Goal: Register for event/course: Sign up to attend an event or enroll in a course

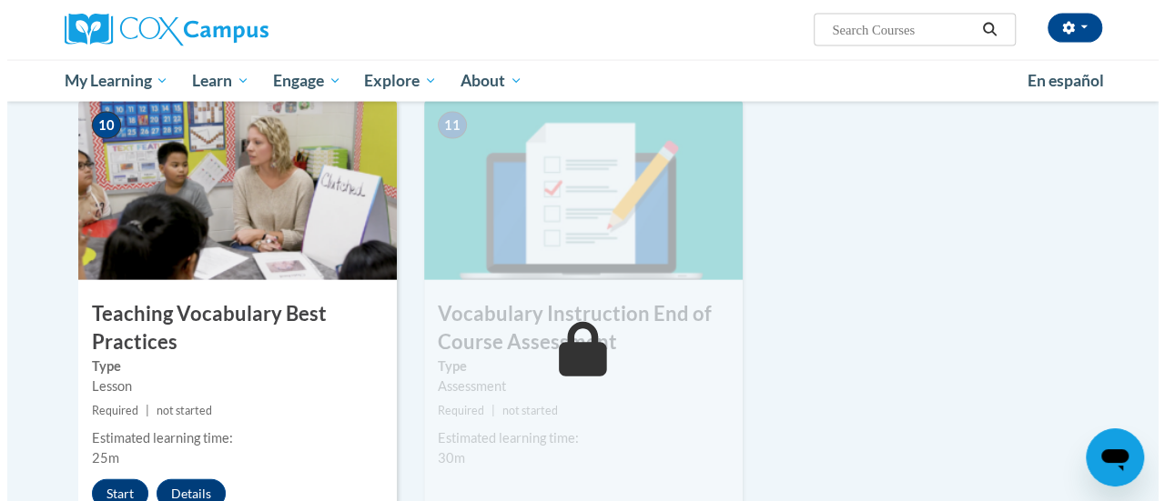
scroll to position [2002, 0]
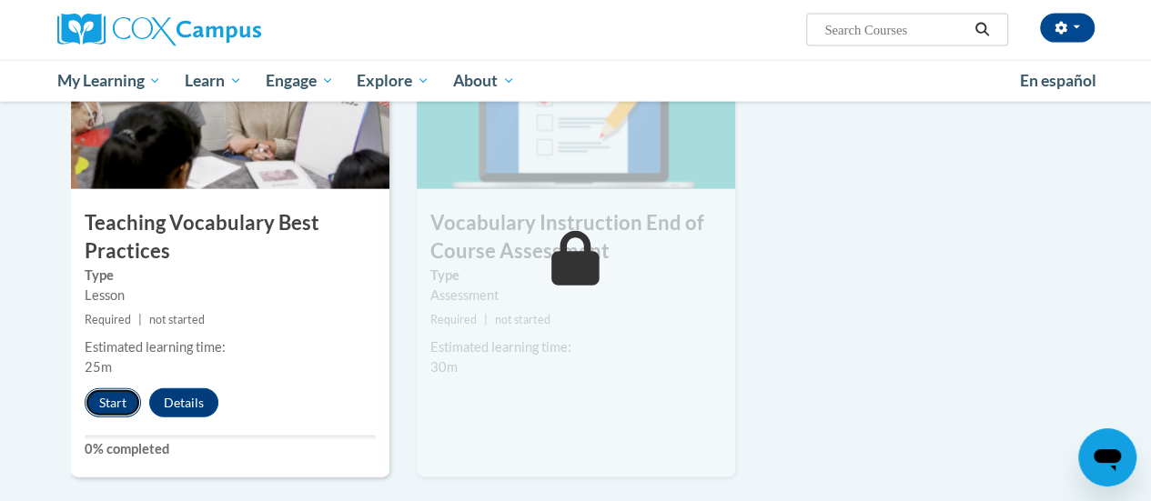
click at [115, 398] on button "Start" at bounding box center [113, 403] width 56 height 29
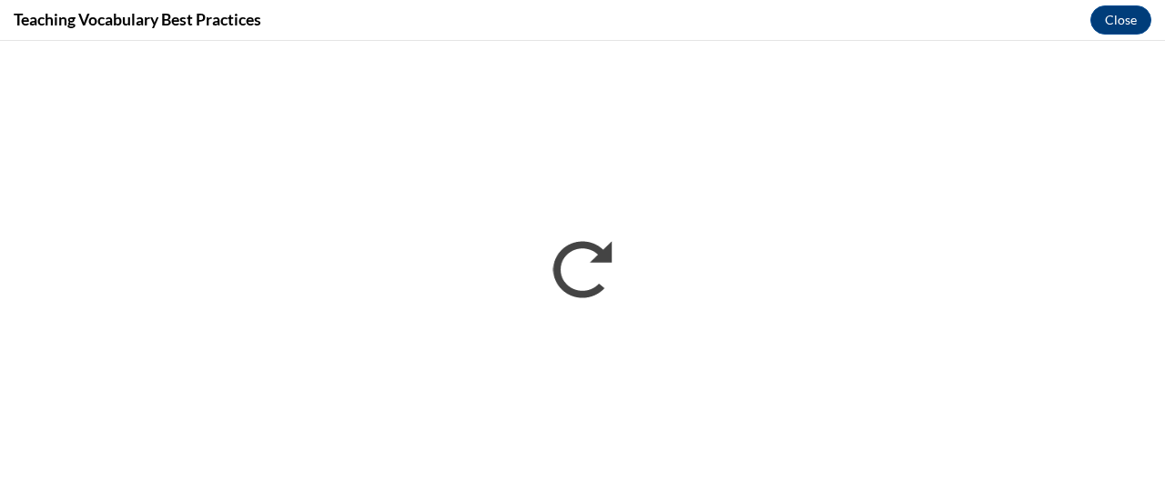
scroll to position [0, 0]
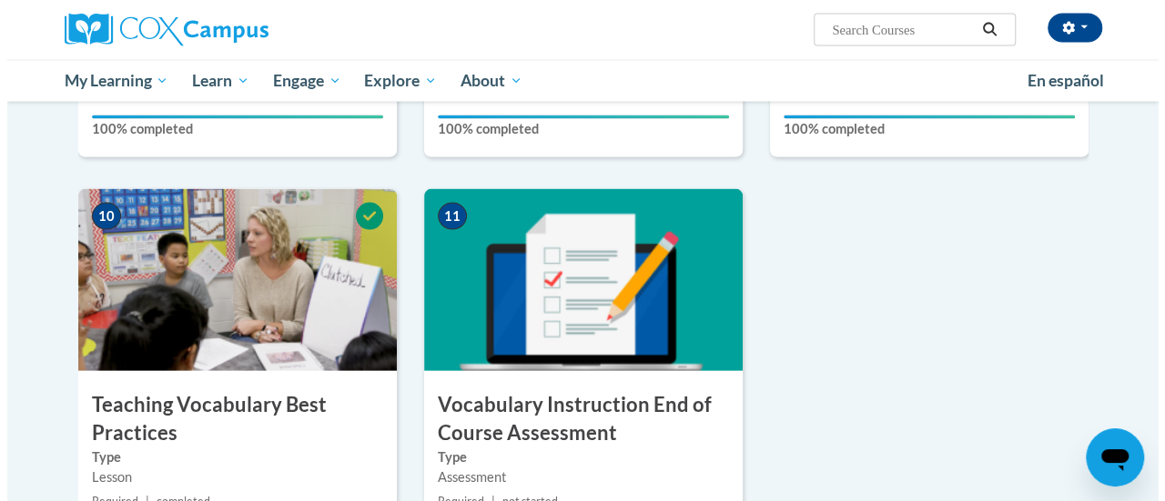
scroll to position [2002, 0]
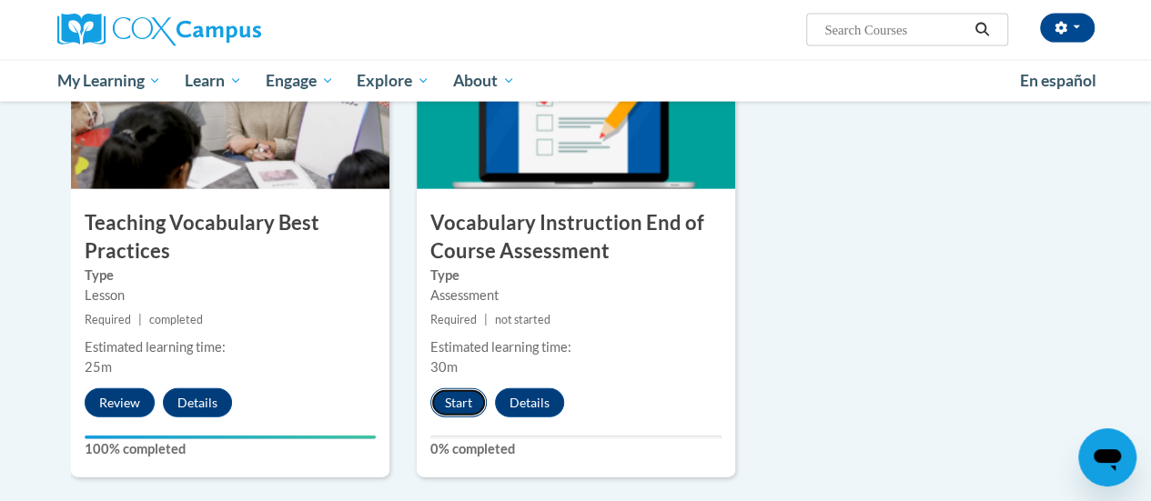
click at [448, 401] on button "Start" at bounding box center [458, 403] width 56 height 29
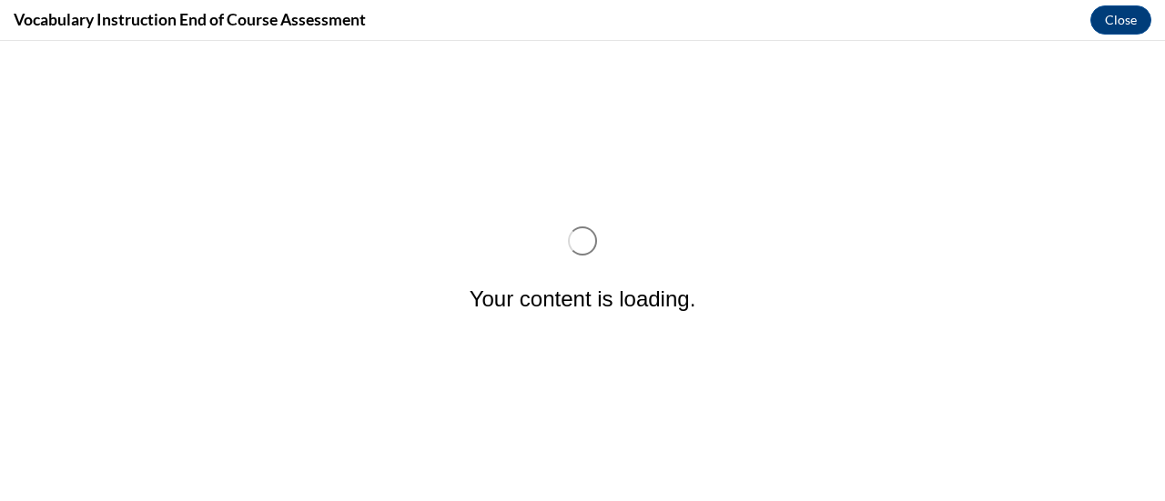
scroll to position [0, 0]
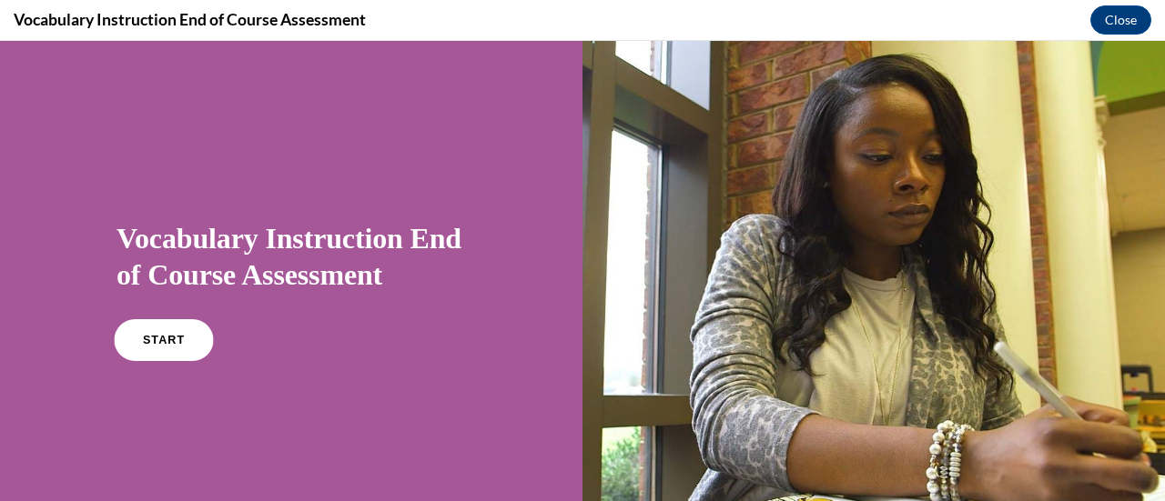
click at [154, 329] on link "START" at bounding box center [163, 340] width 99 height 42
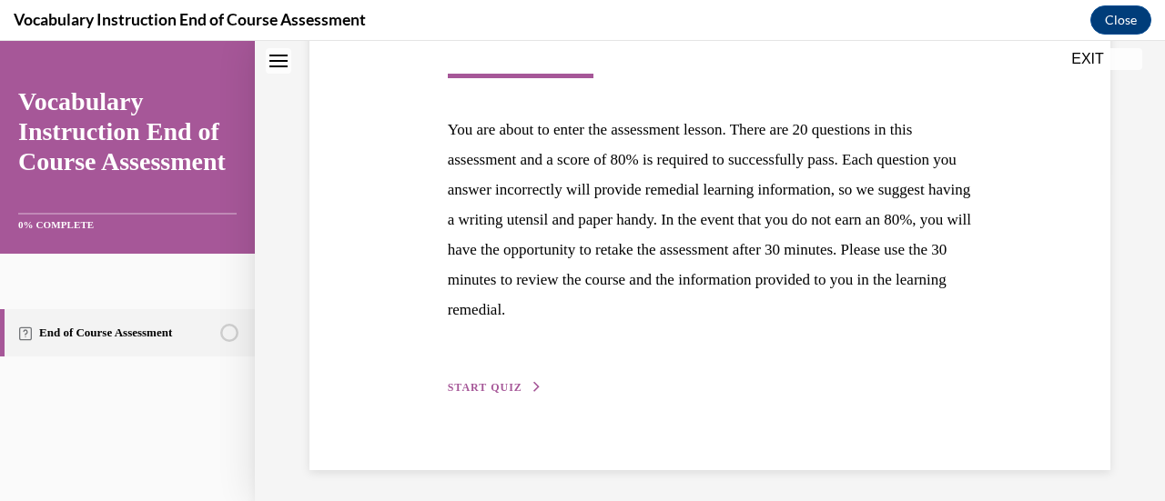
scroll to position [333, 0]
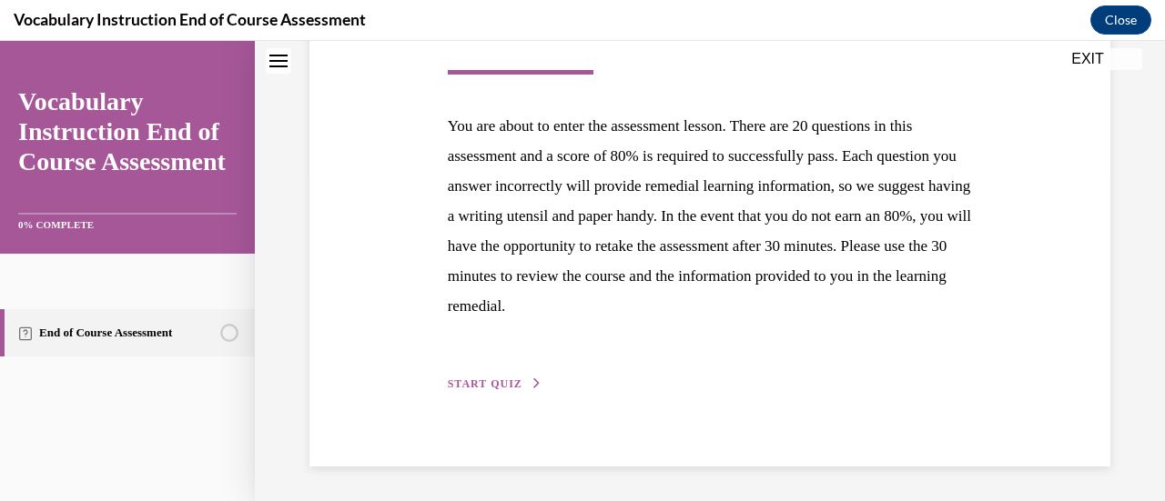
click at [491, 380] on span "START QUIZ" at bounding box center [485, 384] width 75 height 13
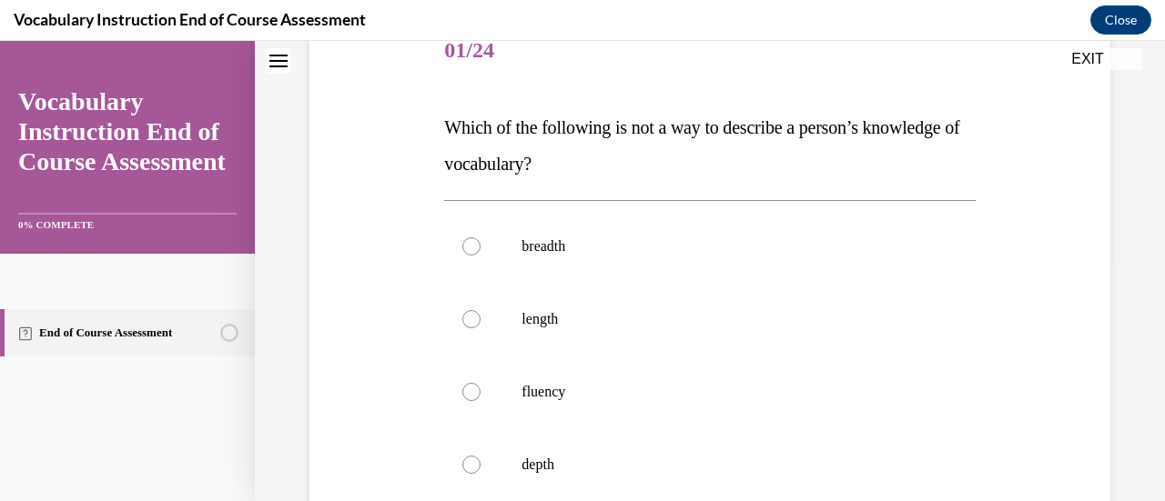
scroll to position [329, 0]
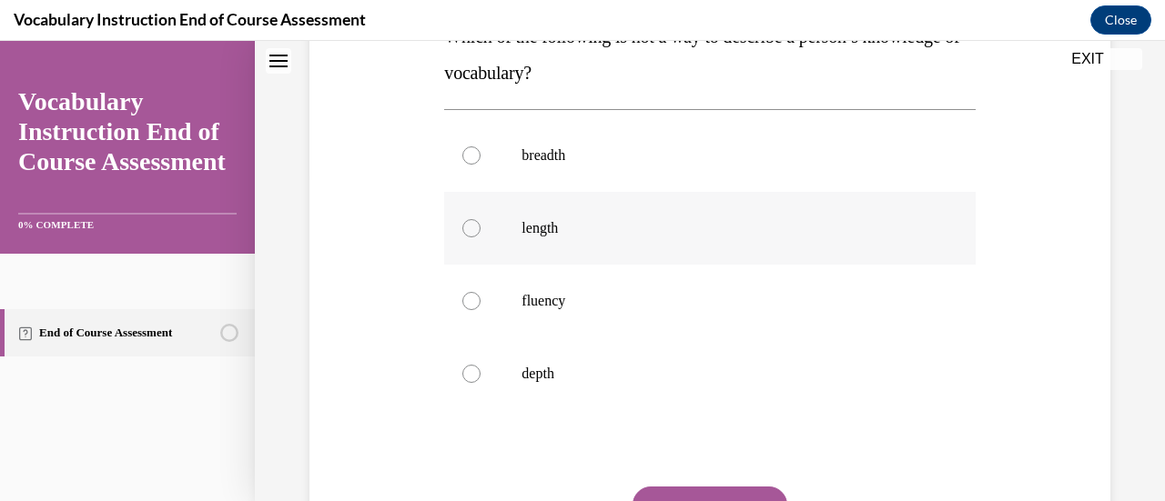
click at [471, 223] on div at bounding box center [471, 228] width 18 height 18
click at [471, 223] on input "length" at bounding box center [471, 228] width 18 height 18
radio input "true"
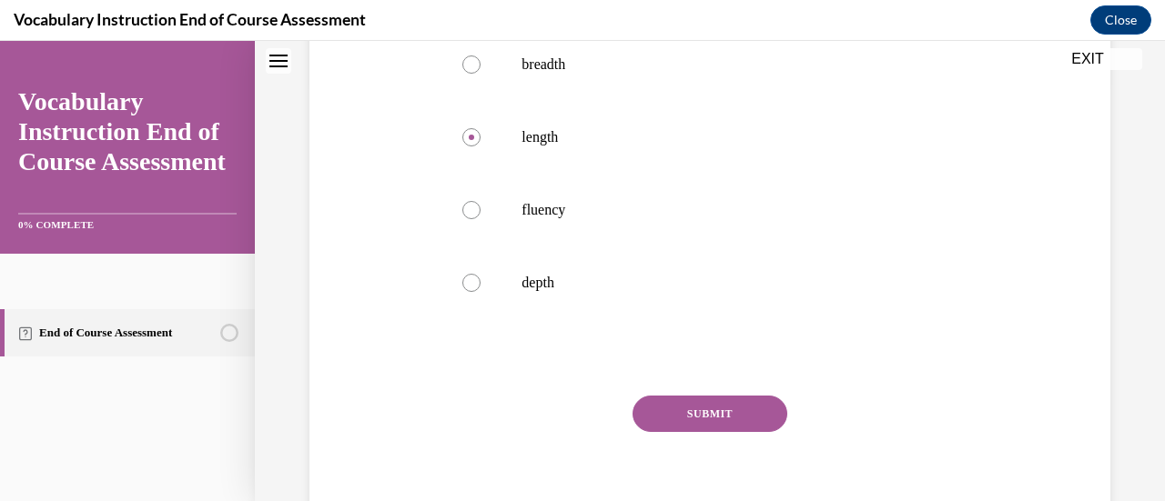
click at [712, 408] on button "SUBMIT" at bounding box center [710, 414] width 155 height 36
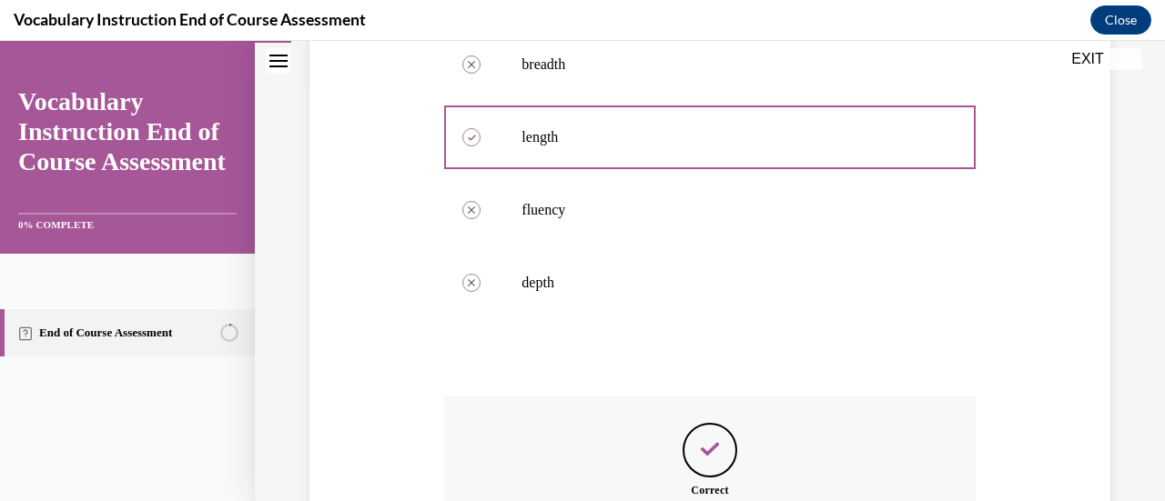
scroll to position [667, 0]
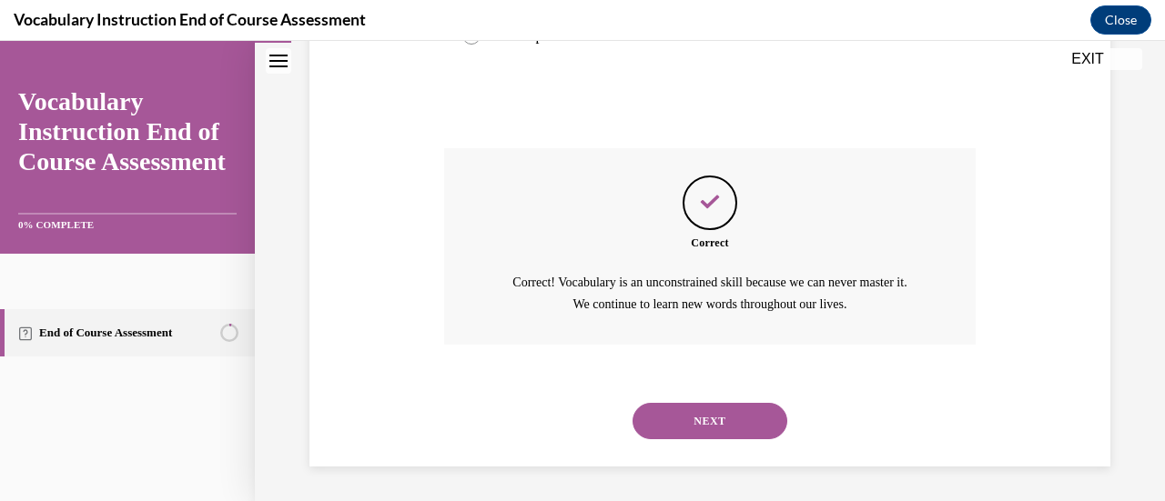
click at [714, 419] on button "NEXT" at bounding box center [710, 421] width 155 height 36
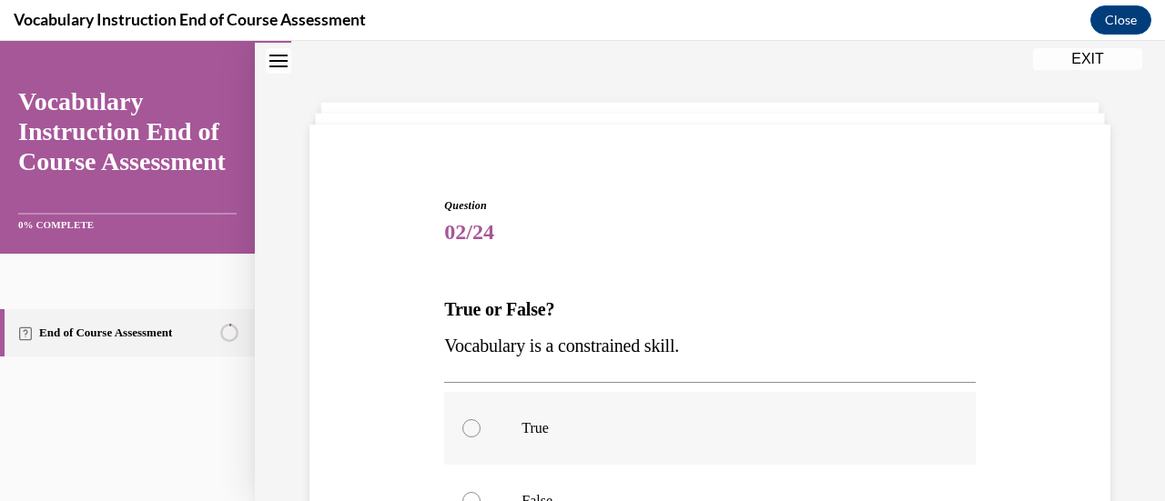
scroll to position [238, 0]
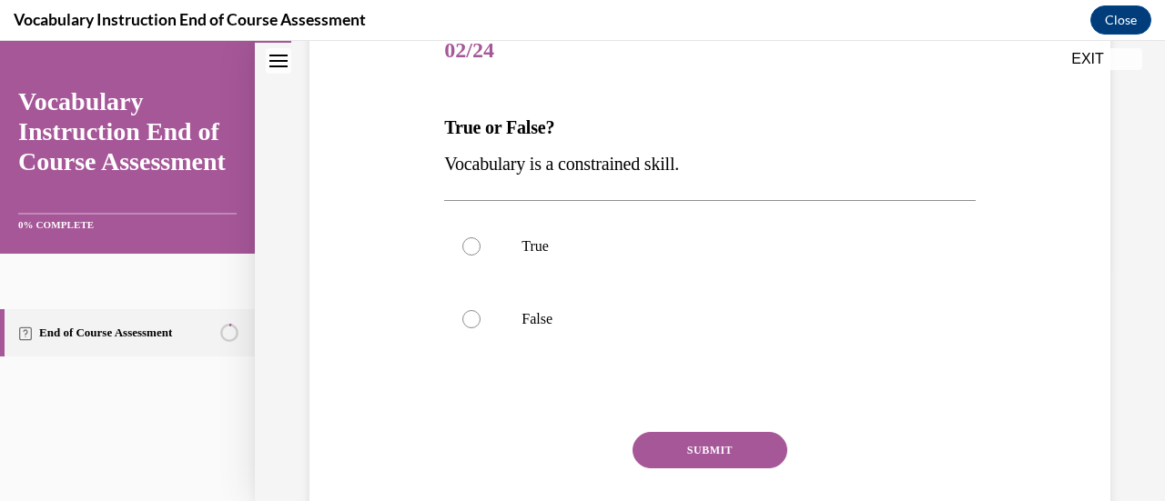
click at [704, 457] on button "SUBMIT" at bounding box center [710, 450] width 155 height 36
click at [471, 317] on div at bounding box center [471, 319] width 18 height 18
click at [471, 317] on input "False" at bounding box center [471, 319] width 18 height 18
radio input "true"
click at [712, 455] on button "SUBMIT" at bounding box center [710, 450] width 155 height 36
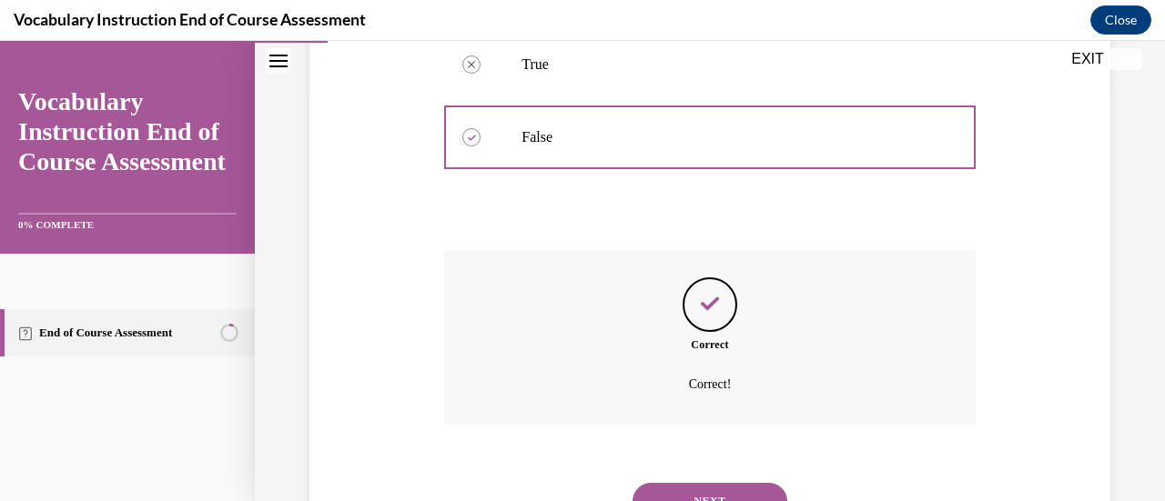
scroll to position [501, 0]
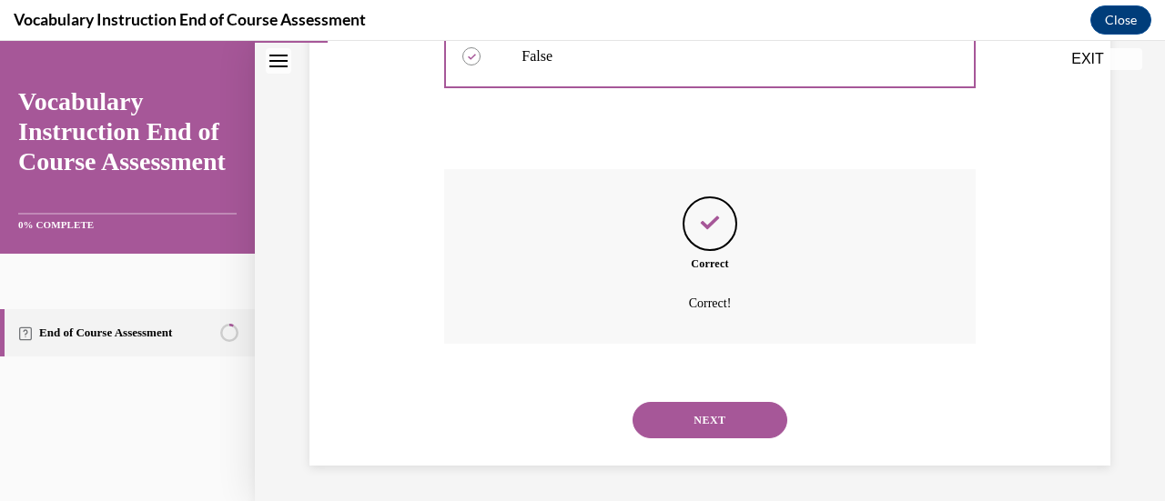
click at [680, 418] on button "NEXT" at bounding box center [710, 420] width 155 height 36
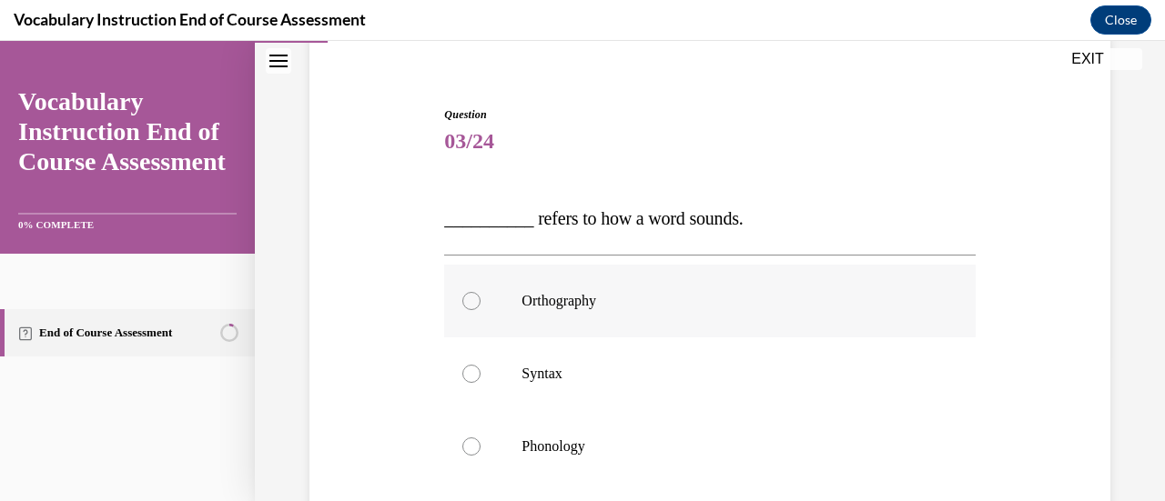
scroll to position [238, 0]
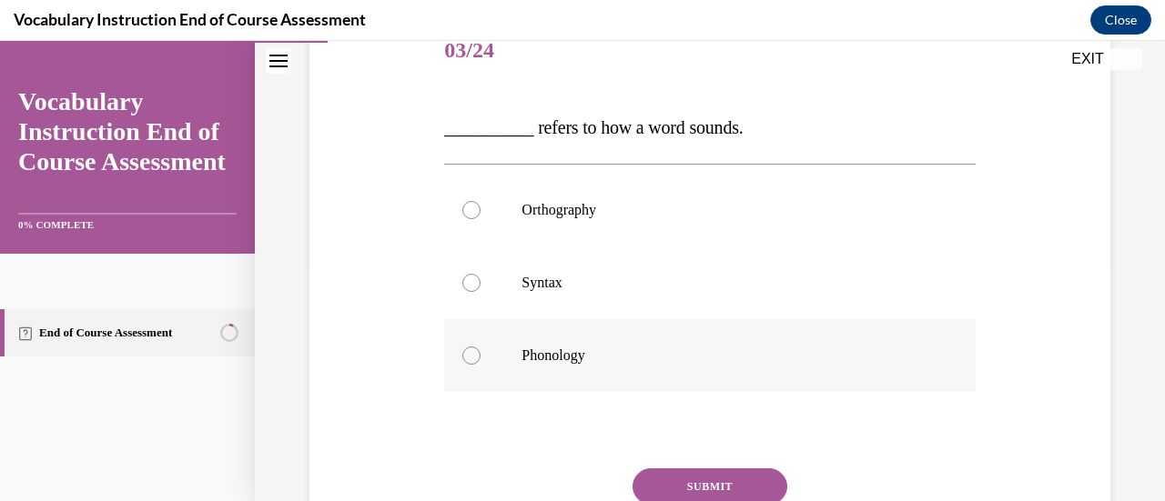
click at [466, 356] on div at bounding box center [471, 356] width 18 height 18
click at [466, 356] on input "Phonology" at bounding box center [471, 356] width 18 height 18
radio input "true"
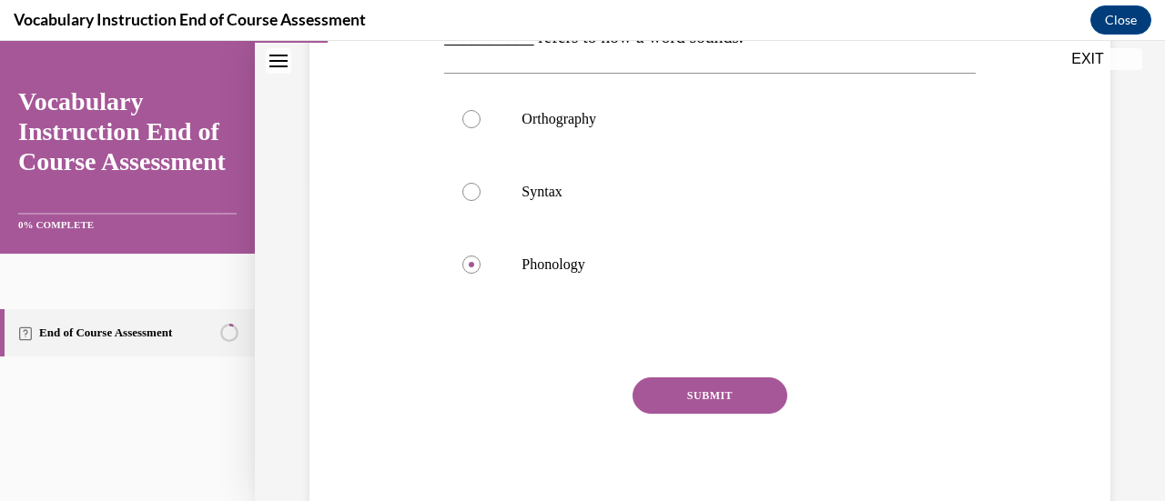
click at [688, 403] on button "SUBMIT" at bounding box center [710, 396] width 155 height 36
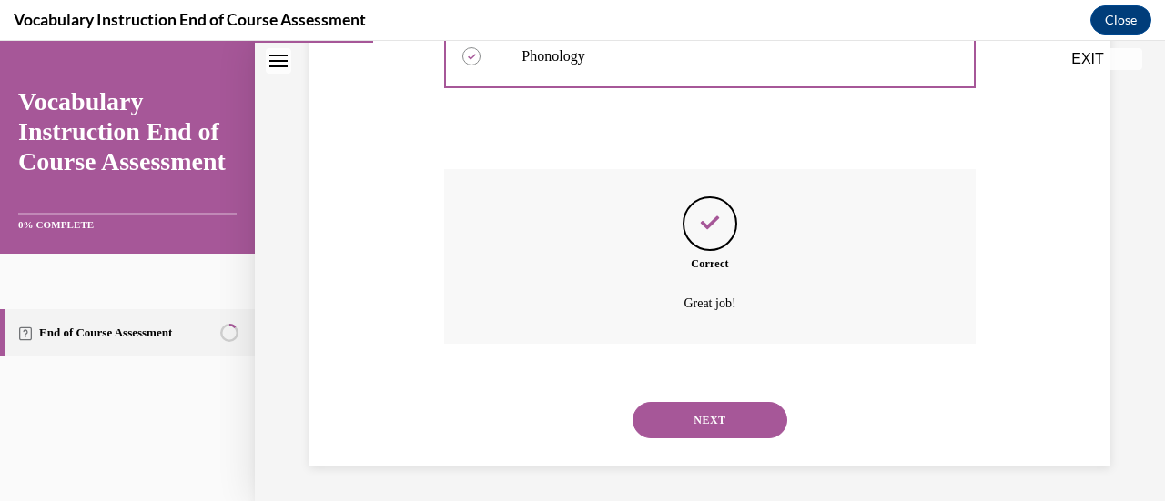
click at [696, 420] on button "NEXT" at bounding box center [710, 420] width 155 height 36
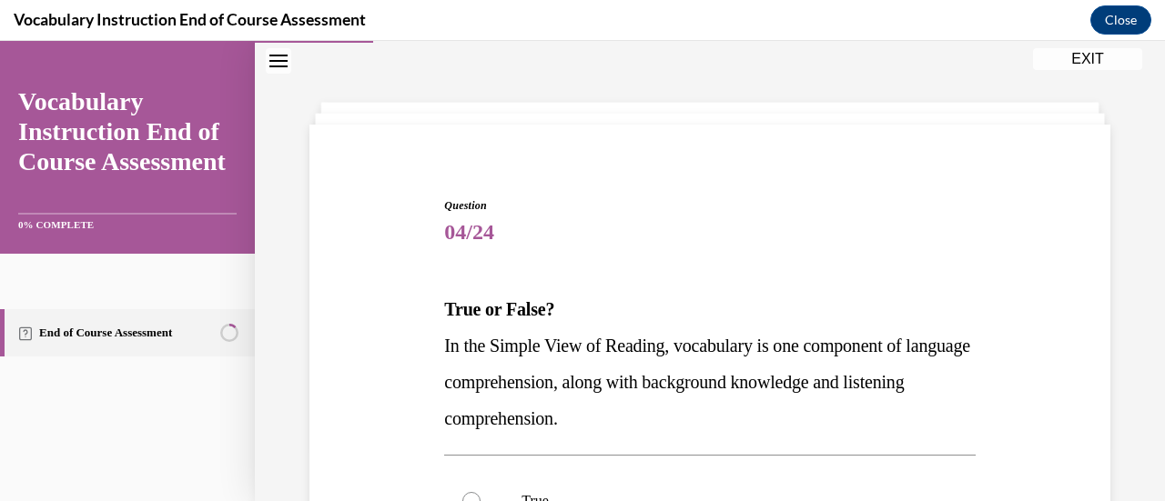
scroll to position [238, 0]
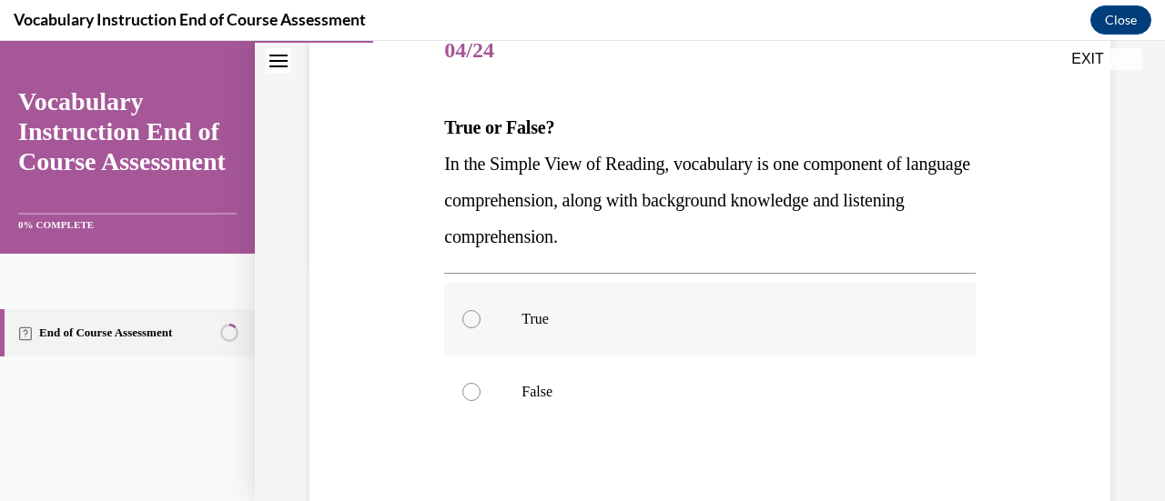
click at [475, 317] on div at bounding box center [471, 319] width 18 height 18
click at [475, 317] on input "True" at bounding box center [471, 319] width 18 height 18
radio input "true"
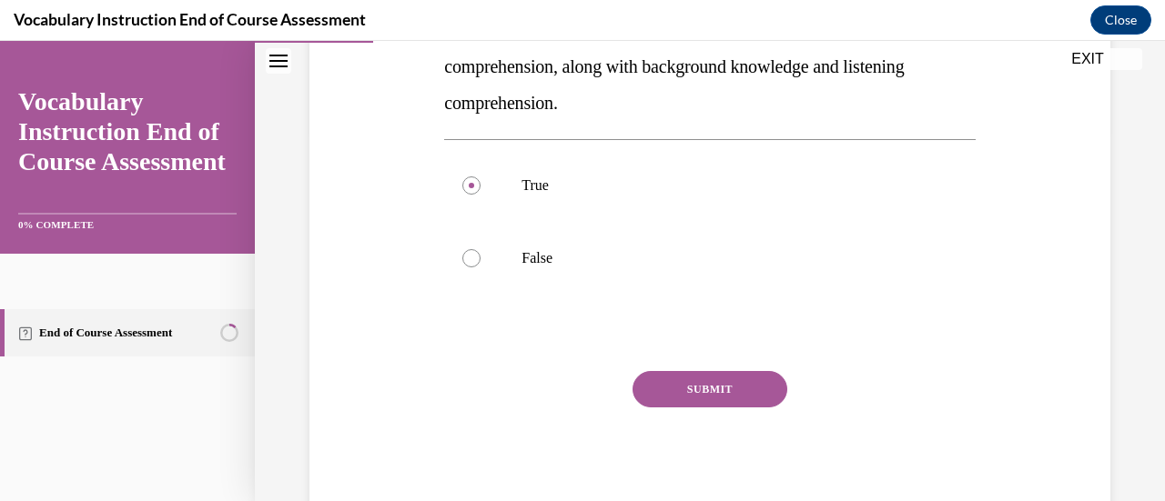
click at [739, 392] on button "SUBMIT" at bounding box center [710, 389] width 155 height 36
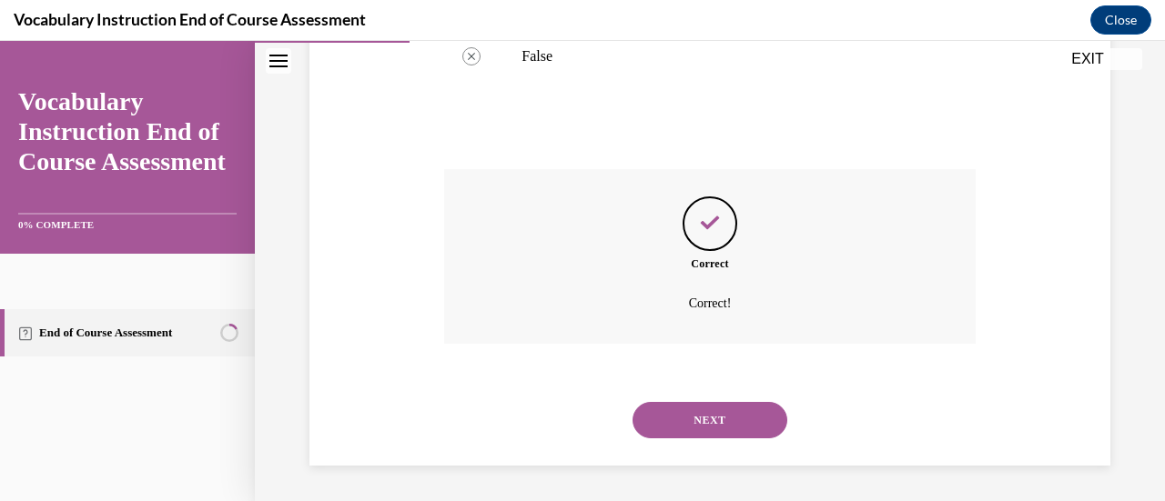
click at [727, 412] on button "NEXT" at bounding box center [710, 420] width 155 height 36
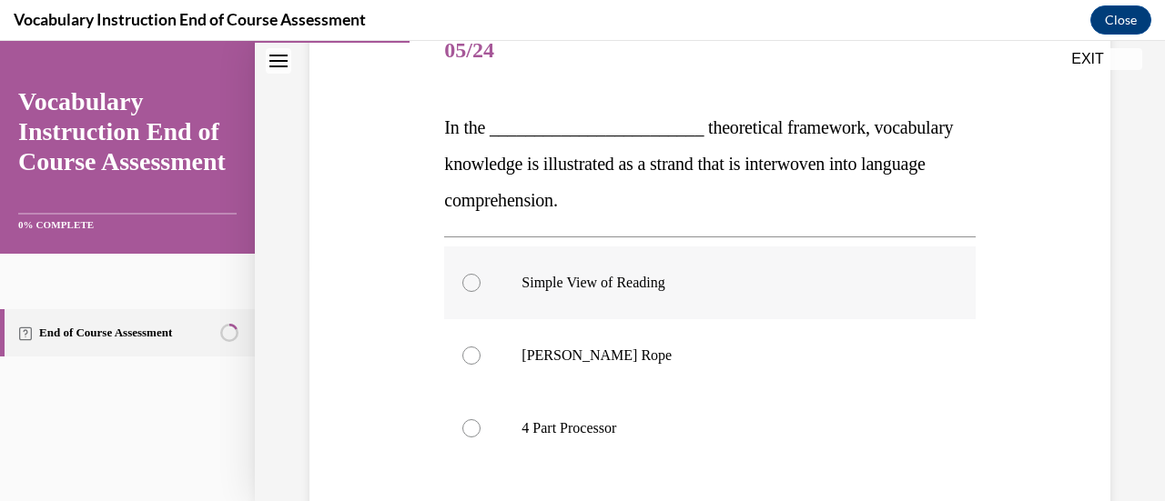
scroll to position [408, 0]
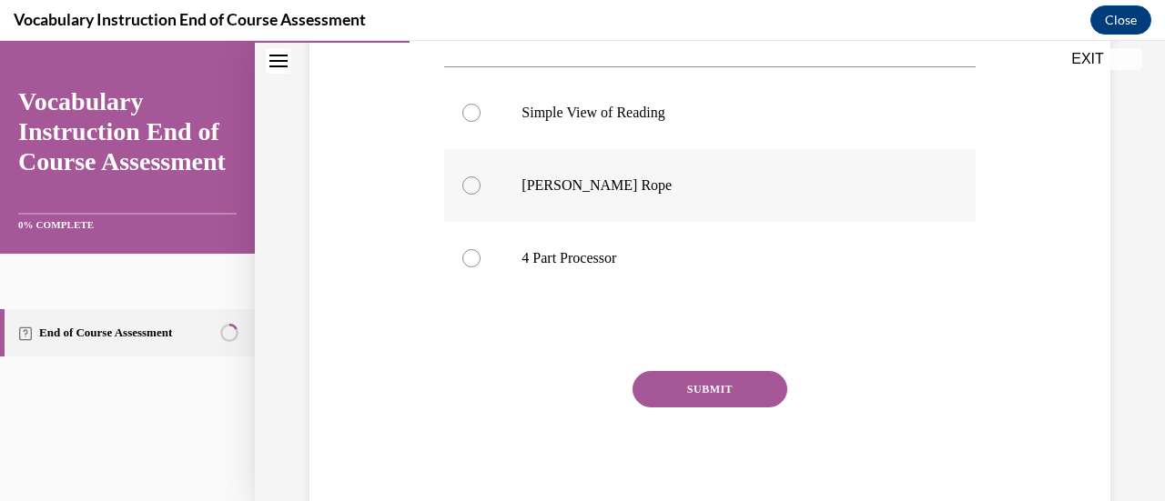
click at [474, 187] on div at bounding box center [471, 186] width 18 height 18
click at [474, 187] on input "Scarborough's Rope" at bounding box center [471, 186] width 18 height 18
radio input "true"
click at [708, 383] on button "SUBMIT" at bounding box center [710, 389] width 155 height 36
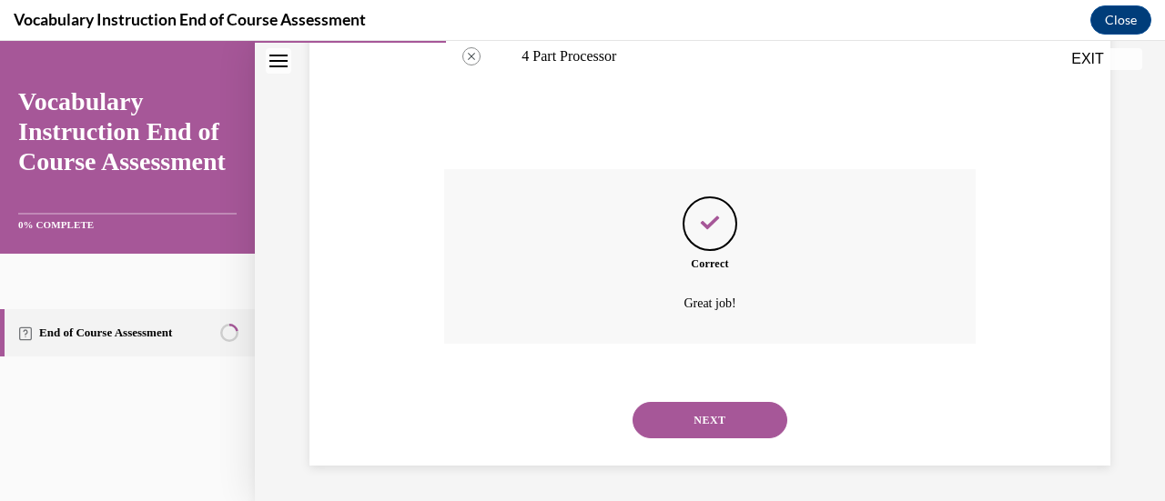
click at [666, 421] on button "NEXT" at bounding box center [710, 420] width 155 height 36
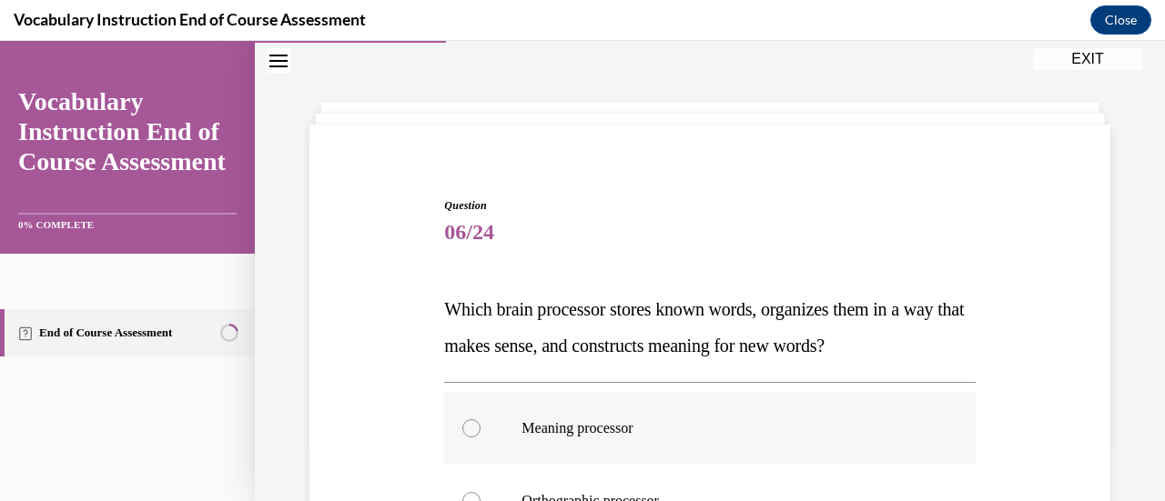
scroll to position [147, 0]
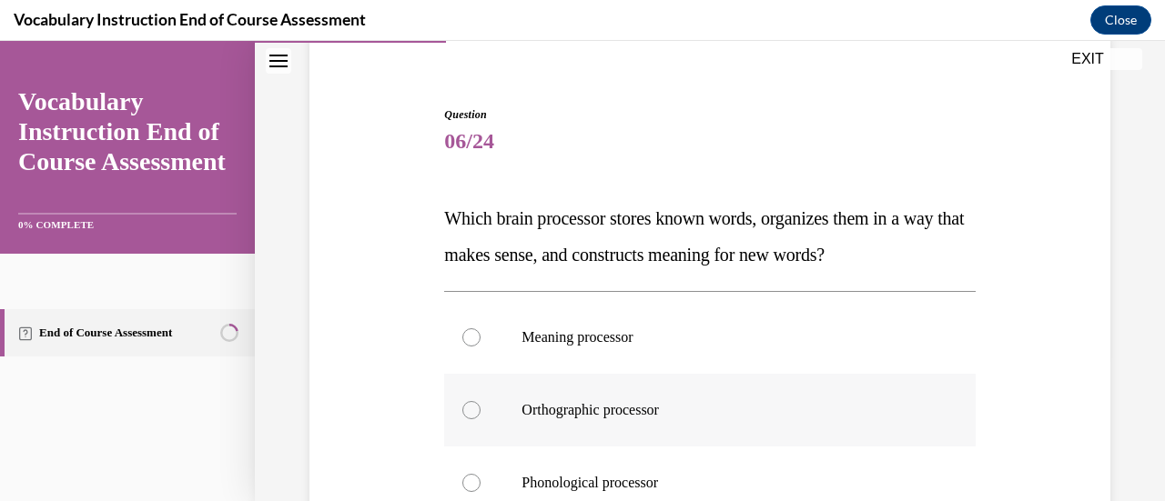
click at [941, 421] on label "Orthographic processor" at bounding box center [709, 410] width 531 height 73
click at [481, 420] on input "Orthographic processor" at bounding box center [471, 410] width 18 height 18
radio input "true"
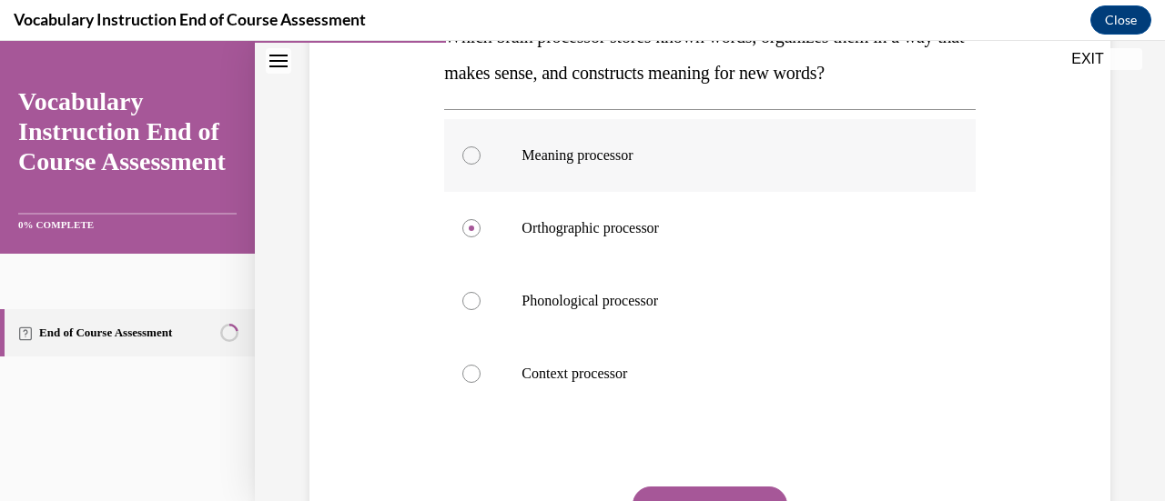
click at [477, 152] on div at bounding box center [471, 156] width 18 height 18
click at [477, 152] on input "Meaning processor" at bounding box center [471, 156] width 18 height 18
radio input "true"
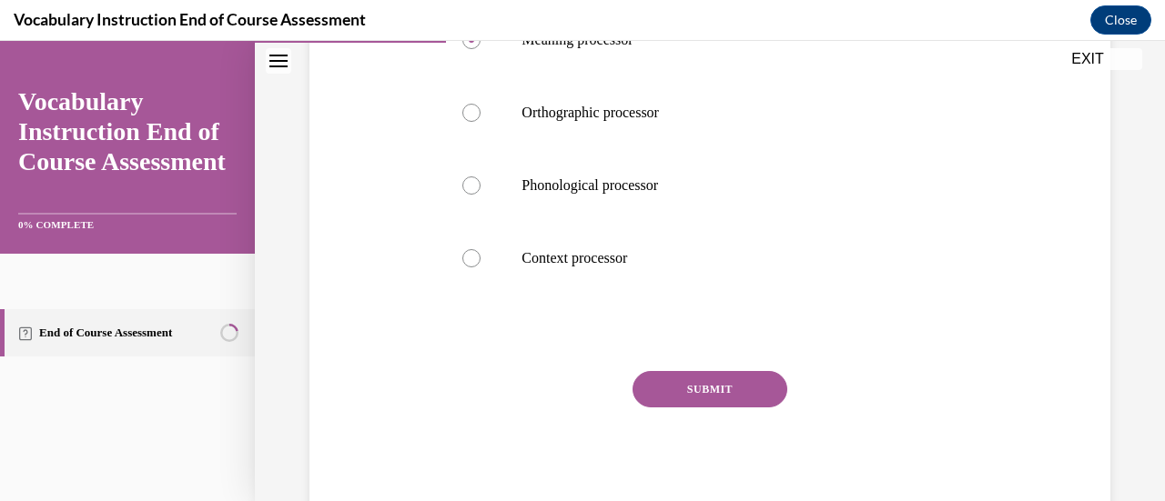
click at [712, 396] on button "SUBMIT" at bounding box center [710, 389] width 155 height 36
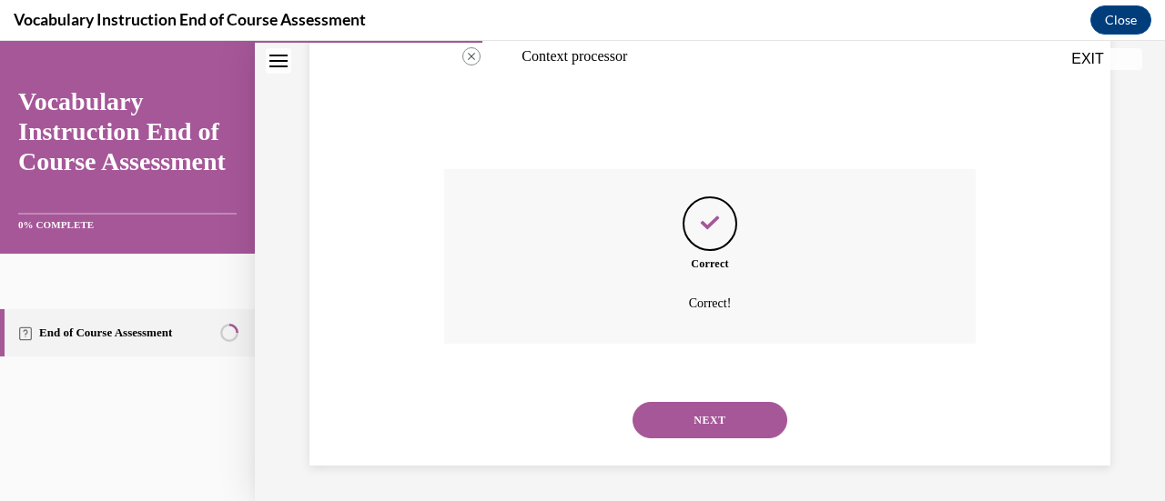
click at [749, 431] on button "NEXT" at bounding box center [710, 420] width 155 height 36
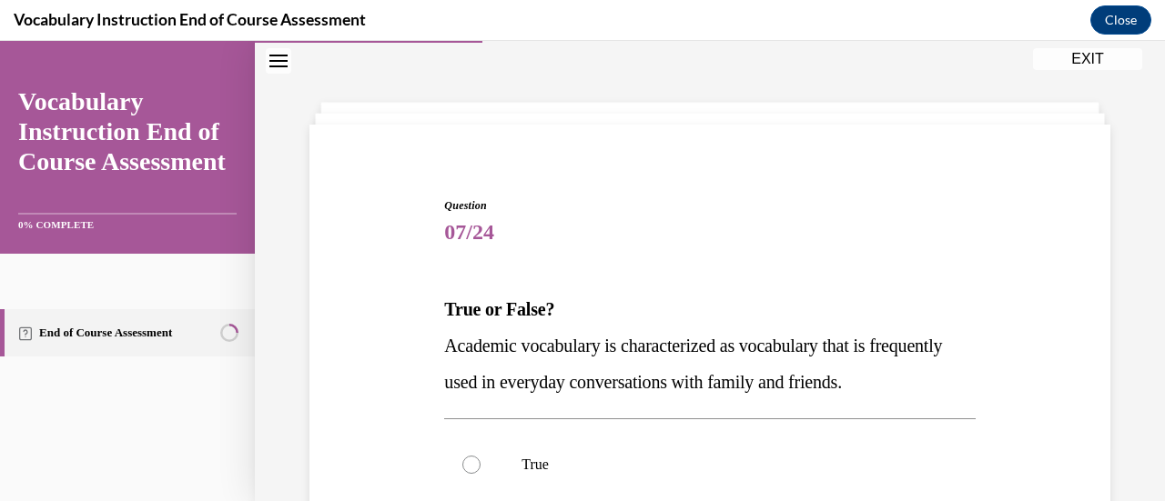
scroll to position [147, 0]
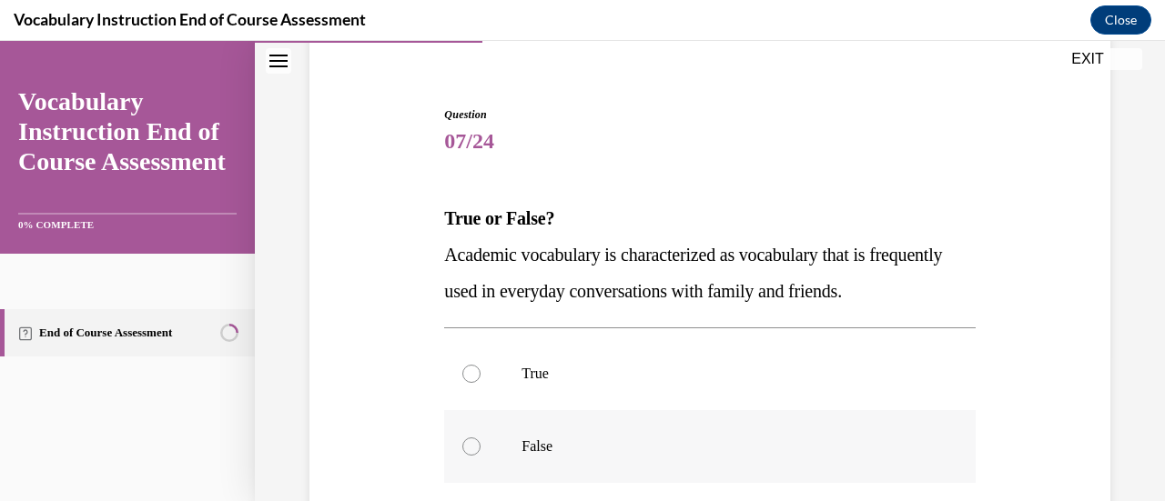
click at [451, 441] on label "False" at bounding box center [709, 446] width 531 height 73
click at [462, 441] on input "False" at bounding box center [471, 447] width 18 height 18
radio input "true"
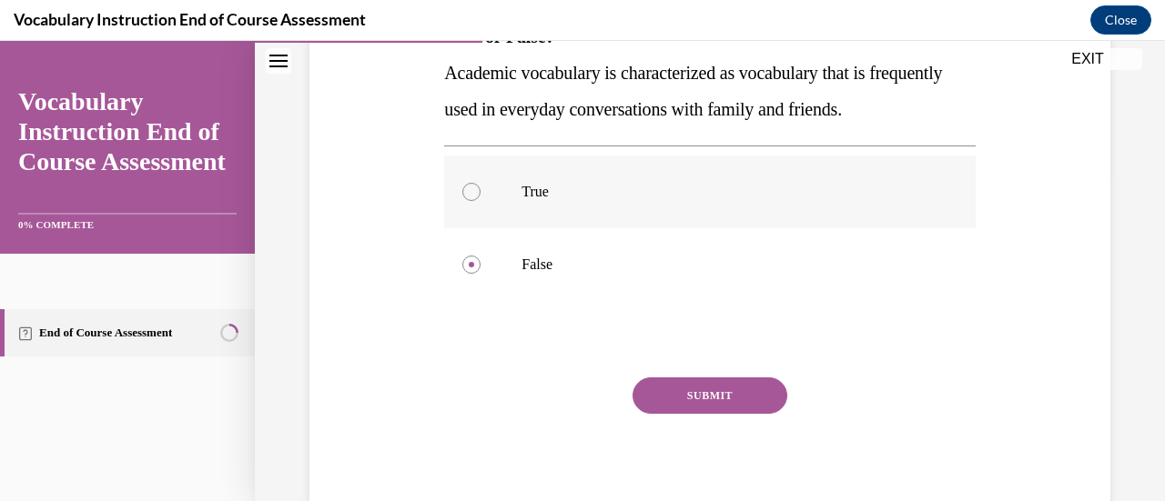
scroll to position [335, 0]
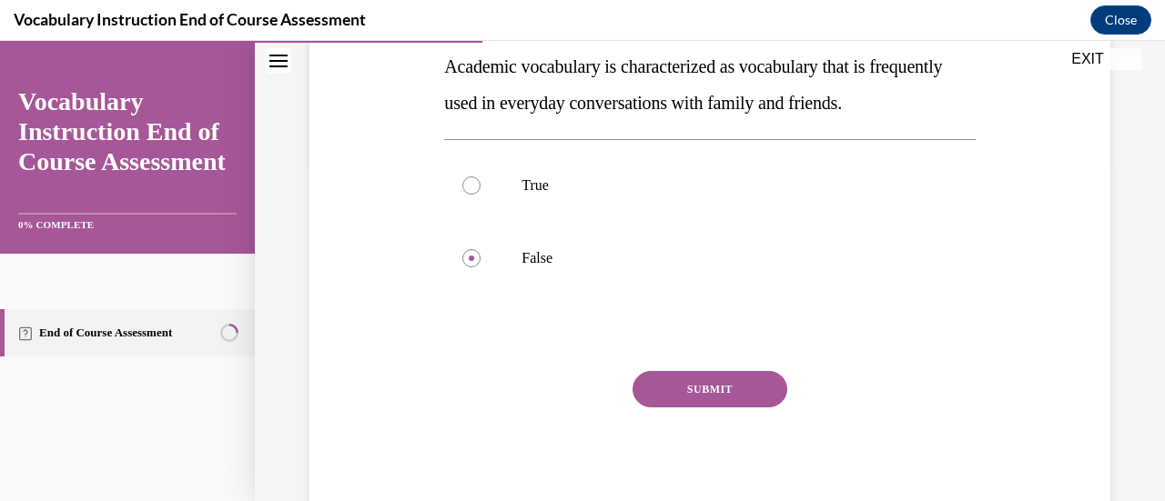
click at [737, 391] on button "SUBMIT" at bounding box center [710, 389] width 155 height 36
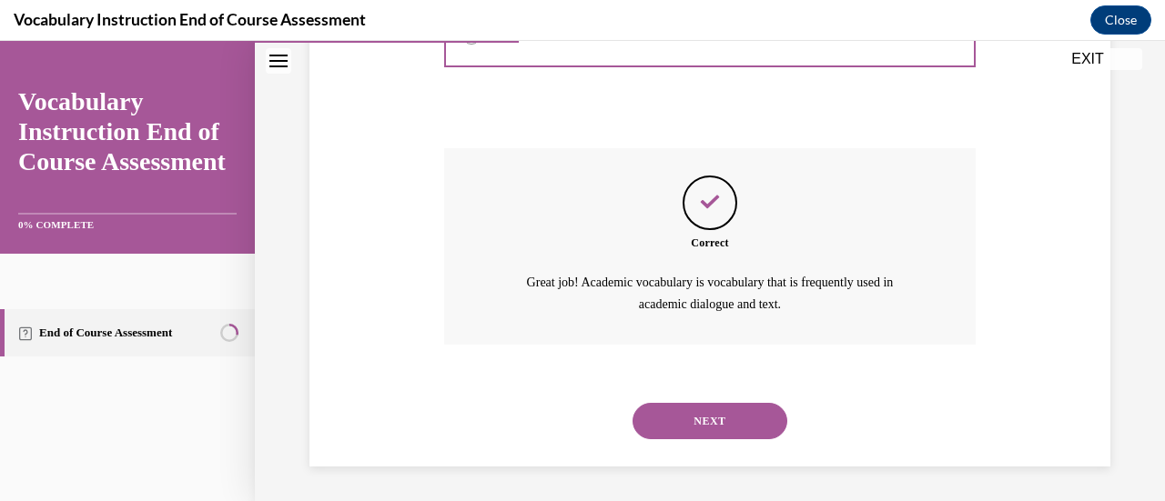
click at [737, 415] on button "NEXT" at bounding box center [710, 421] width 155 height 36
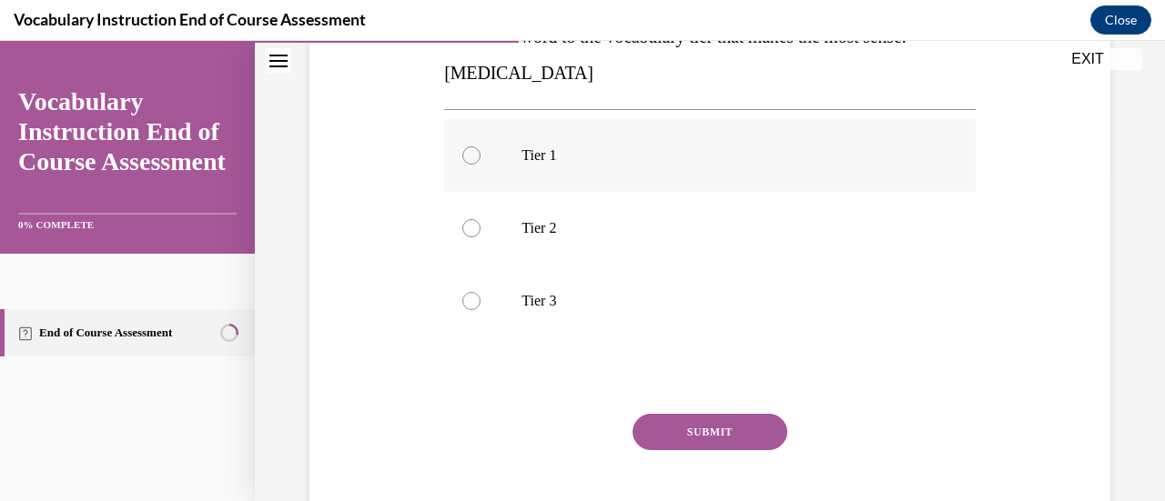
scroll to position [238, 0]
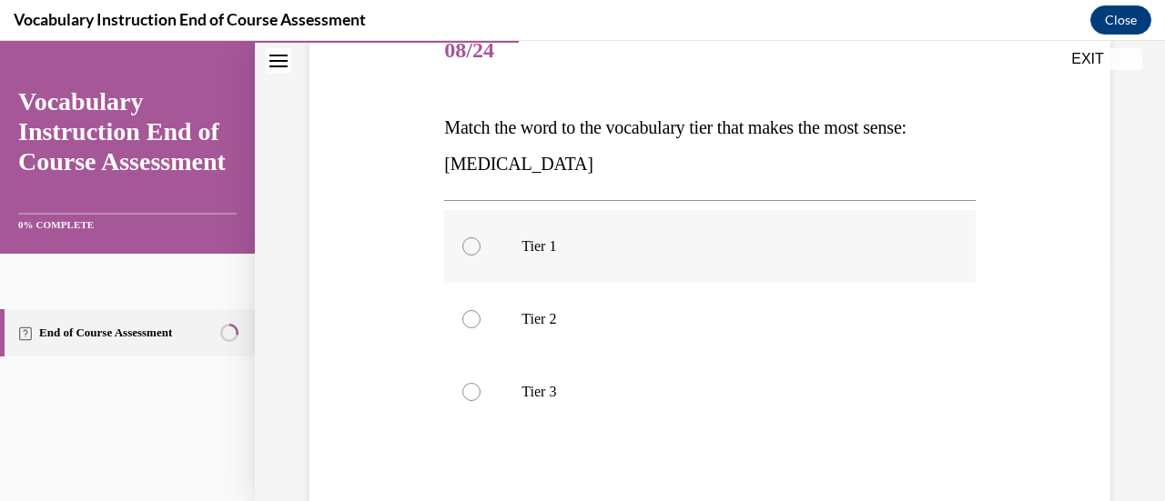
click at [517, 245] on label "Tier 1" at bounding box center [709, 246] width 531 height 73
click at [481, 245] on input "Tier 1" at bounding box center [471, 247] width 18 height 18
radio input "true"
click at [517, 245] on label "Tier 1" at bounding box center [709, 246] width 531 height 73
click at [481, 245] on input "Tier 1" at bounding box center [471, 247] width 18 height 18
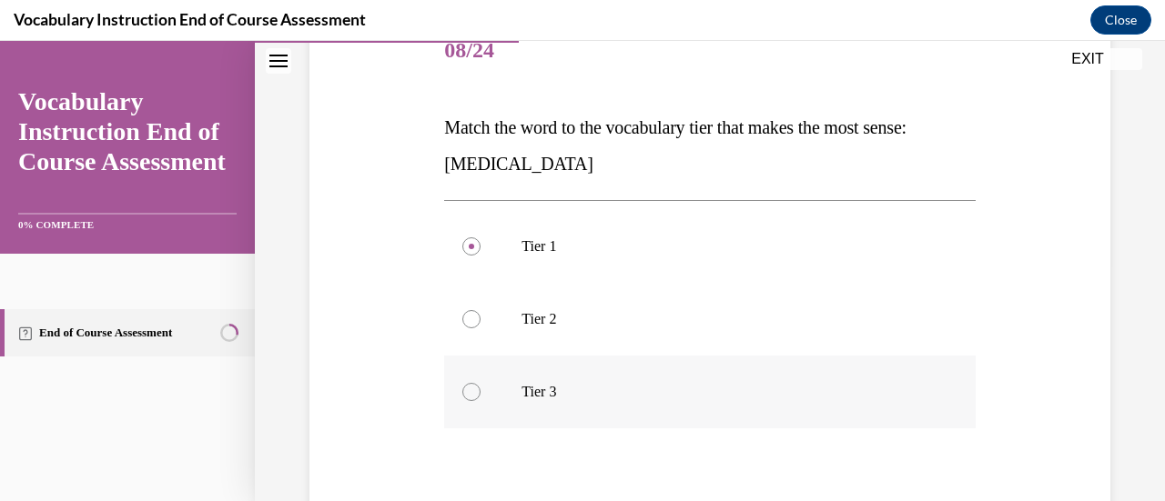
click at [478, 392] on label "Tier 3" at bounding box center [709, 392] width 531 height 73
click at [478, 392] on input "Tier 3" at bounding box center [471, 392] width 18 height 18
radio input "true"
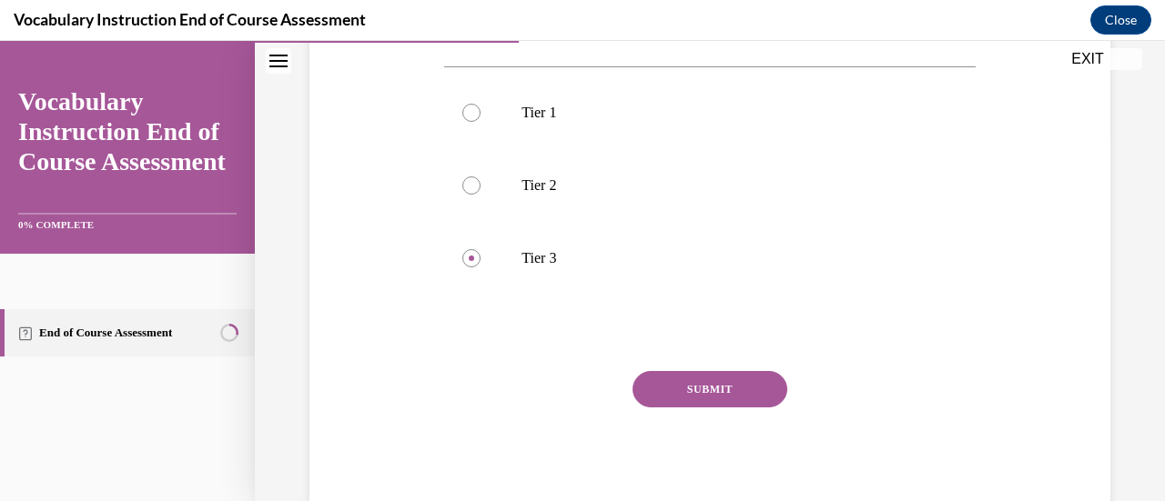
click at [727, 392] on button "SUBMIT" at bounding box center [710, 389] width 155 height 36
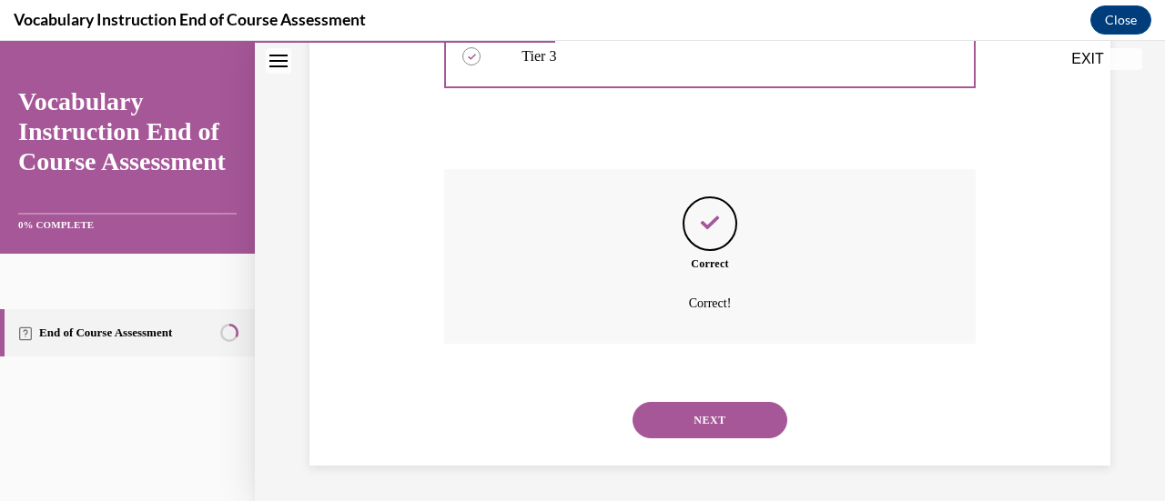
click at [728, 424] on button "NEXT" at bounding box center [710, 420] width 155 height 36
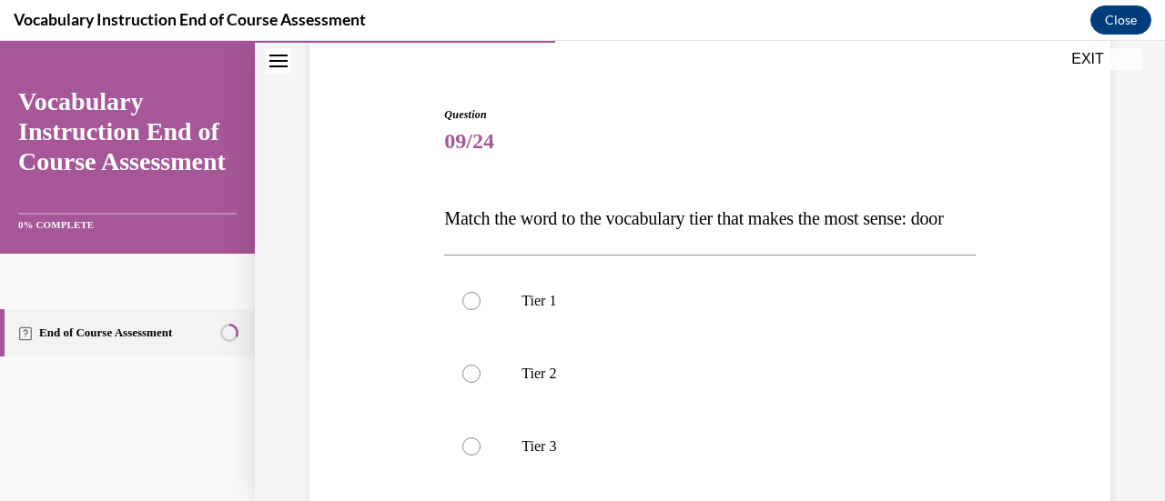
scroll to position [329, 0]
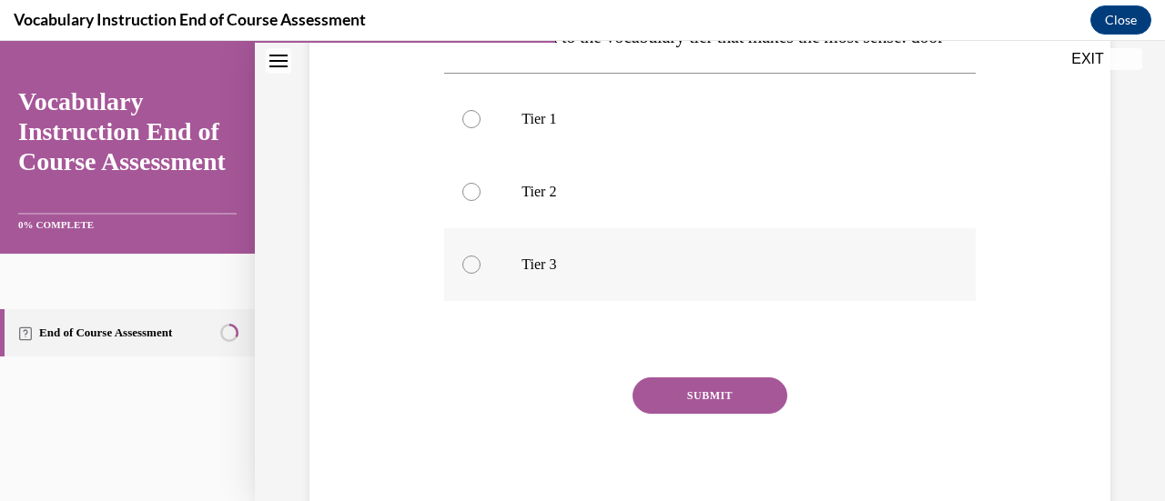
click at [476, 274] on div at bounding box center [471, 265] width 18 height 18
click at [476, 274] on input "Tier 3" at bounding box center [471, 265] width 18 height 18
radio input "true"
click at [725, 414] on button "SUBMIT" at bounding box center [710, 396] width 155 height 36
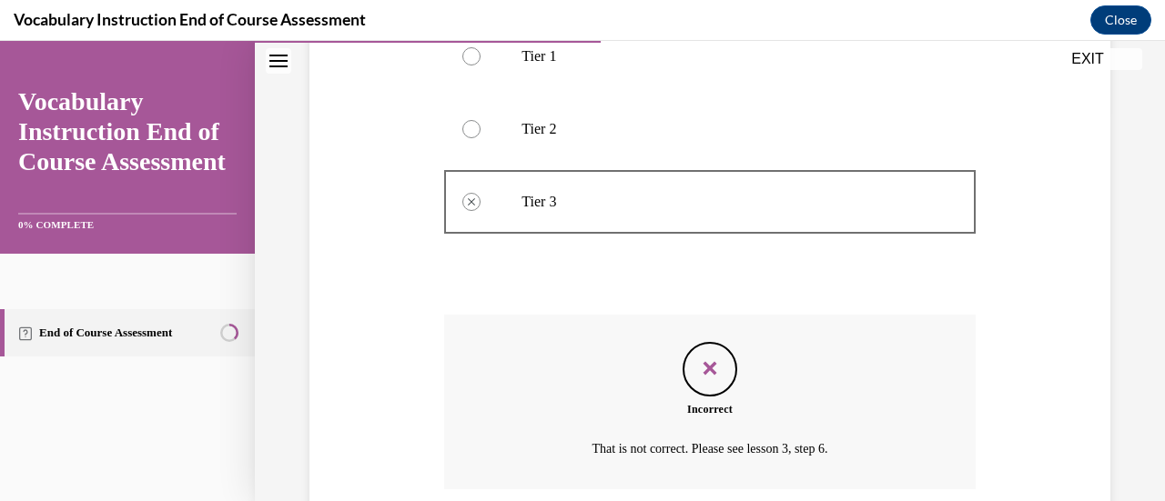
scroll to position [573, 0]
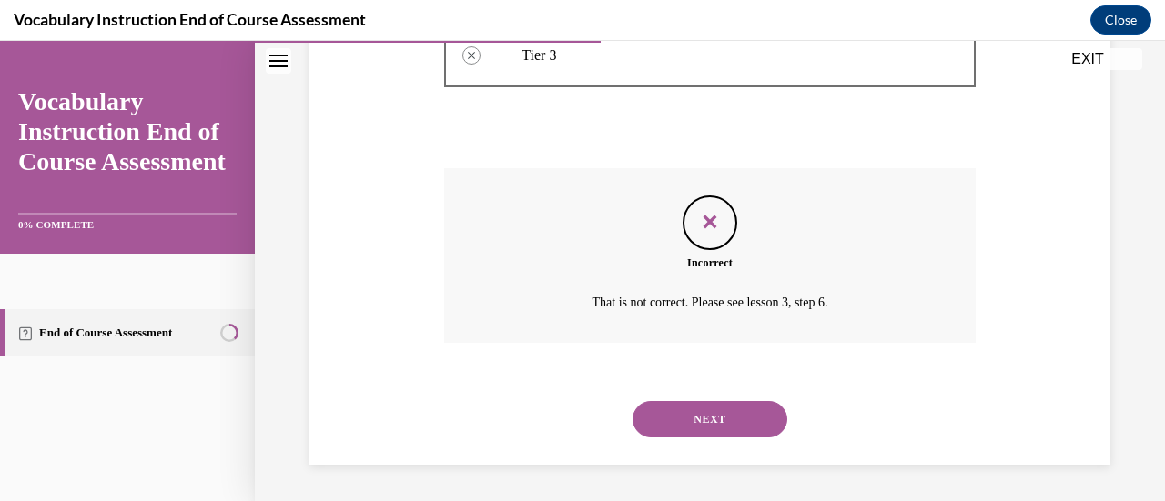
click at [702, 422] on button "NEXT" at bounding box center [710, 419] width 155 height 36
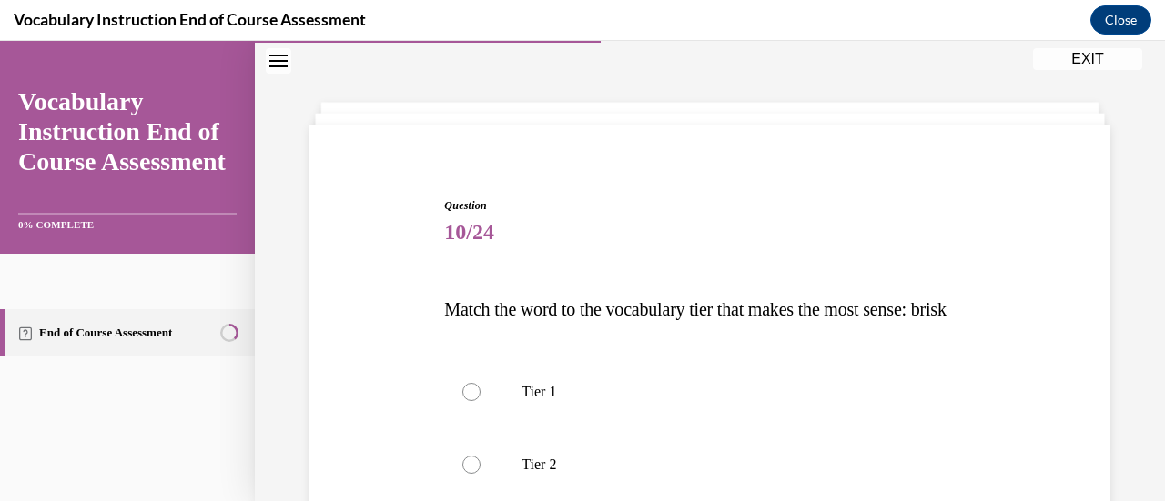
scroll to position [147, 0]
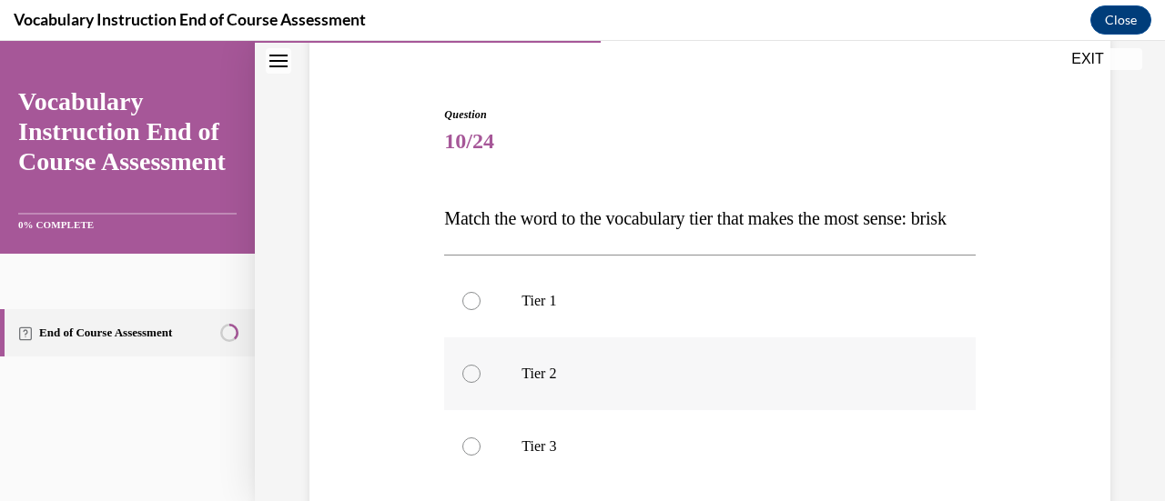
click at [470, 383] on div at bounding box center [471, 374] width 18 height 18
click at [470, 383] on input "Tier 2" at bounding box center [471, 374] width 18 height 18
radio input "true"
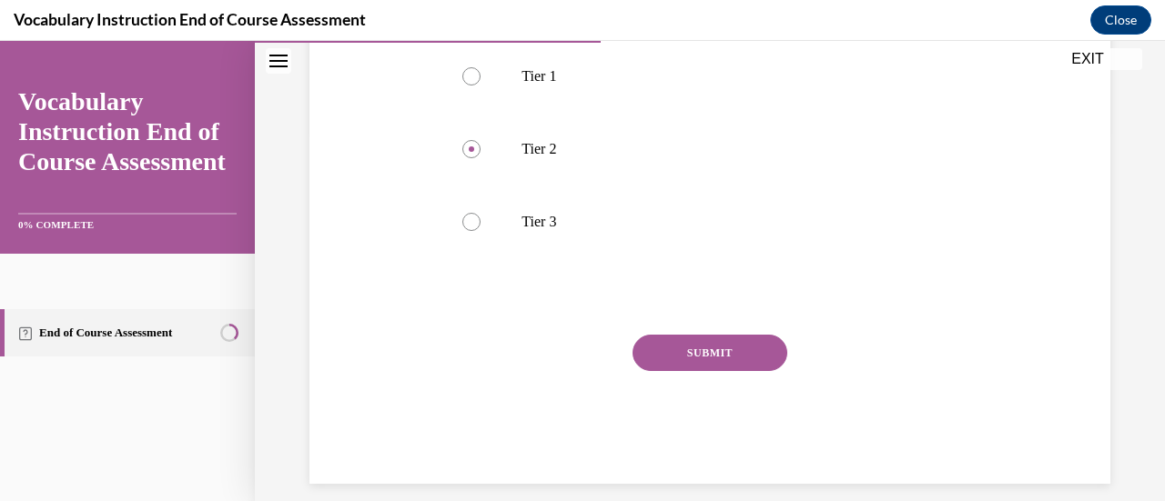
click at [728, 371] on button "SUBMIT" at bounding box center [710, 353] width 155 height 36
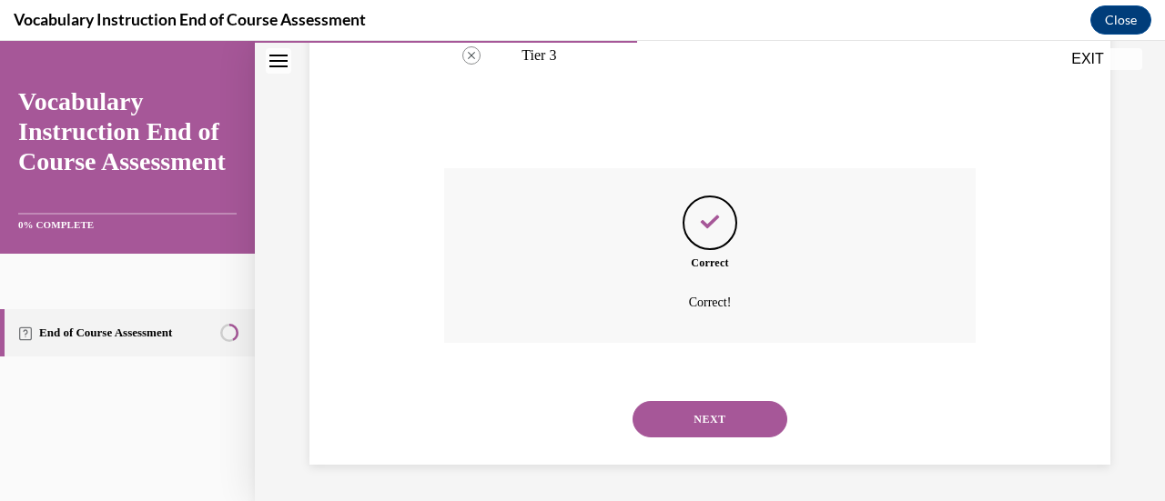
click at [713, 430] on button "NEXT" at bounding box center [710, 419] width 155 height 36
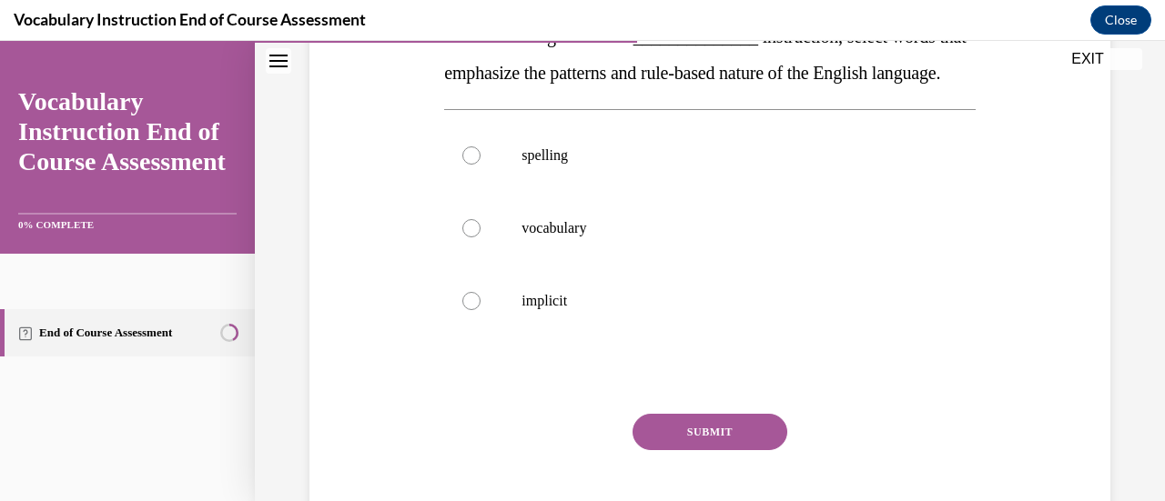
scroll to position [408, 0]
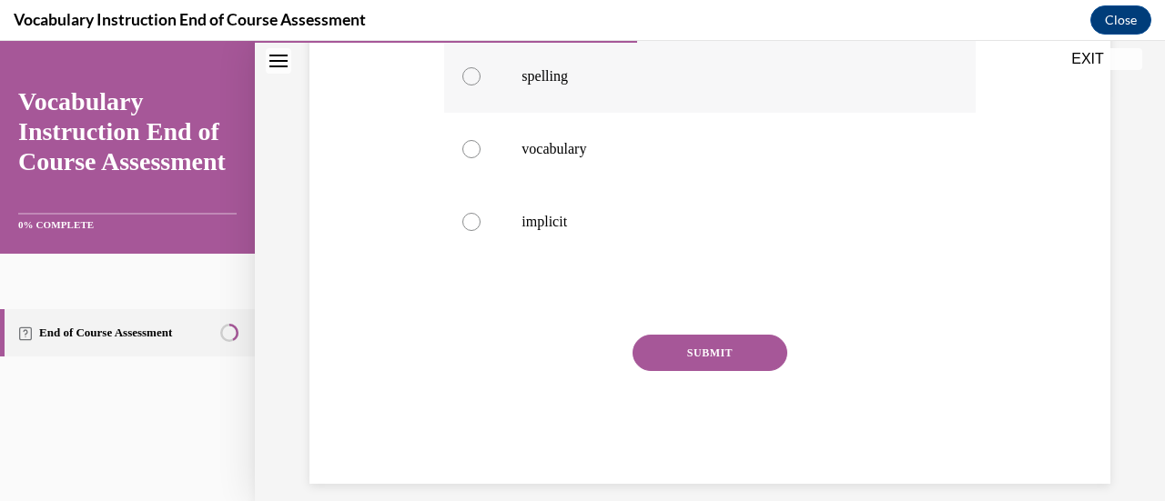
click at [471, 86] on div at bounding box center [471, 76] width 18 height 18
click at [471, 86] on input "spelling" at bounding box center [471, 76] width 18 height 18
radio input "true"
click at [697, 371] on button "SUBMIT" at bounding box center [710, 353] width 155 height 36
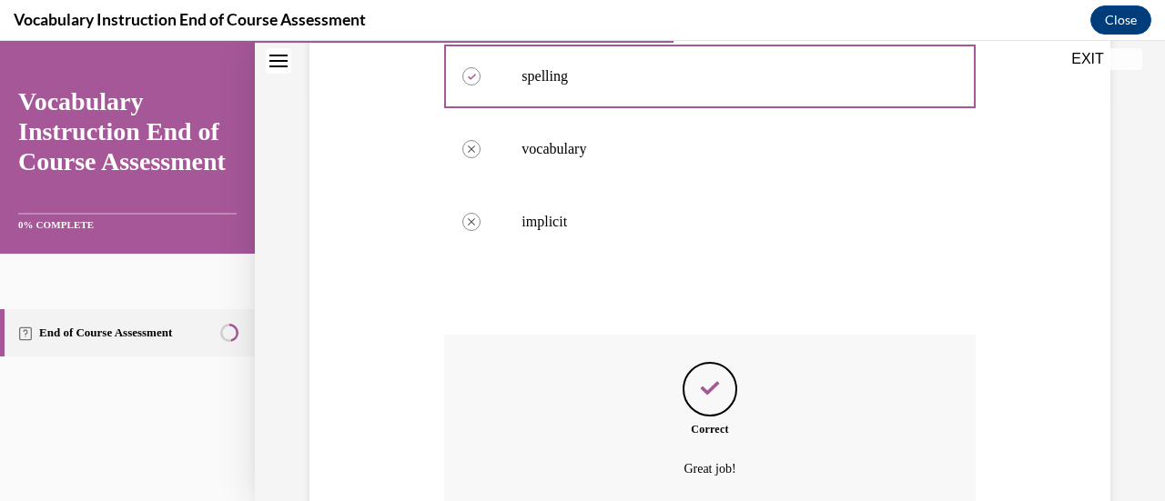
scroll to position [590, 0]
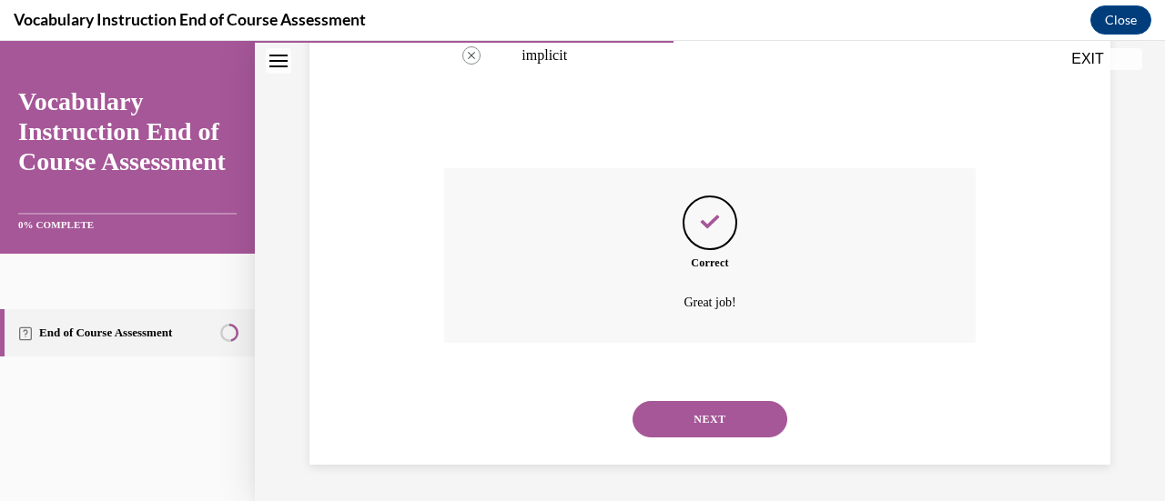
click at [711, 438] on button "NEXT" at bounding box center [710, 419] width 155 height 36
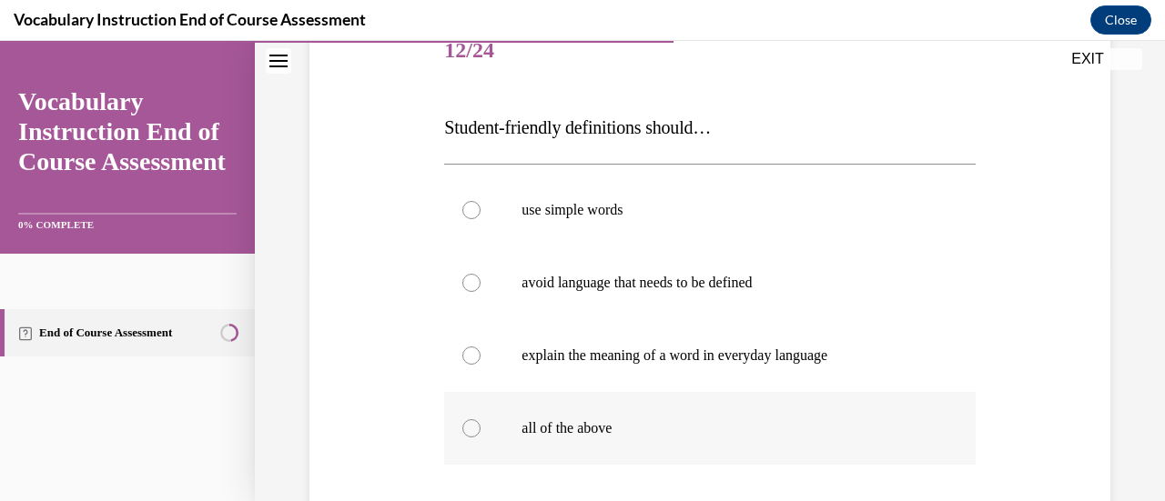
scroll to position [408, 0]
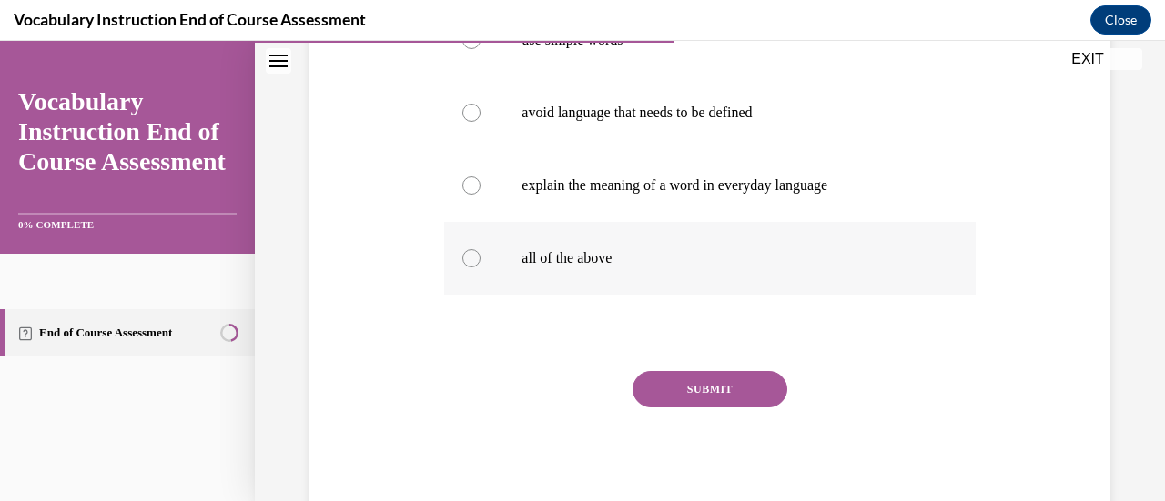
click at [473, 255] on div at bounding box center [471, 258] width 18 height 18
click at [473, 255] on input "all of the above" at bounding box center [471, 258] width 18 height 18
radio input "true"
click at [686, 387] on button "SUBMIT" at bounding box center [710, 389] width 155 height 36
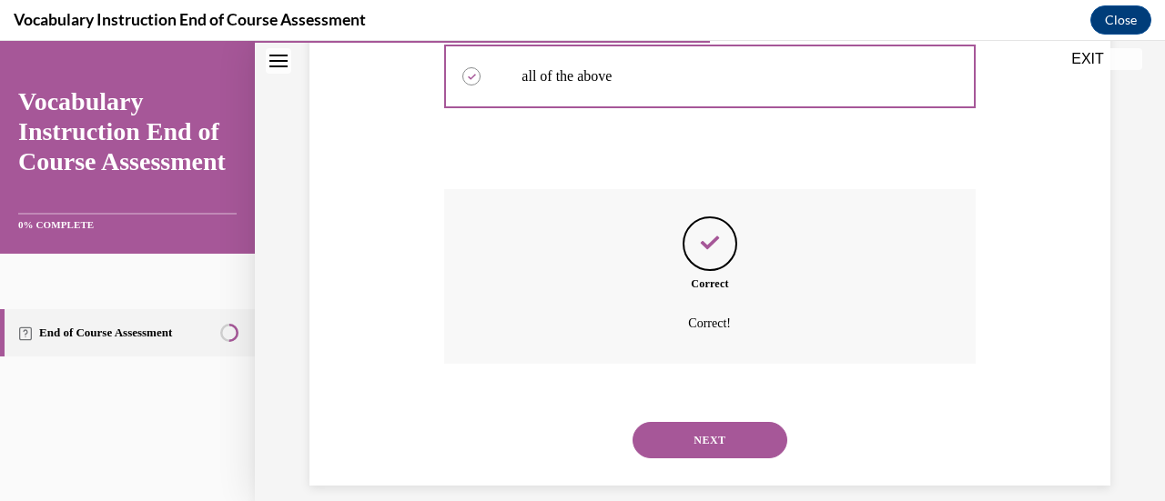
click at [675, 449] on button "NEXT" at bounding box center [710, 440] width 155 height 36
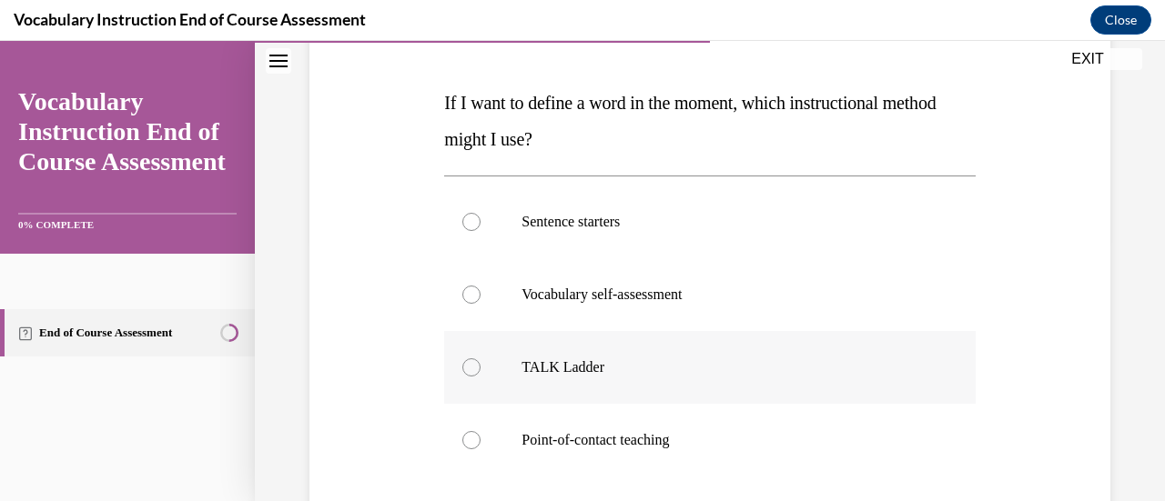
scroll to position [353, 0]
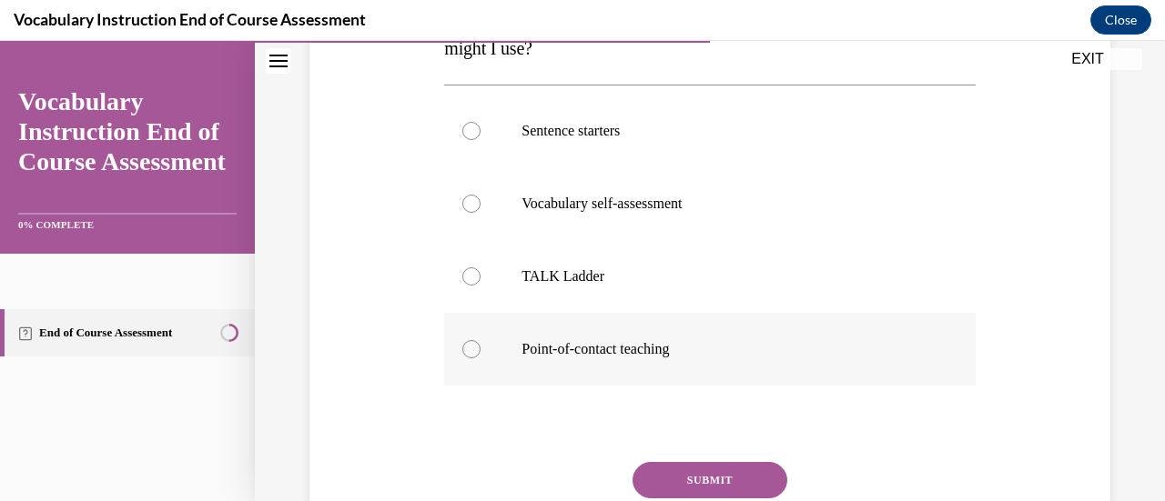
click at [471, 347] on div at bounding box center [471, 349] width 18 height 18
click at [471, 347] on input "Point-of-contact teaching" at bounding box center [471, 349] width 18 height 18
radio input "true"
click at [669, 471] on button "SUBMIT" at bounding box center [710, 480] width 155 height 36
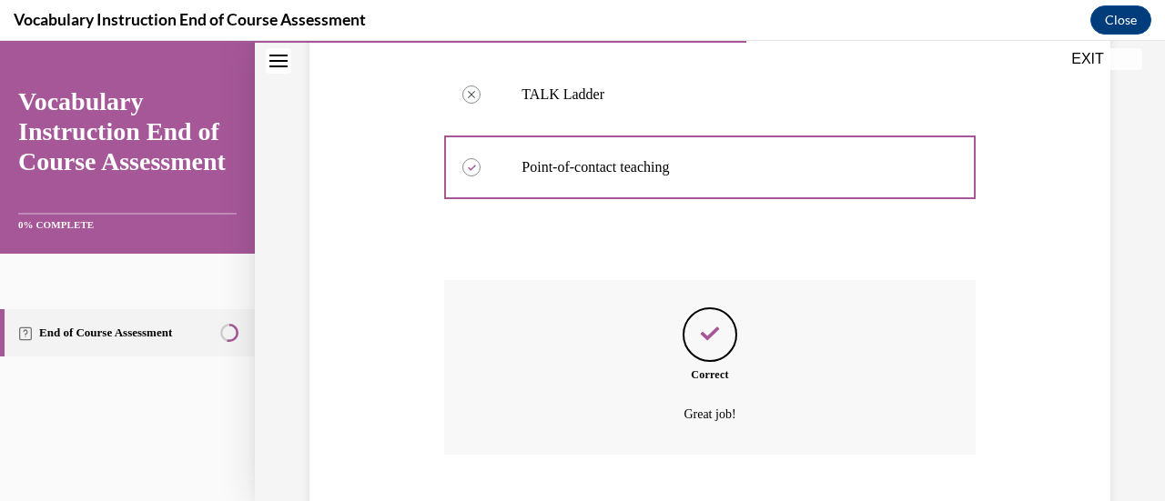
scroll to position [626, 0]
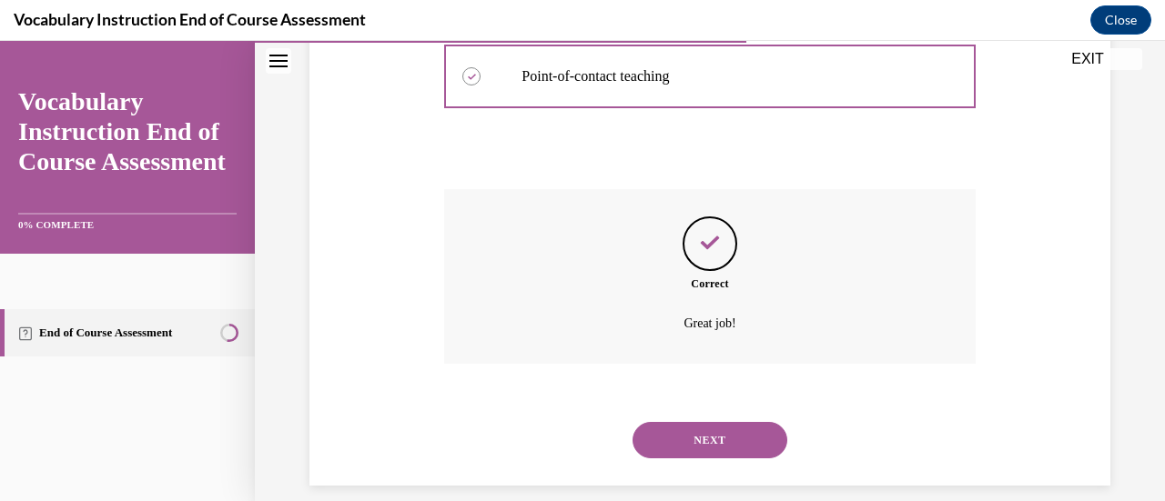
click at [677, 441] on button "NEXT" at bounding box center [710, 440] width 155 height 36
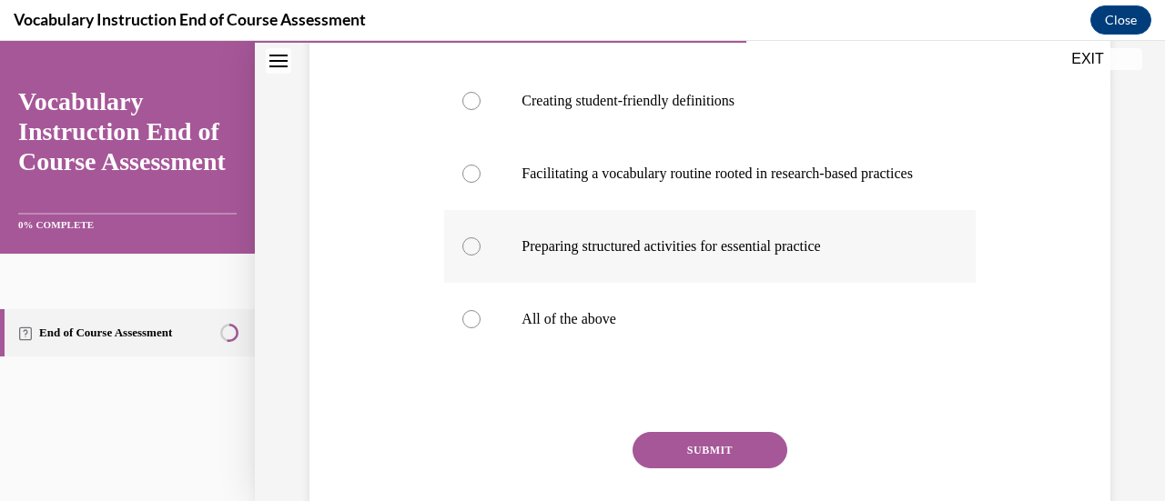
scroll to position [511, 0]
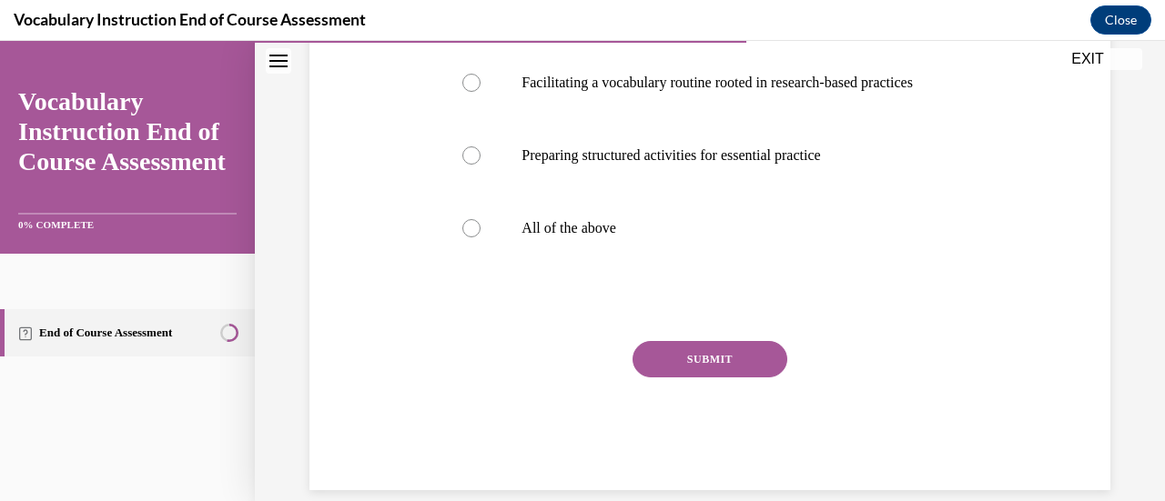
click at [707, 378] on button "SUBMIT" at bounding box center [710, 359] width 155 height 36
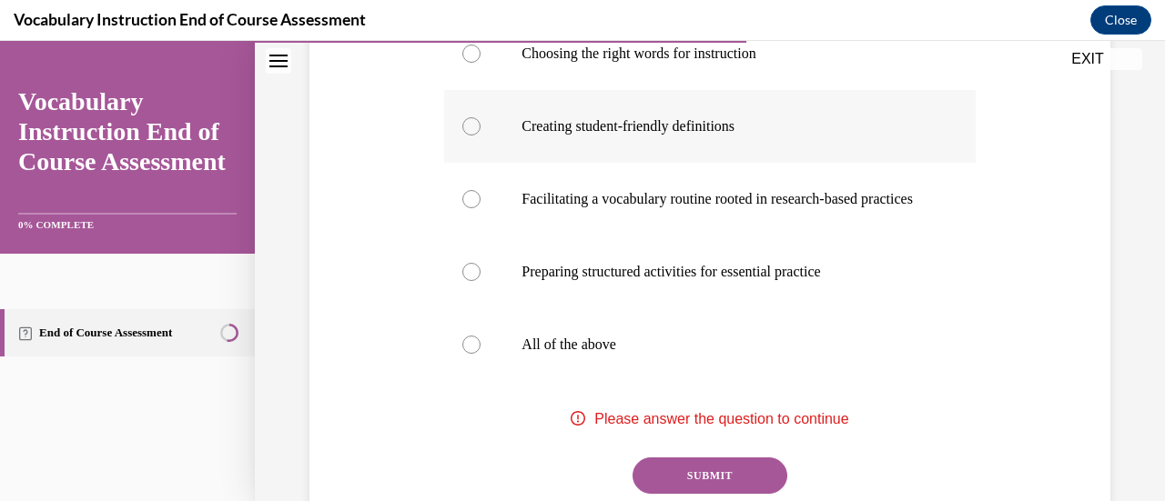
scroll to position [485, 0]
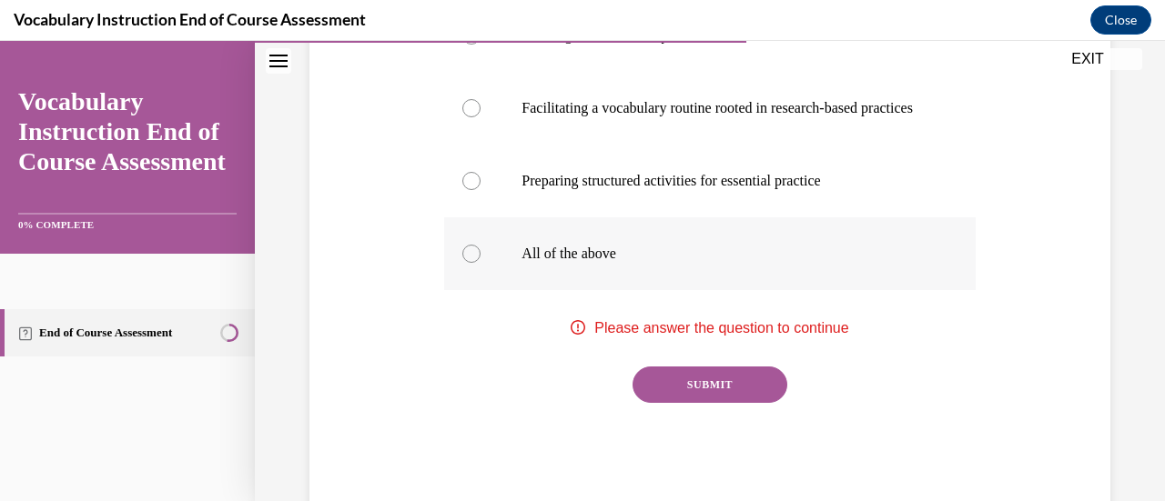
click at [466, 263] on div at bounding box center [471, 254] width 18 height 18
click at [466, 263] on input "All of the above" at bounding box center [471, 254] width 18 height 18
radio input "true"
click at [724, 403] on button "SUBMIT" at bounding box center [710, 385] width 155 height 36
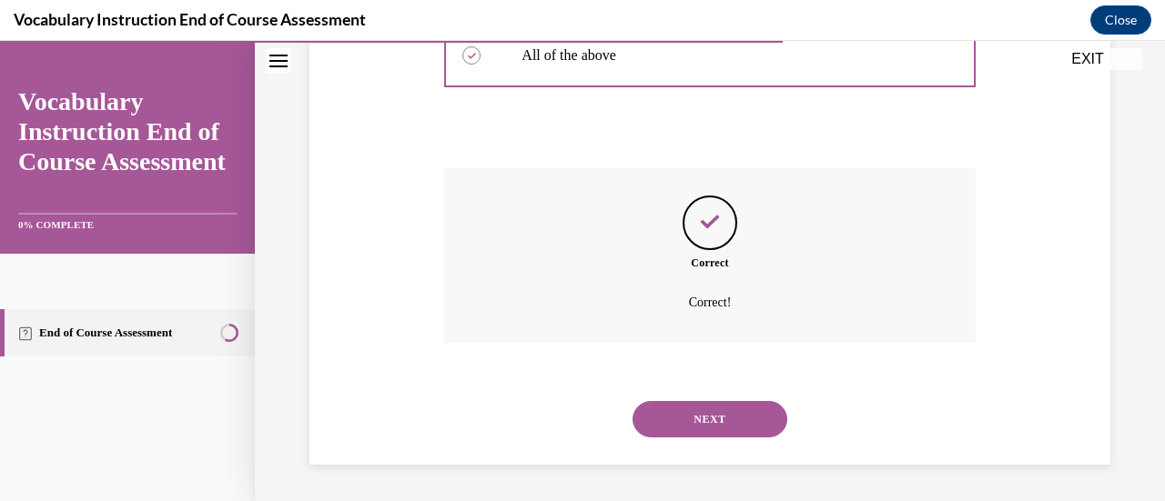
click at [720, 425] on button "NEXT" at bounding box center [710, 419] width 155 height 36
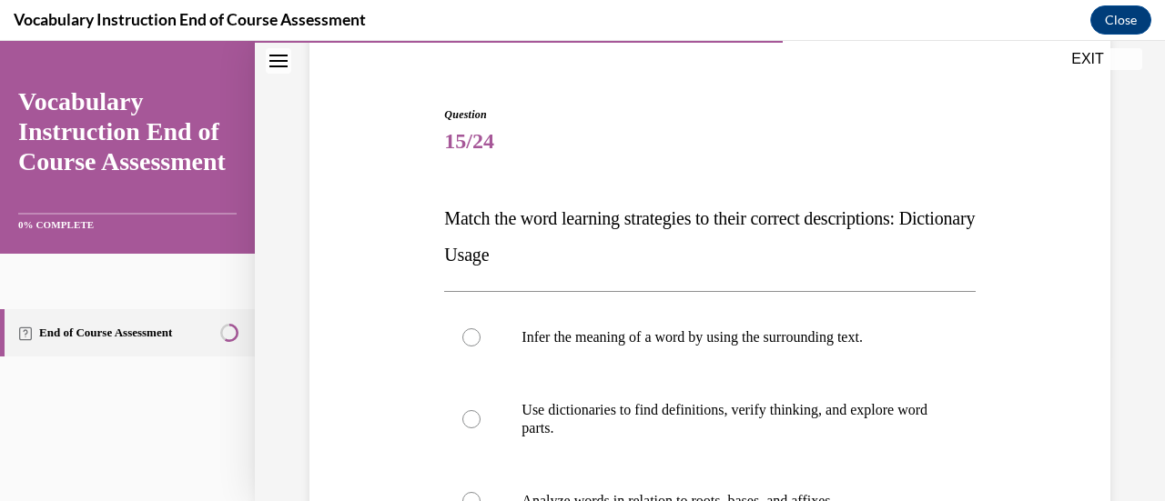
scroll to position [238, 0]
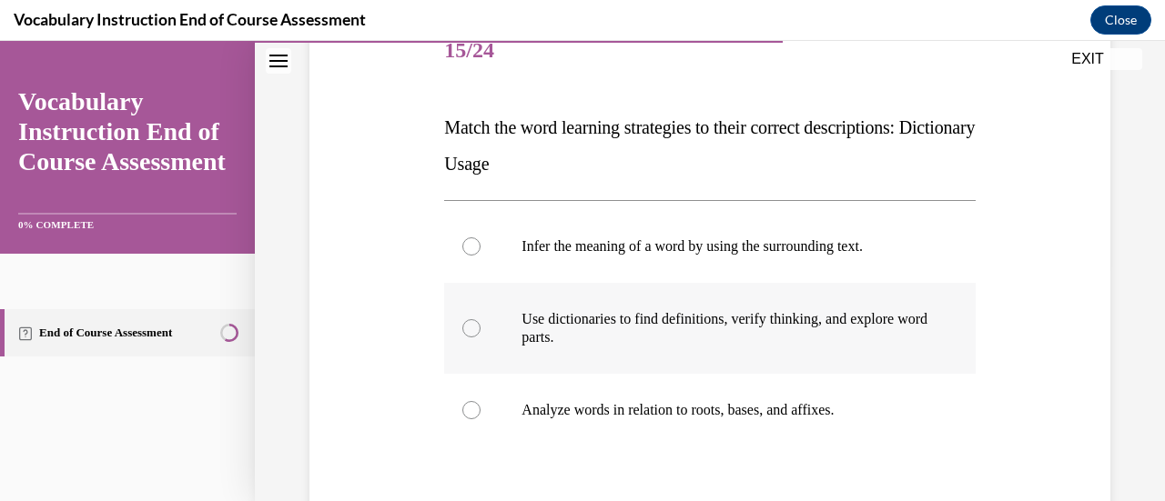
click at [475, 327] on div at bounding box center [471, 328] width 18 height 18
click at [475, 327] on input "Use dictionaries to find definitions, verify thinking, and explore word parts." at bounding box center [471, 328] width 18 height 18
radio input "true"
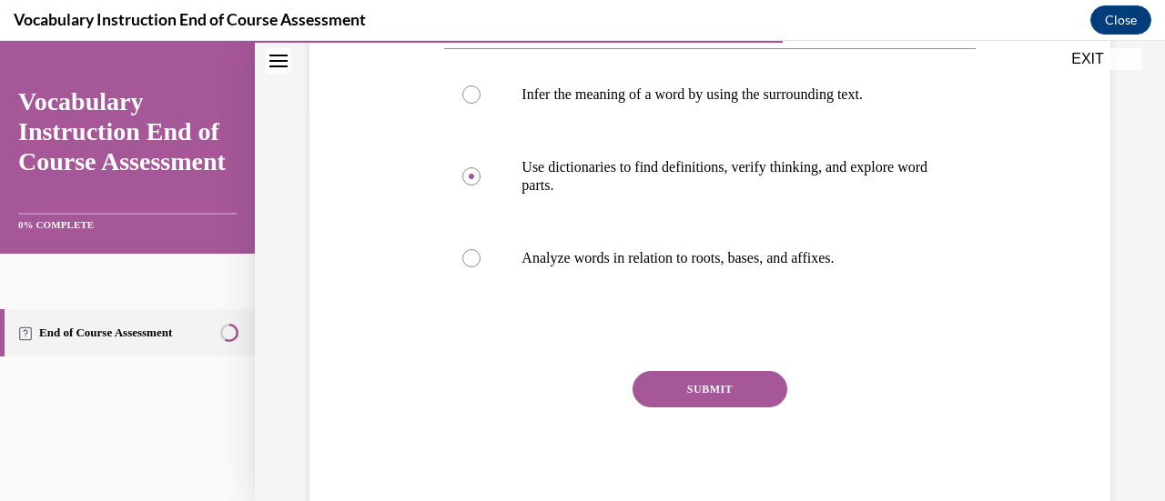
click at [717, 385] on button "SUBMIT" at bounding box center [710, 389] width 155 height 36
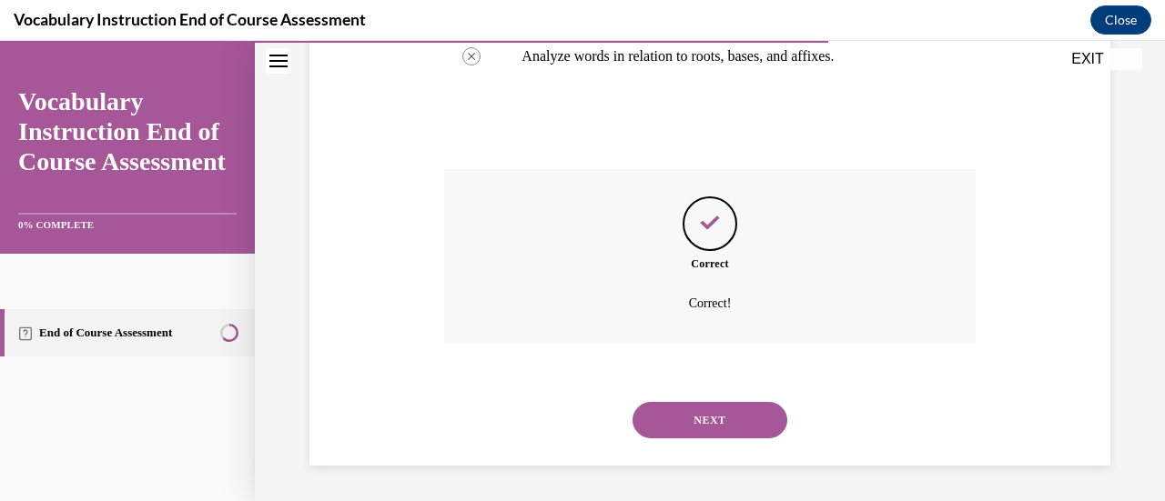
click at [713, 425] on button "NEXT" at bounding box center [710, 420] width 155 height 36
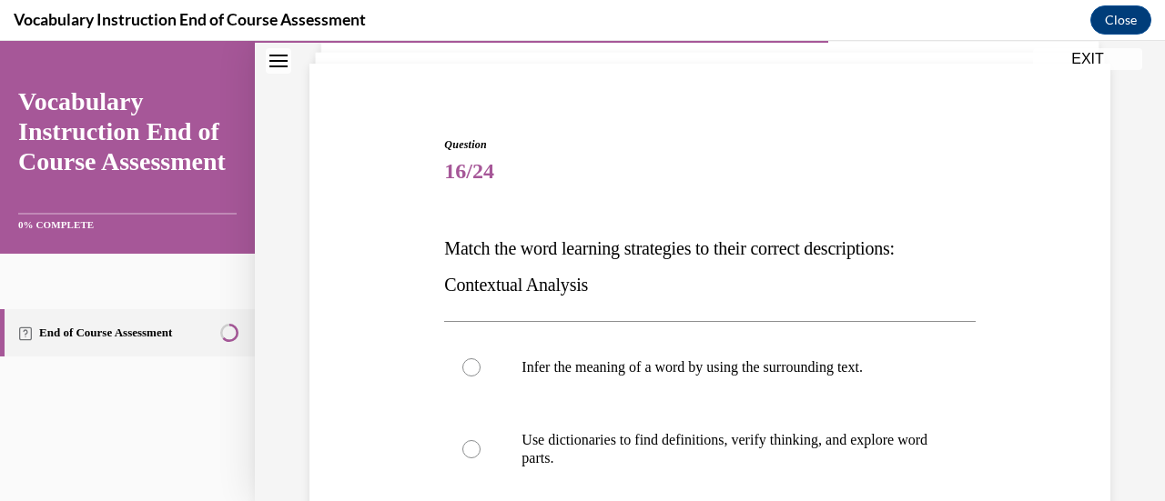
scroll to position [208, 0]
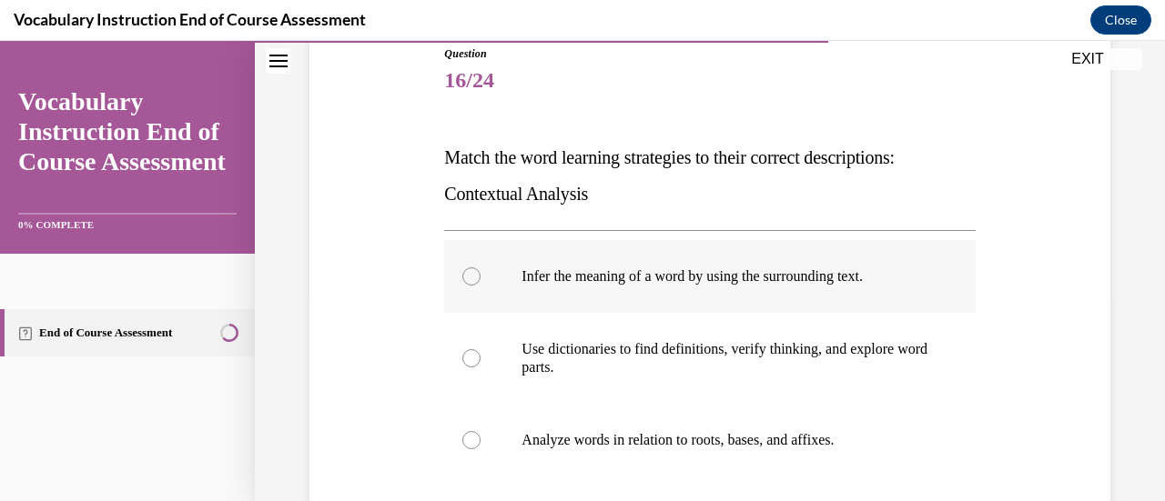
click at [474, 276] on div at bounding box center [471, 277] width 18 height 18
click at [474, 276] on input "Infer the meaning of a word by using the surrounding text." at bounding box center [471, 277] width 18 height 18
radio input "true"
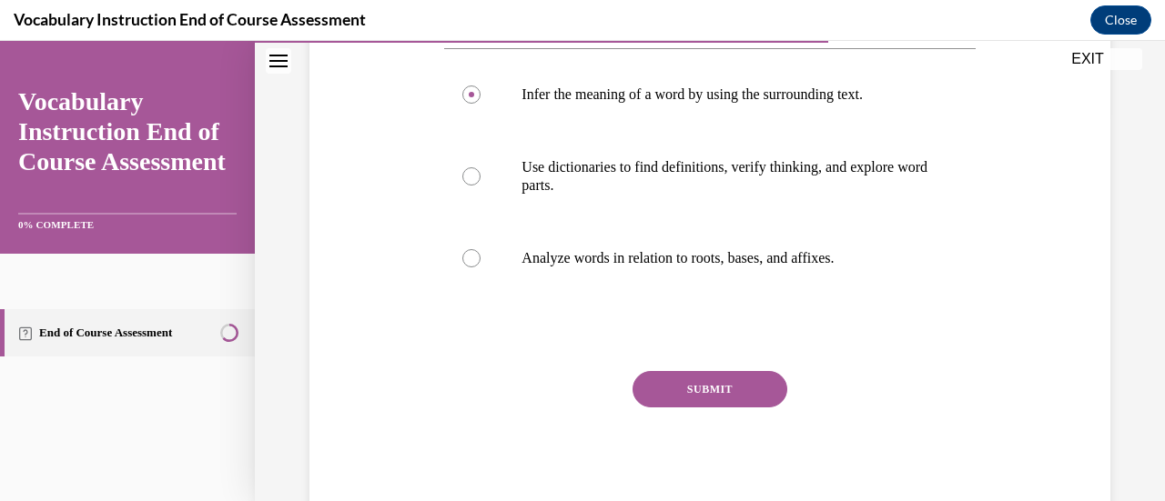
click at [730, 393] on button "SUBMIT" at bounding box center [710, 389] width 155 height 36
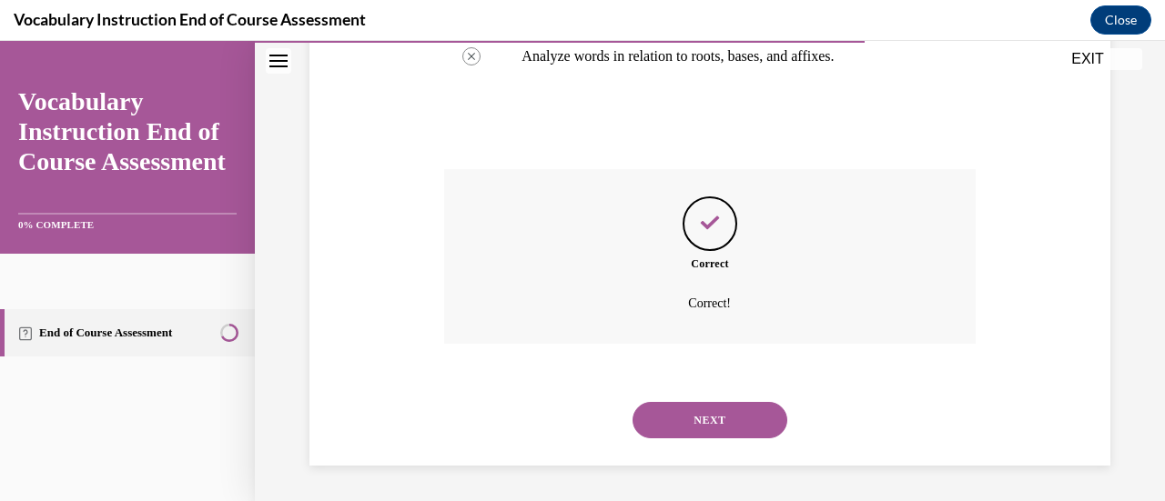
click at [718, 427] on button "NEXT" at bounding box center [710, 420] width 155 height 36
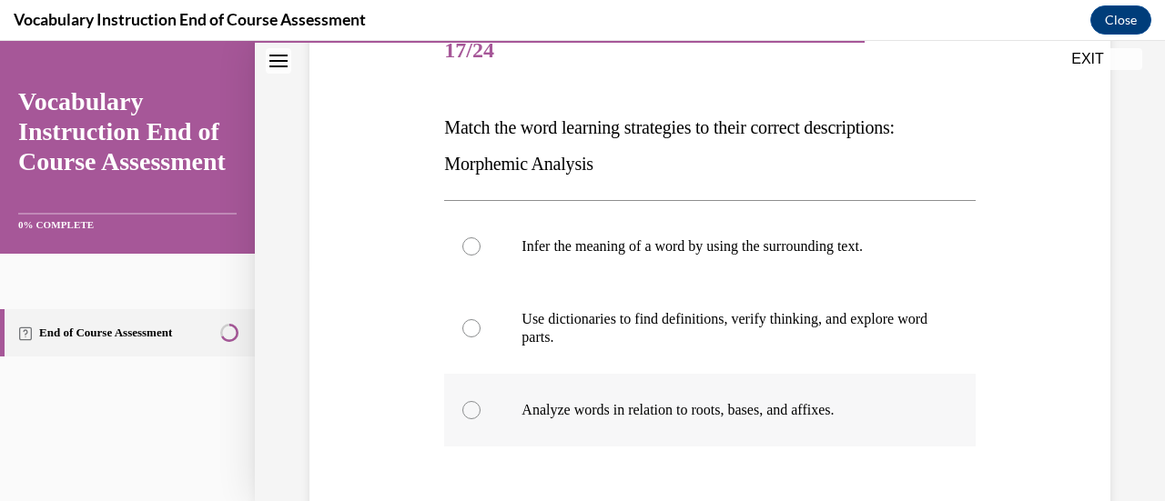
scroll to position [329, 0]
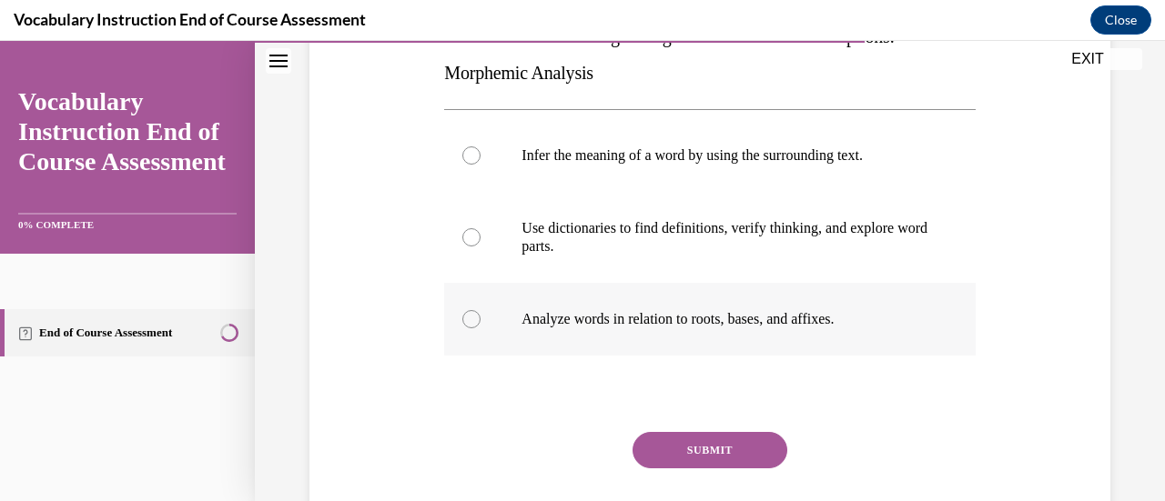
click at [471, 320] on div at bounding box center [471, 319] width 18 height 18
click at [471, 320] on input "Analyze words in relation to roots, bases, and affixes." at bounding box center [471, 319] width 18 height 18
radio input "true"
click at [660, 450] on button "SUBMIT" at bounding box center [710, 450] width 155 height 36
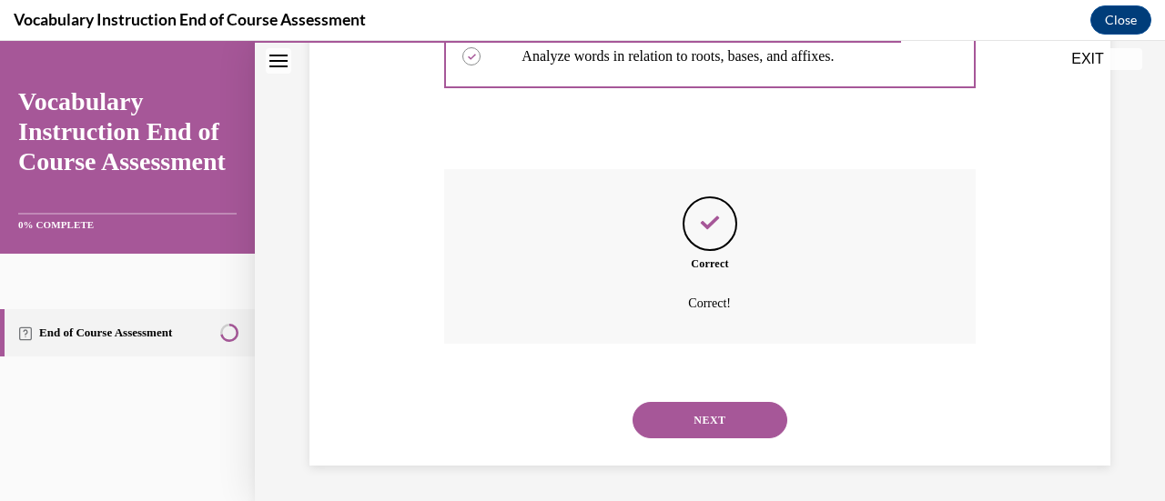
click at [743, 420] on button "NEXT" at bounding box center [710, 420] width 155 height 36
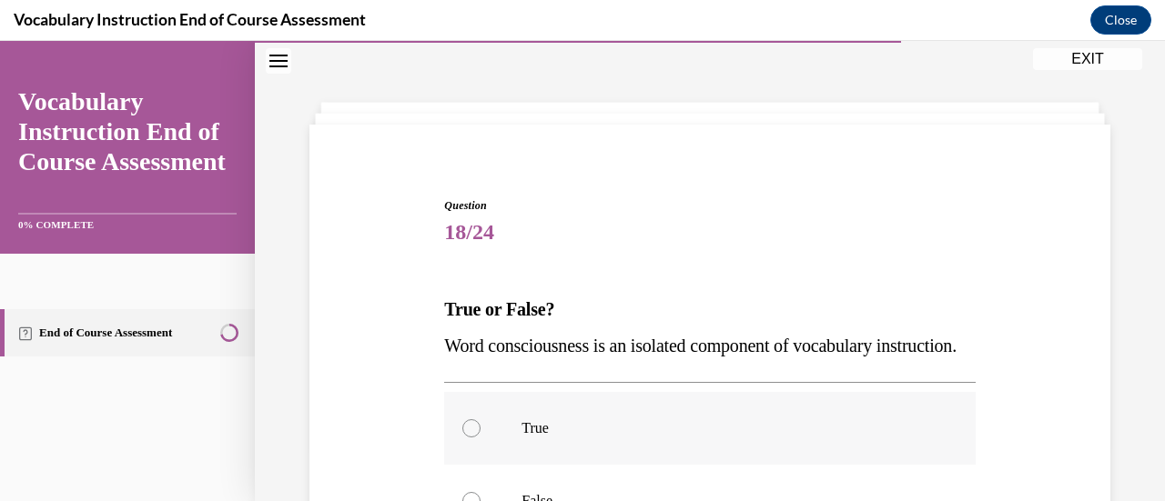
scroll to position [238, 0]
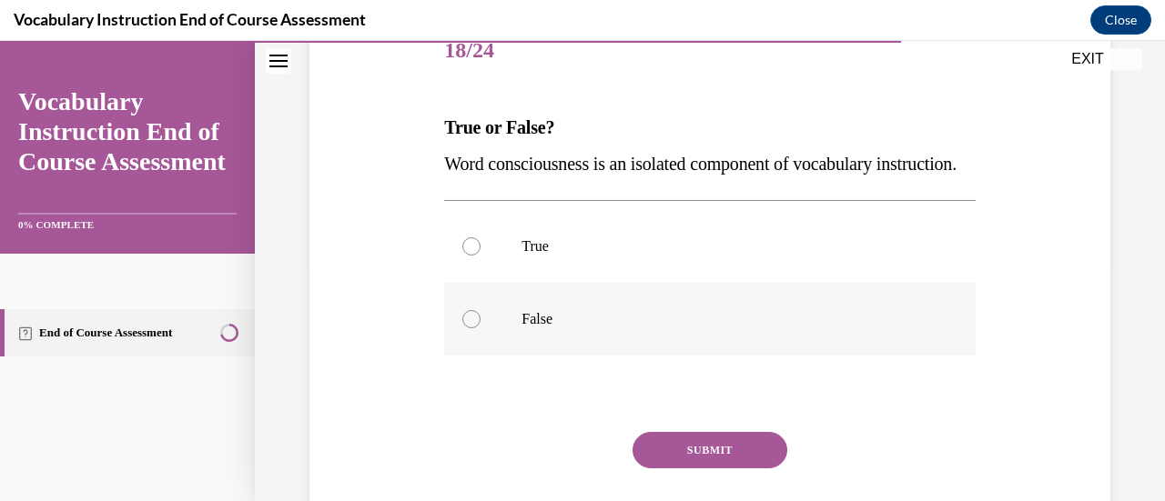
click at [471, 329] on div at bounding box center [471, 319] width 18 height 18
click at [471, 329] on input "False" at bounding box center [471, 319] width 18 height 18
radio input "true"
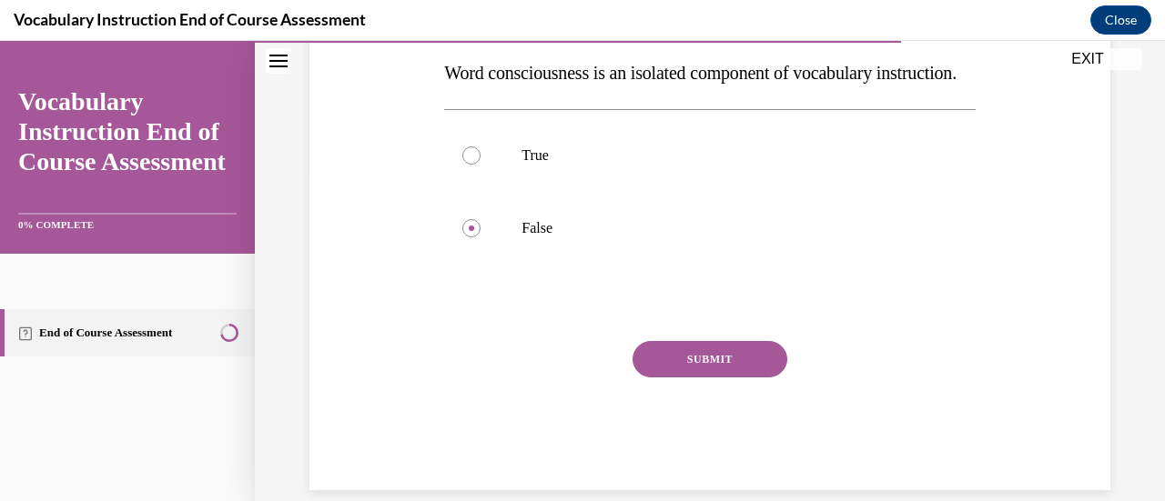
click at [684, 378] on button "SUBMIT" at bounding box center [710, 359] width 155 height 36
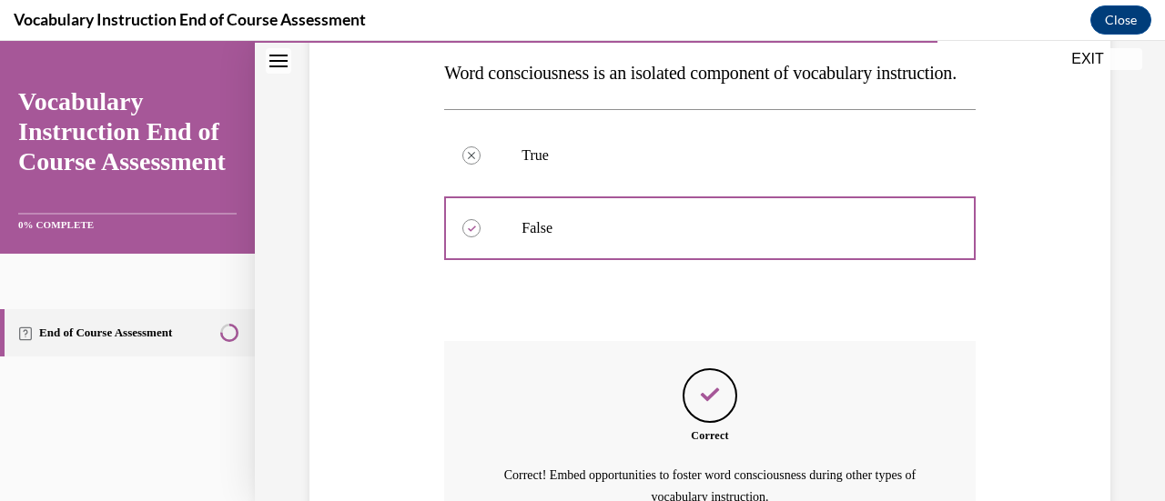
scroll to position [511, 0]
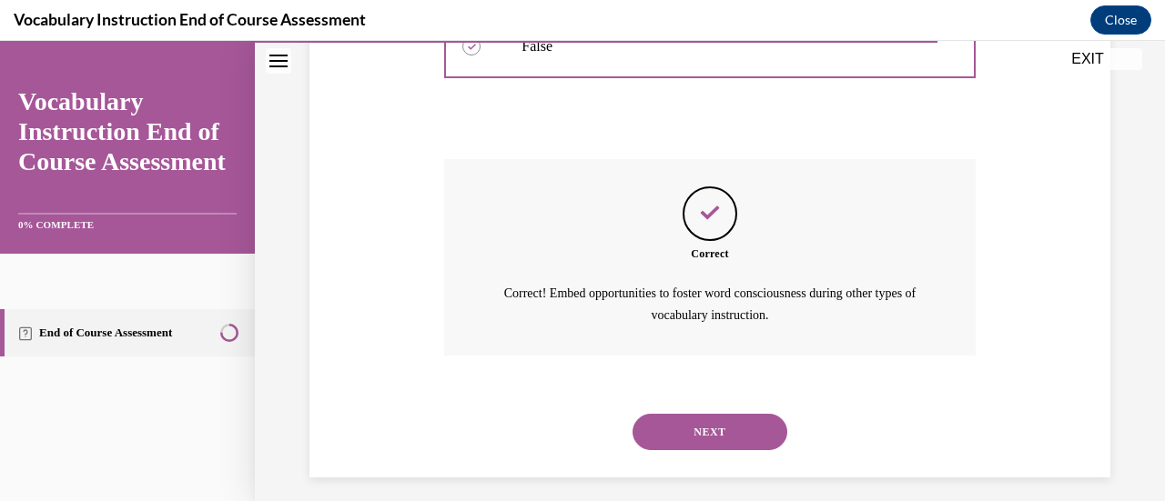
click at [755, 451] on button "NEXT" at bounding box center [710, 432] width 155 height 36
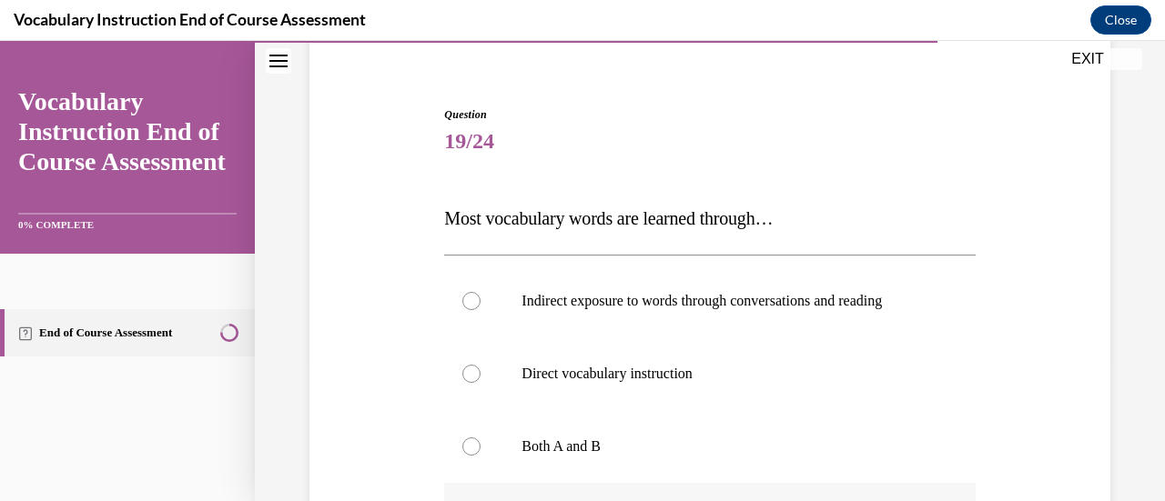
scroll to position [238, 0]
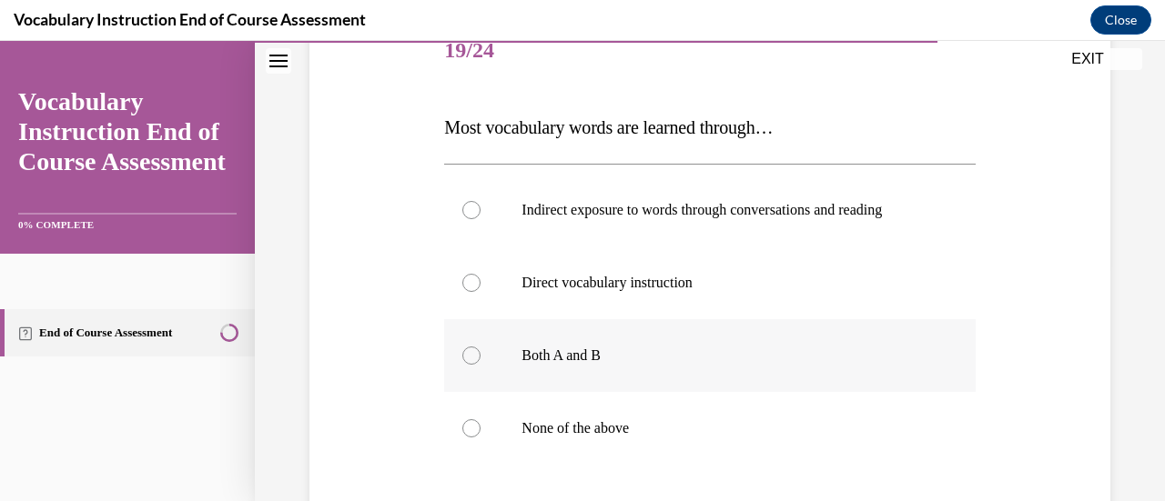
click at [469, 357] on div at bounding box center [471, 356] width 18 height 18
click at [469, 357] on input "Both A and B" at bounding box center [471, 356] width 18 height 18
radio input "true"
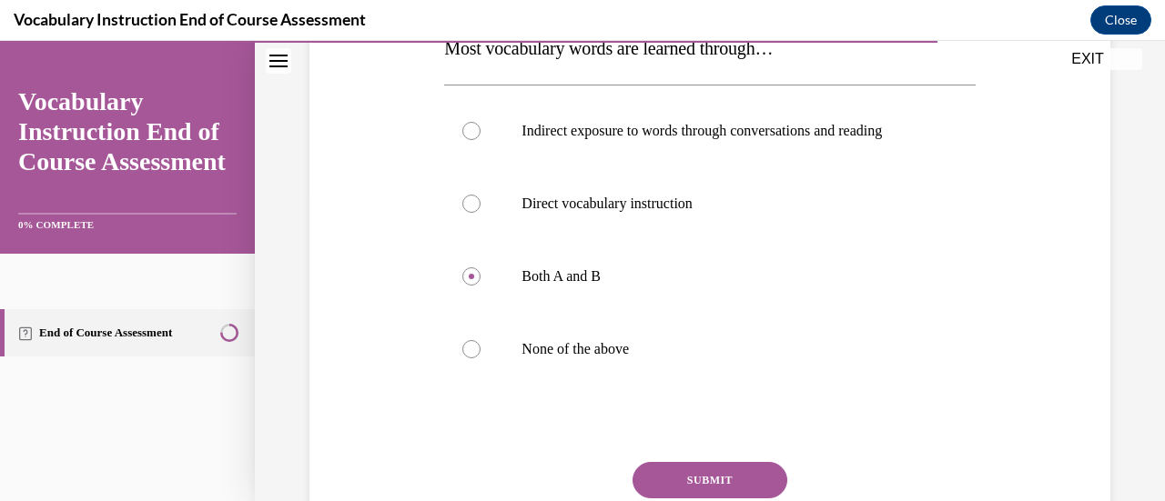
scroll to position [408, 0]
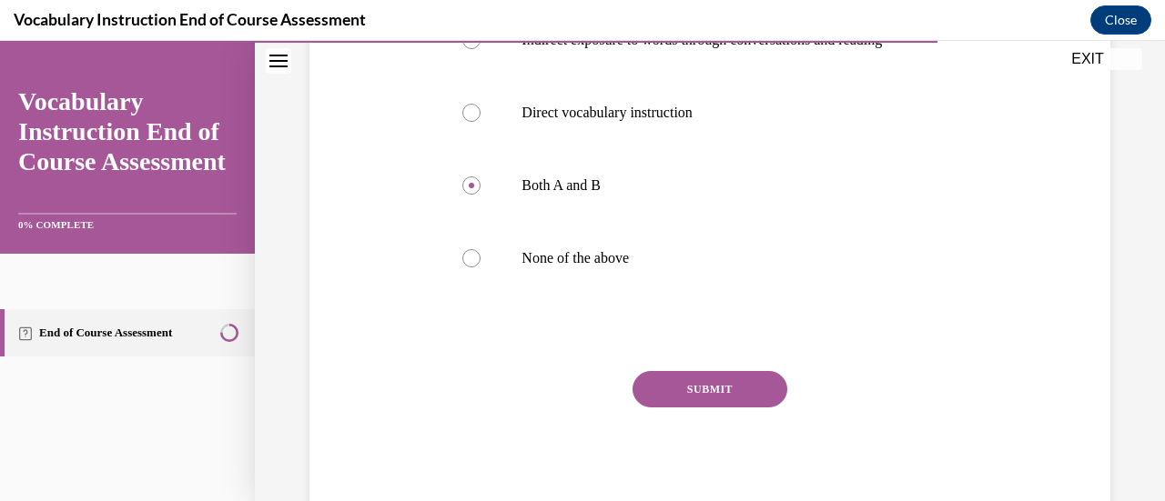
click at [703, 385] on button "SUBMIT" at bounding box center [710, 389] width 155 height 36
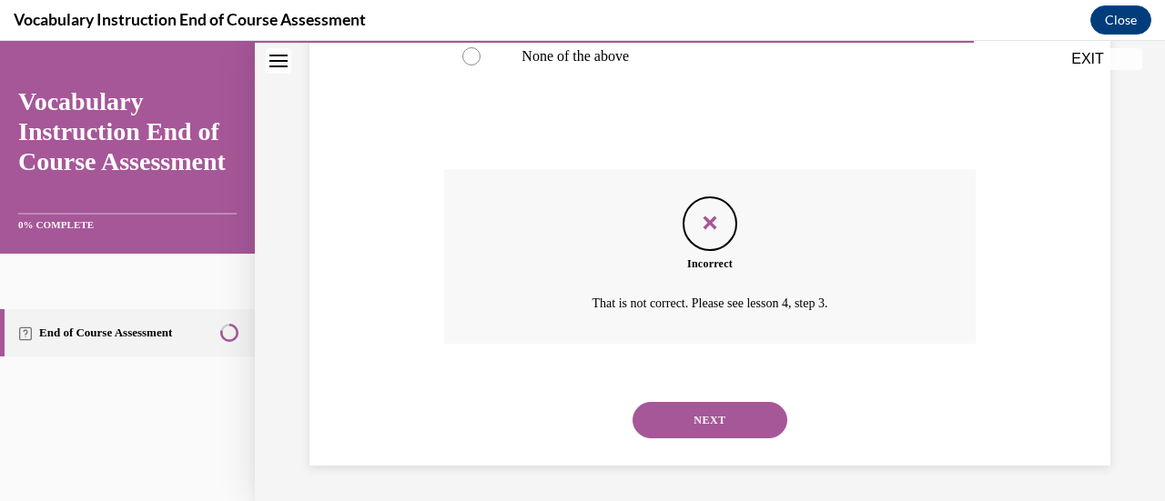
click at [687, 413] on button "NEXT" at bounding box center [710, 420] width 155 height 36
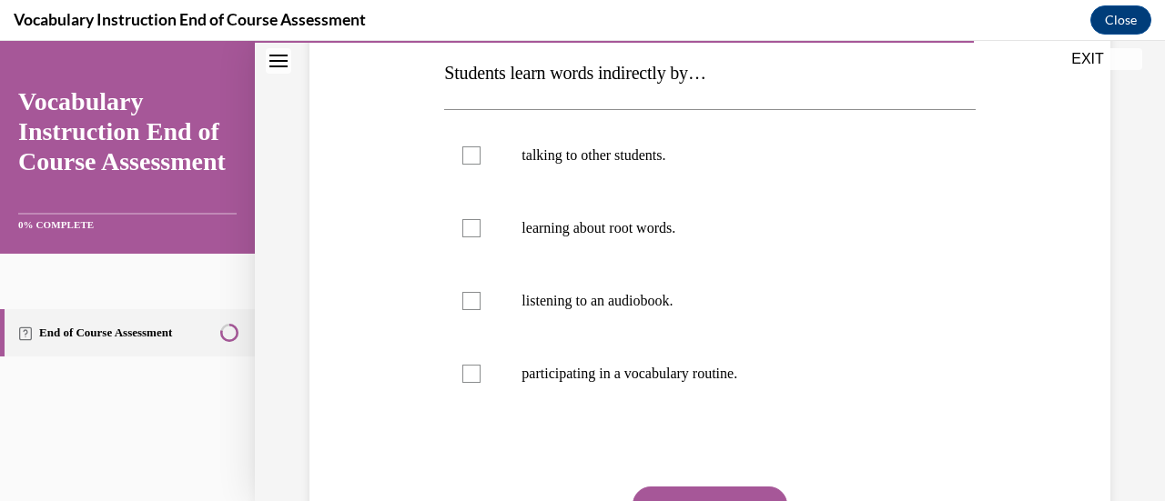
scroll to position [238, 0]
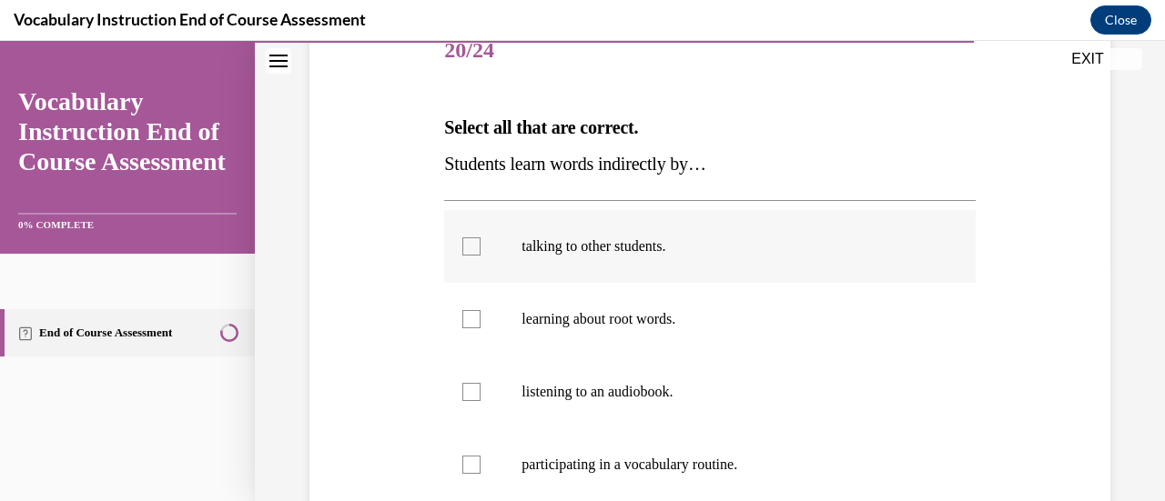
click at [467, 244] on div at bounding box center [471, 247] width 18 height 18
click at [467, 244] on input "talking to other students." at bounding box center [471, 247] width 18 height 18
checkbox input "true"
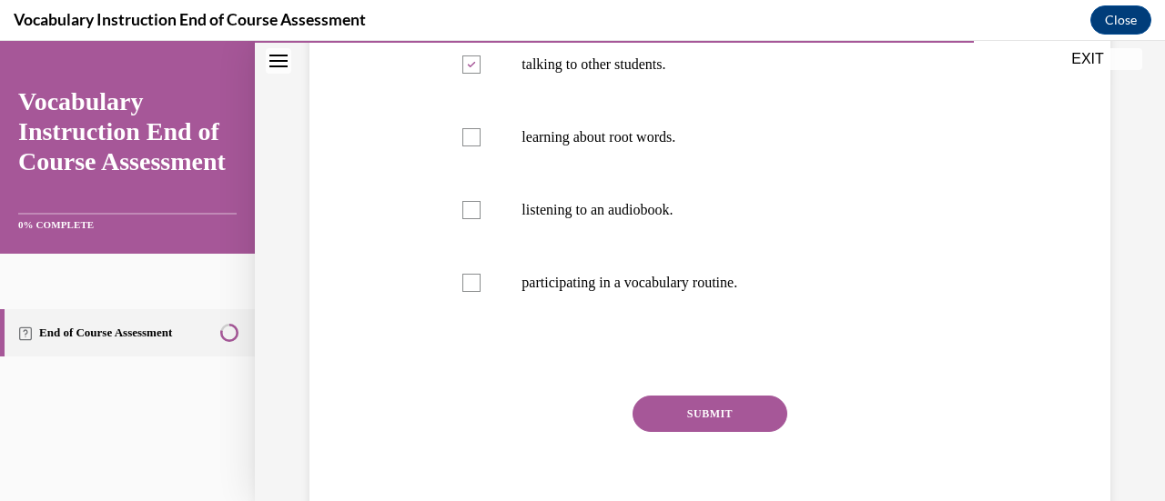
click at [665, 410] on button "SUBMIT" at bounding box center [710, 414] width 155 height 36
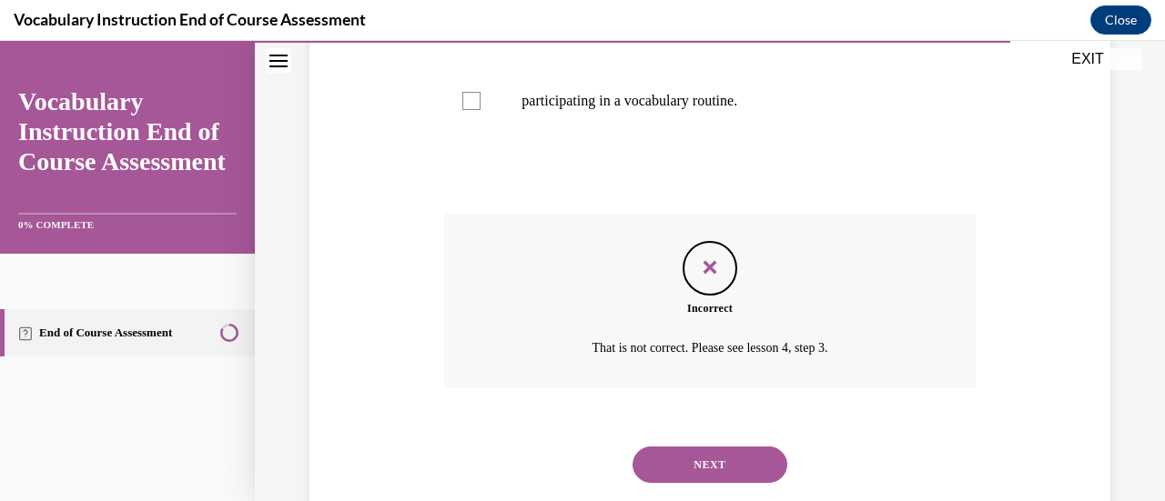
scroll to position [646, 0]
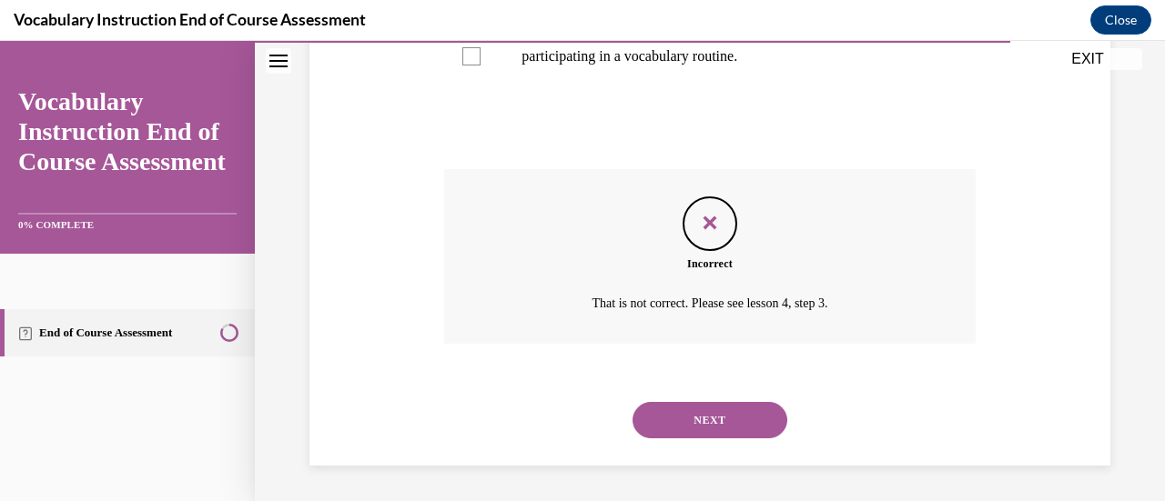
click at [681, 418] on button "NEXT" at bounding box center [710, 420] width 155 height 36
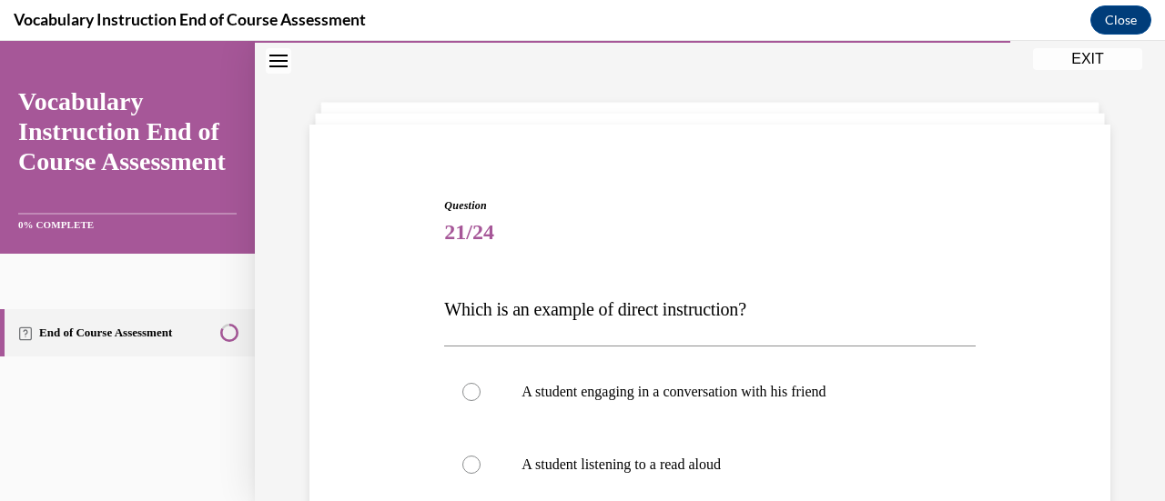
scroll to position [238, 0]
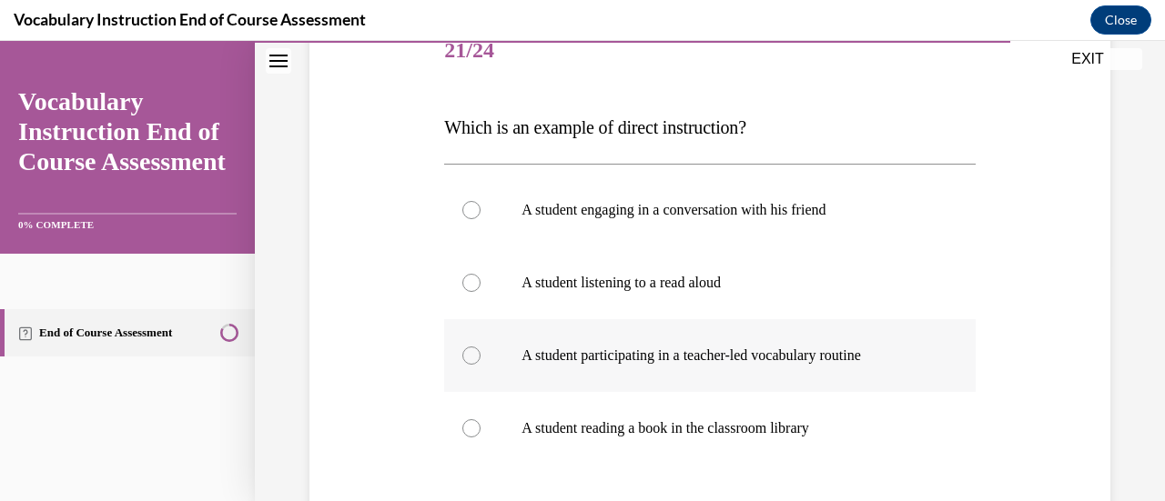
click at [469, 360] on div at bounding box center [471, 356] width 18 height 18
click at [469, 360] on input "A student participating in a teacher-led vocabulary routine" at bounding box center [471, 356] width 18 height 18
radio input "true"
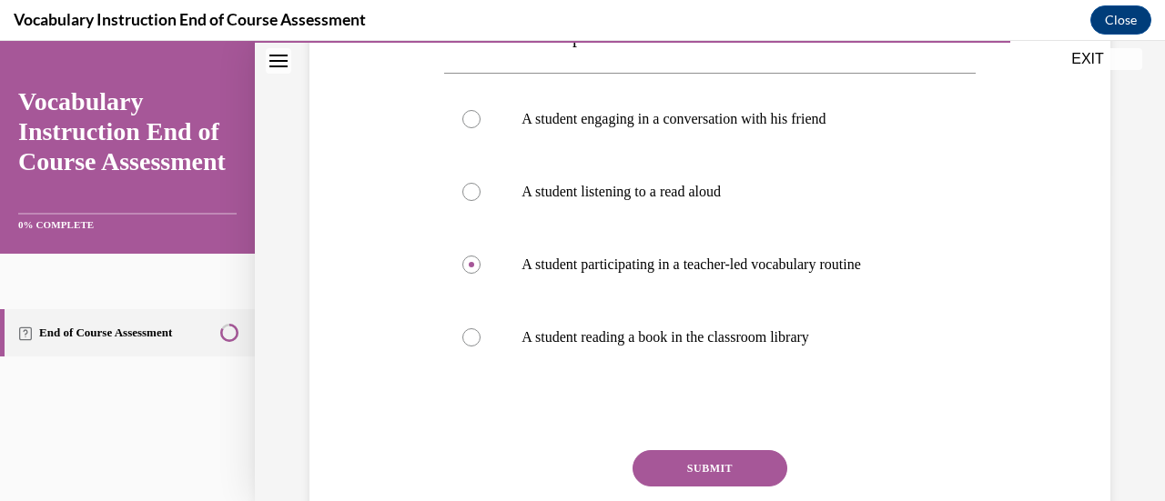
click at [661, 467] on button "SUBMIT" at bounding box center [710, 469] width 155 height 36
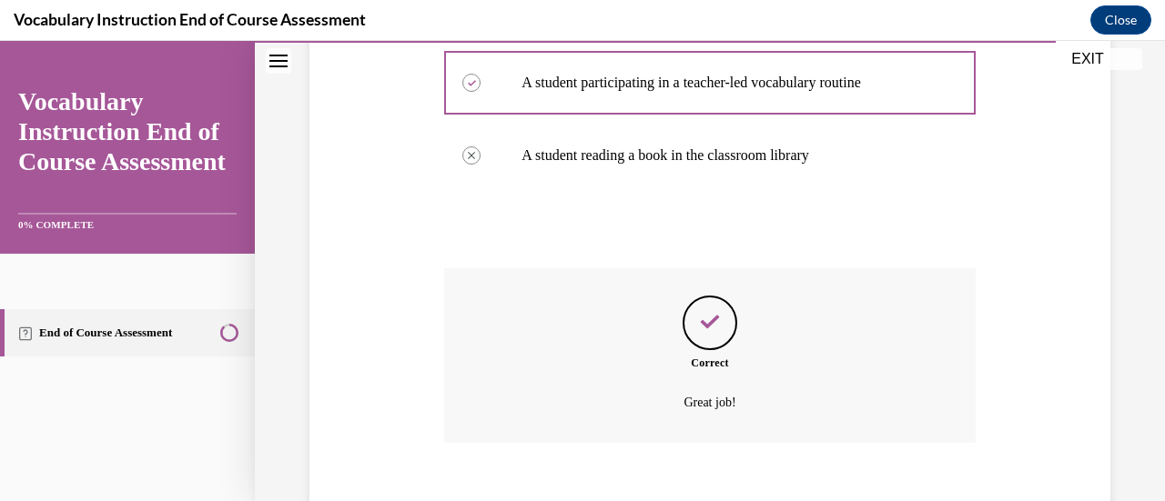
scroll to position [610, 0]
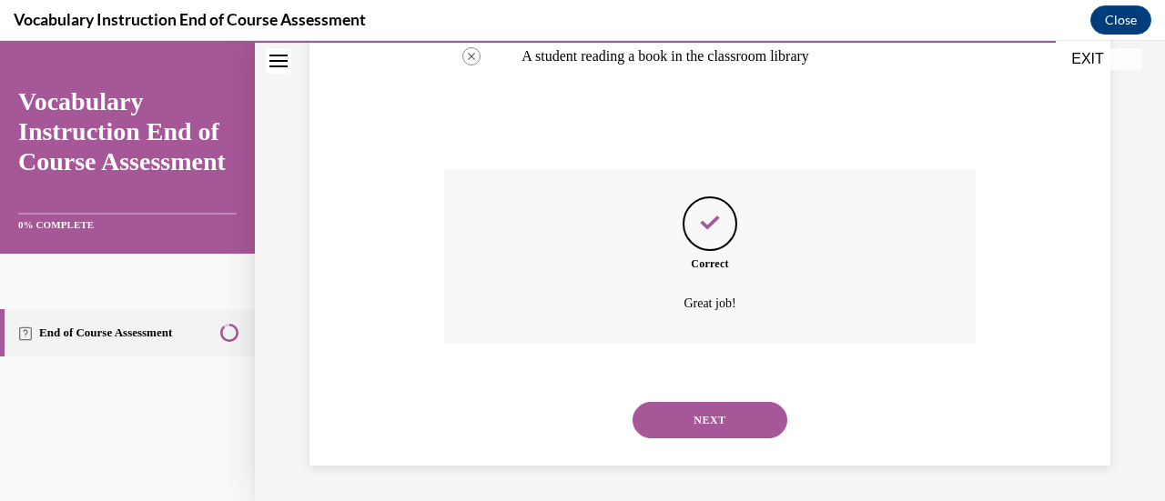
click at [702, 420] on button "NEXT" at bounding box center [710, 420] width 155 height 36
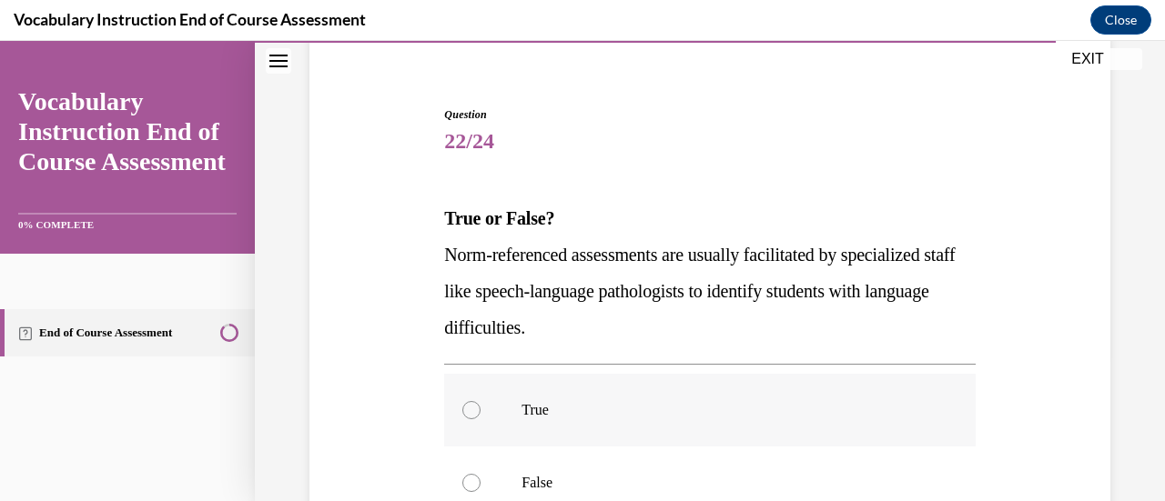
scroll to position [238, 0]
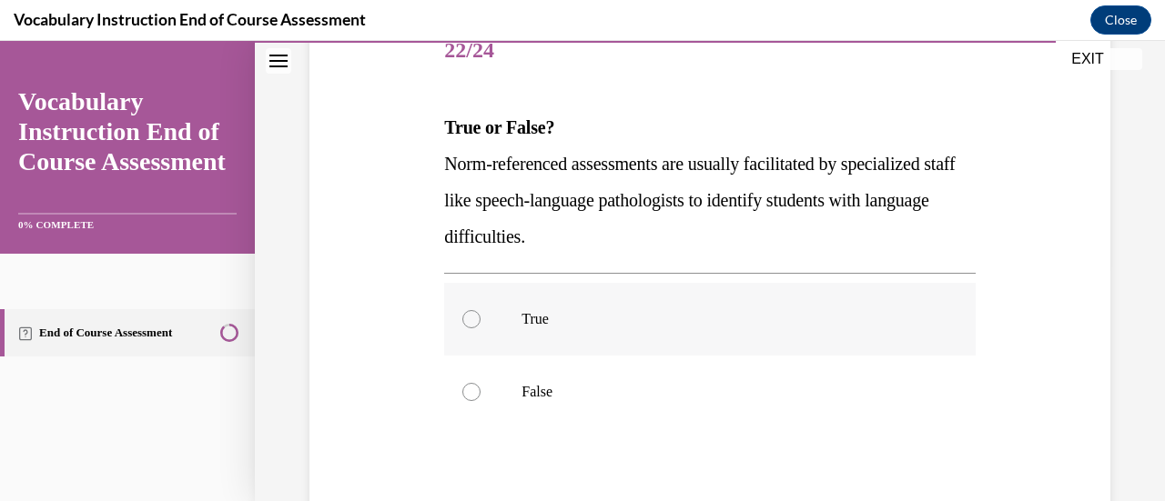
click at [477, 324] on label "True" at bounding box center [709, 319] width 531 height 73
click at [477, 324] on input "True" at bounding box center [471, 319] width 18 height 18
radio input "true"
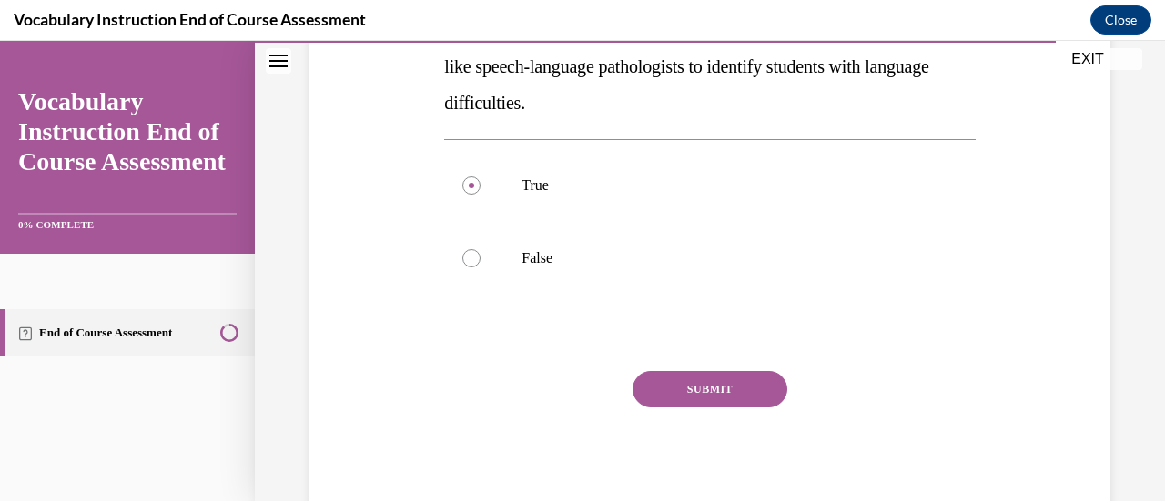
click at [708, 383] on button "SUBMIT" at bounding box center [710, 389] width 155 height 36
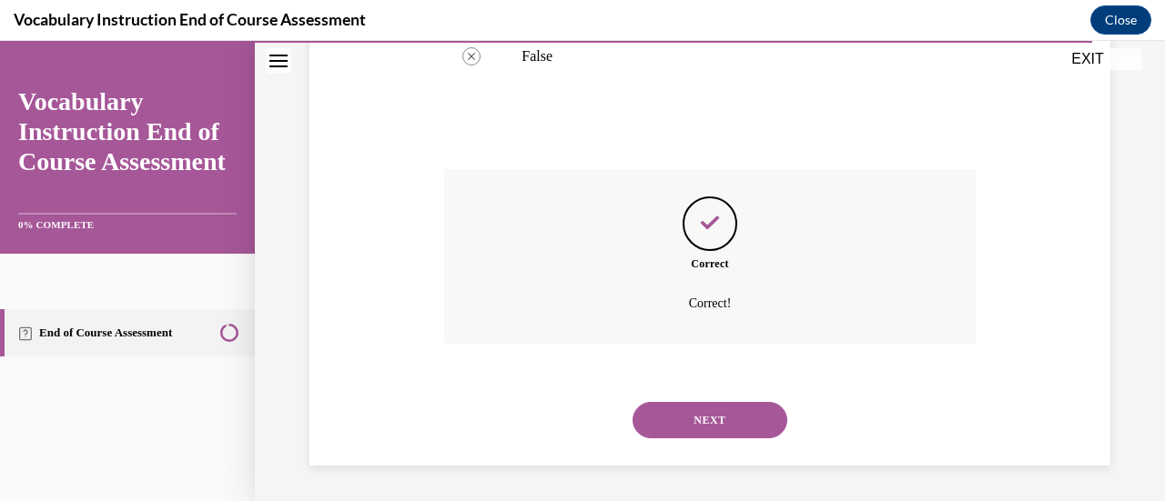
click at [717, 418] on button "NEXT" at bounding box center [710, 420] width 155 height 36
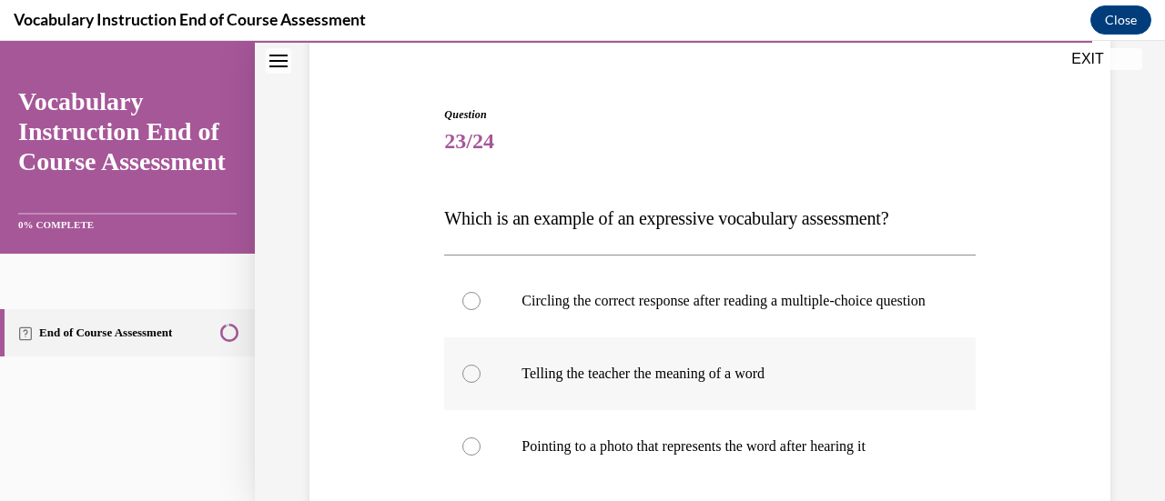
scroll to position [238, 0]
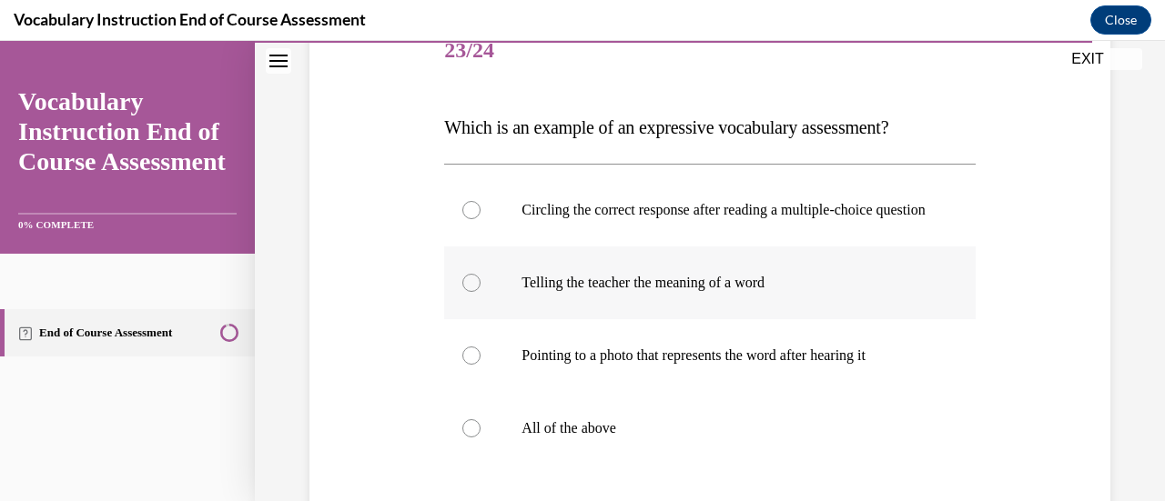
click at [474, 292] on div at bounding box center [471, 283] width 18 height 18
click at [474, 292] on input "Telling the teacher the meaning of a word" at bounding box center [471, 283] width 18 height 18
radio input "true"
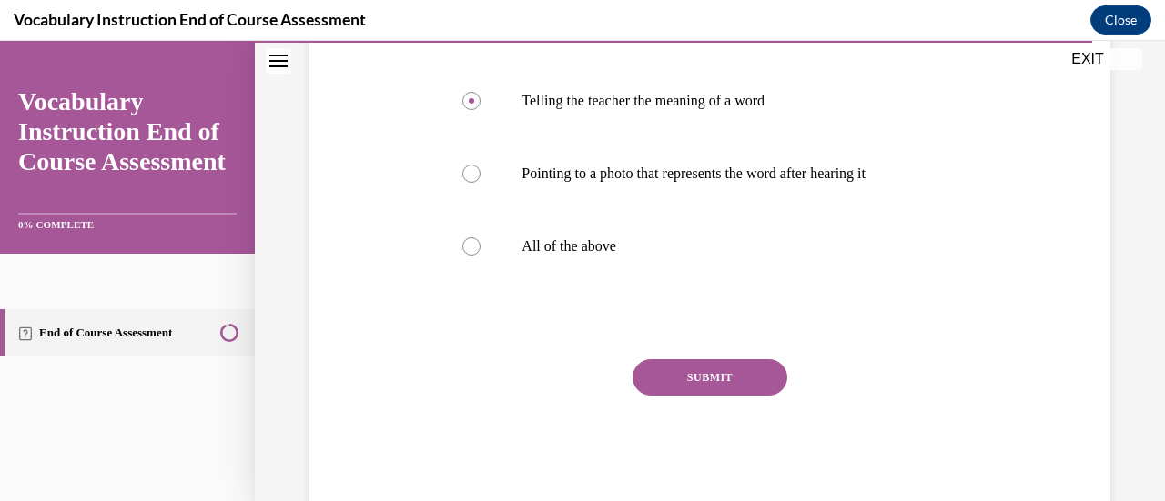
click at [694, 396] on button "SUBMIT" at bounding box center [710, 378] width 155 height 36
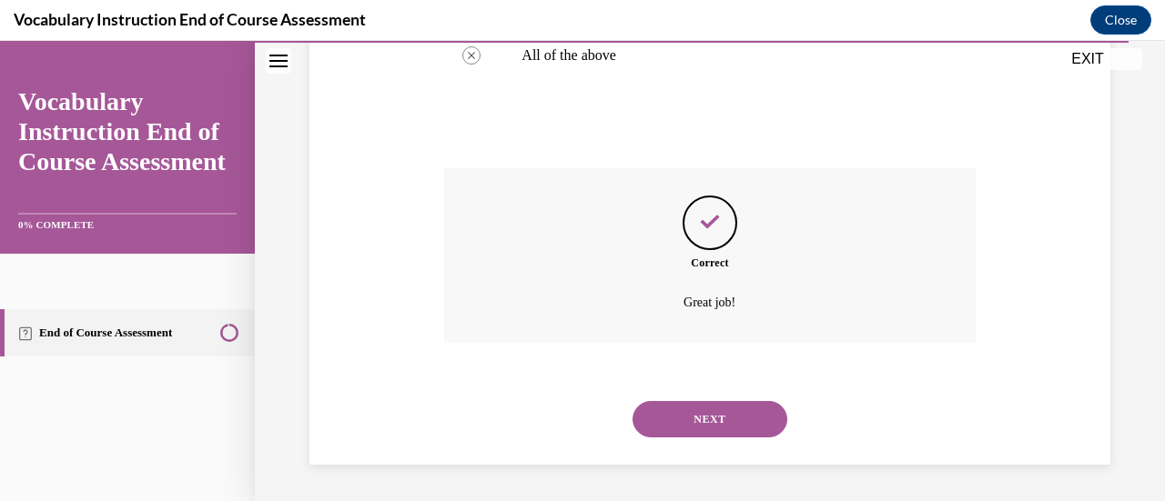
click at [704, 418] on button "NEXT" at bounding box center [710, 419] width 155 height 36
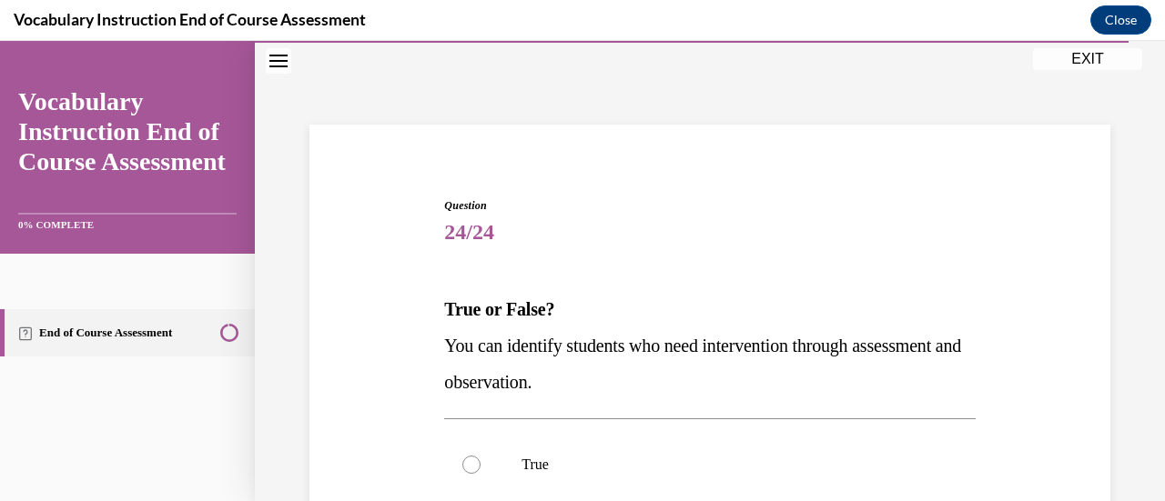
scroll to position [238, 0]
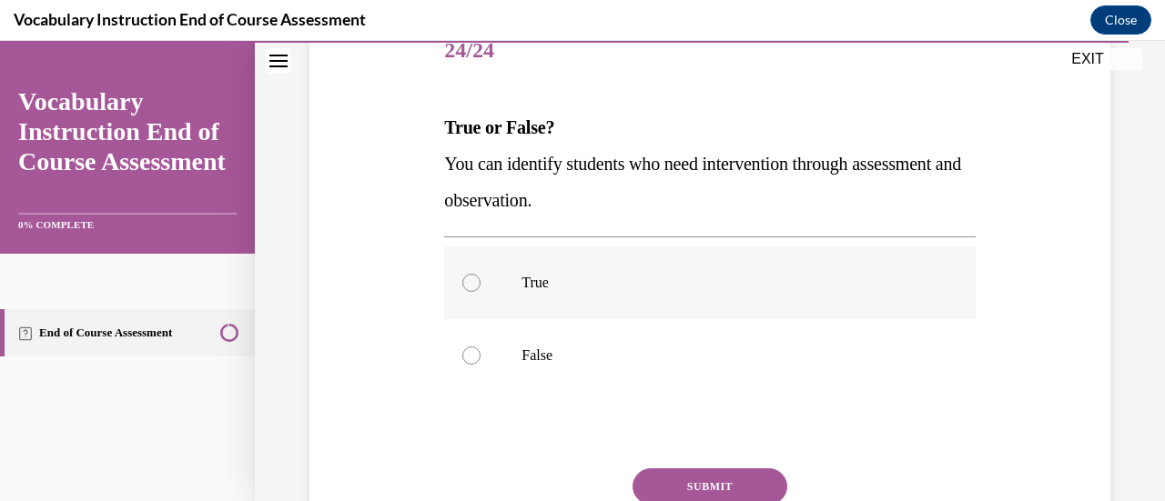
click at [468, 278] on div at bounding box center [471, 283] width 18 height 18
click at [468, 278] on input "True" at bounding box center [471, 283] width 18 height 18
radio input "true"
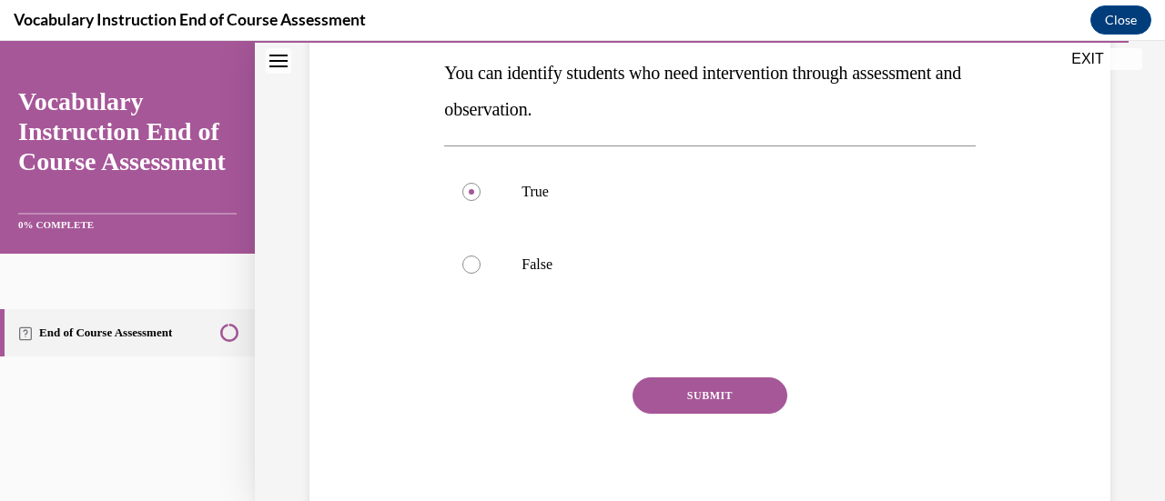
click at [674, 393] on button "SUBMIT" at bounding box center [710, 396] width 155 height 36
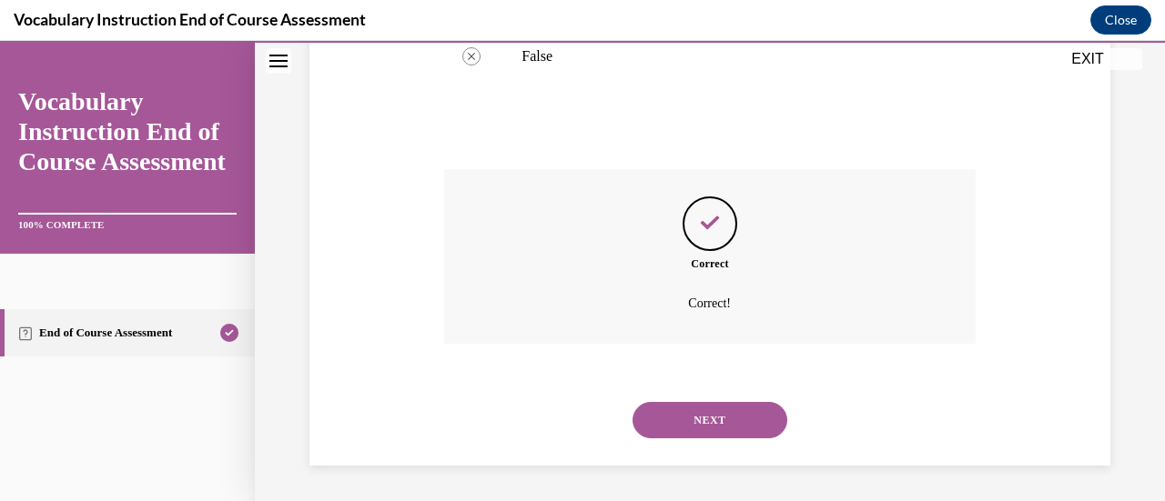
click at [679, 416] on button "NEXT" at bounding box center [710, 420] width 155 height 36
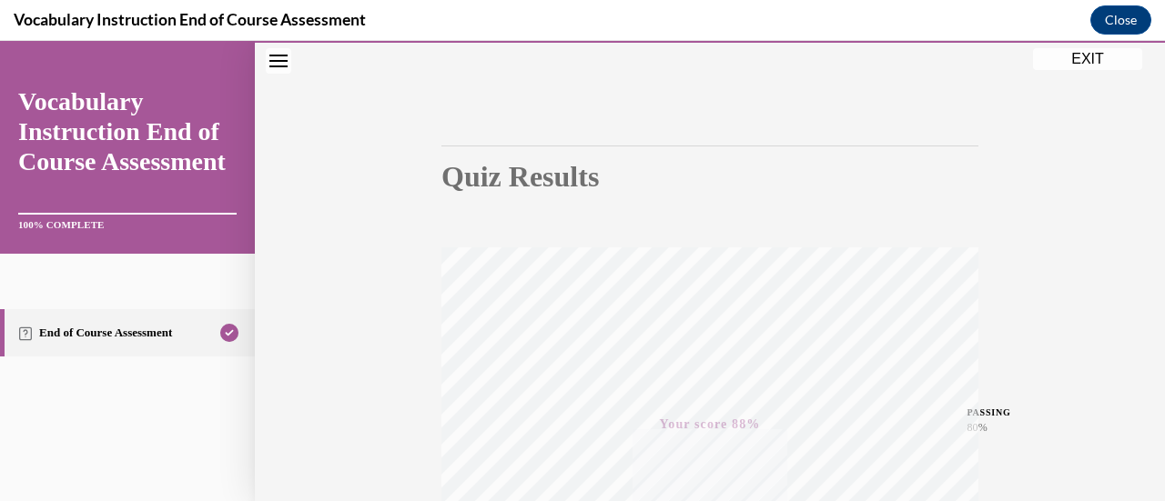
scroll to position [16, 0]
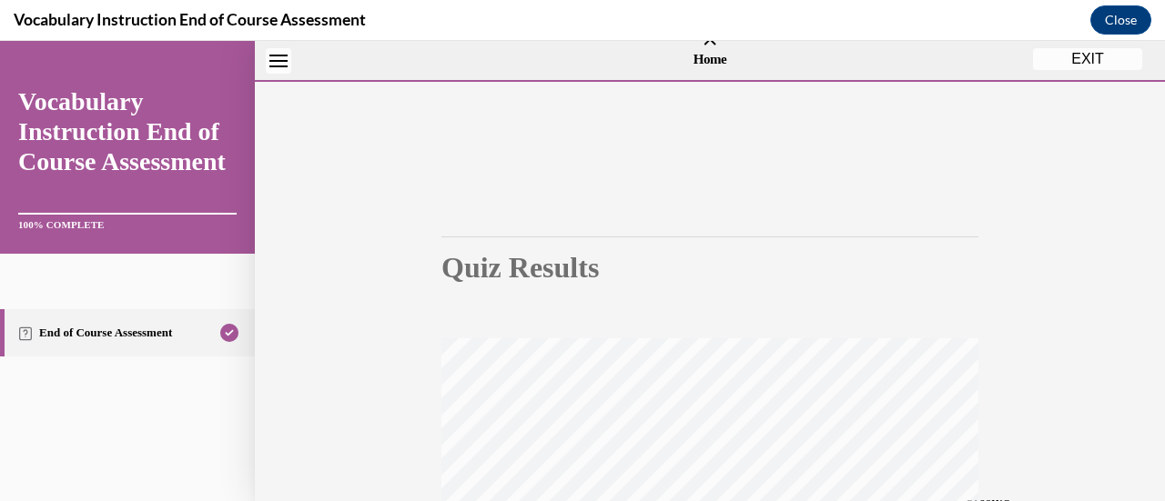
click at [1097, 57] on button "EXIT" at bounding box center [1087, 59] width 109 height 22
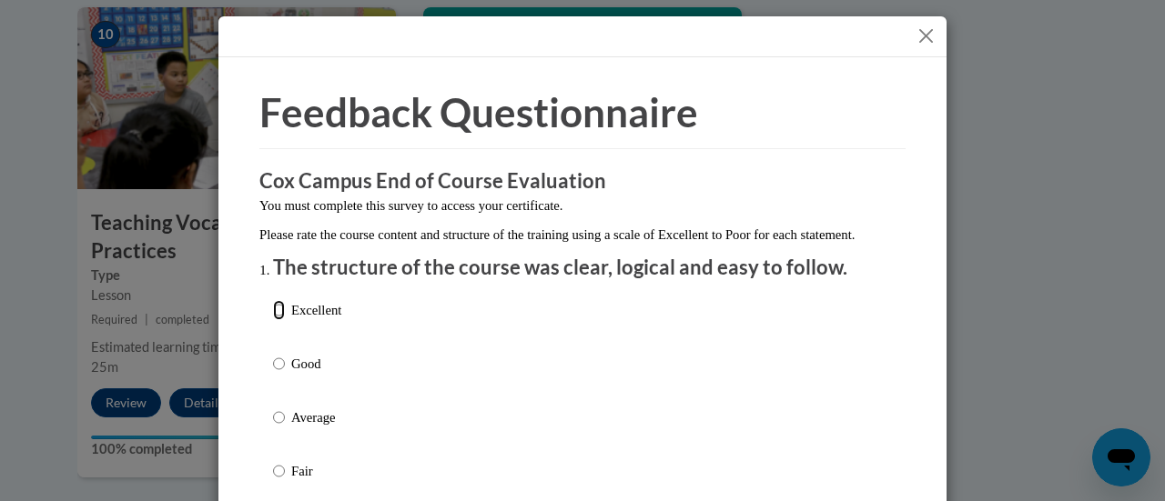
click at [273, 320] on input "Excellent" at bounding box center [279, 310] width 12 height 20
radio input "true"
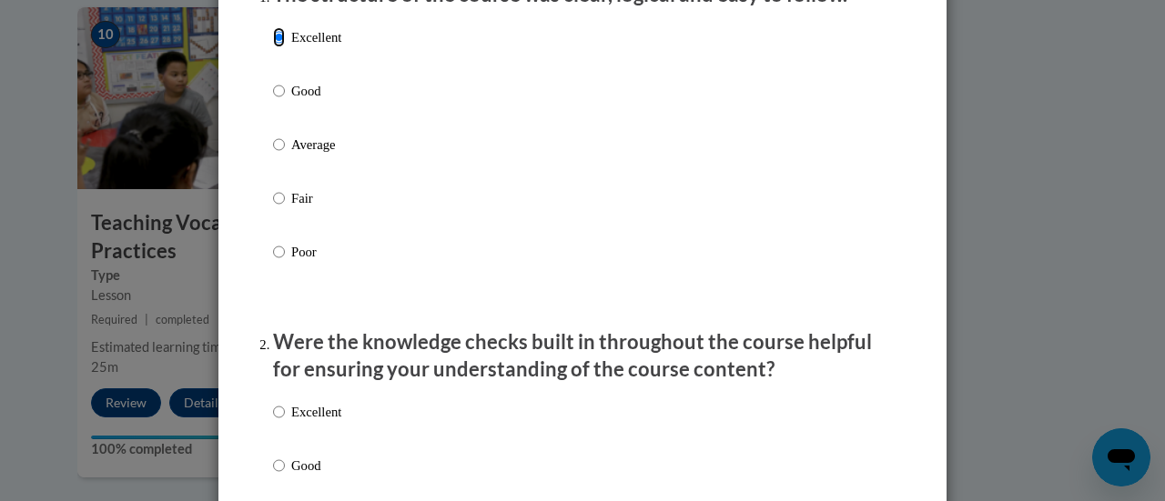
scroll to position [455, 0]
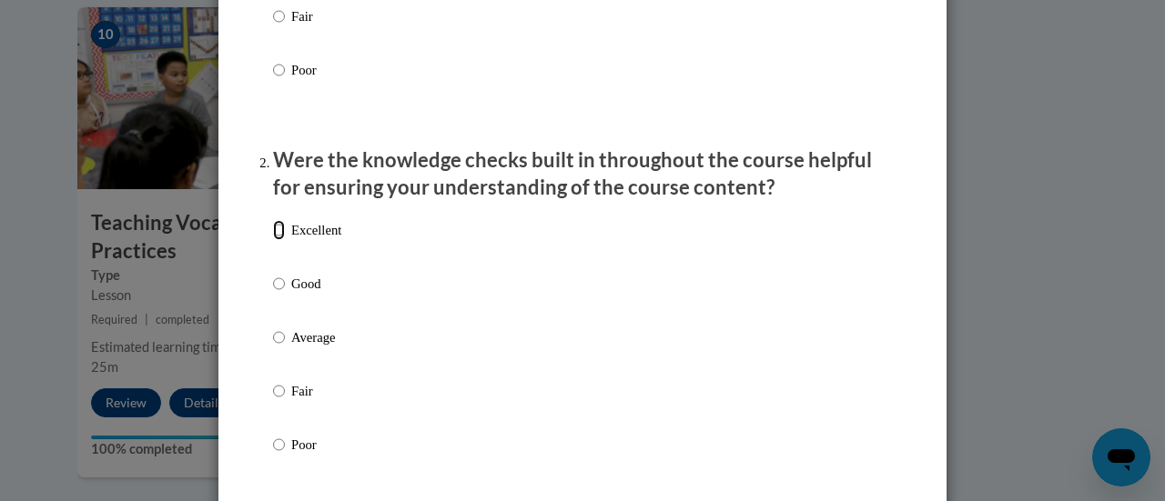
click at [276, 240] on input "Excellent" at bounding box center [279, 230] width 12 height 20
radio input "true"
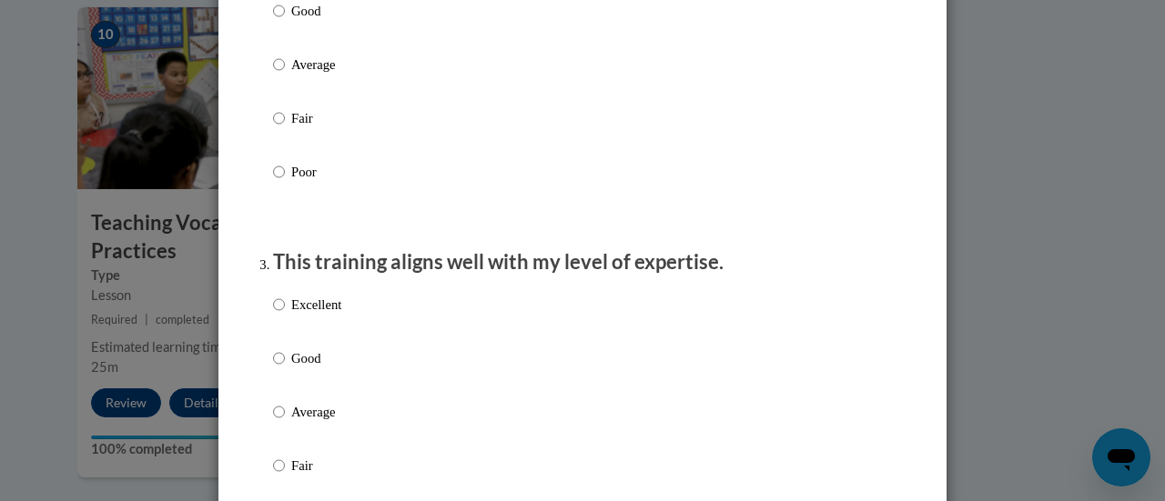
scroll to position [819, 0]
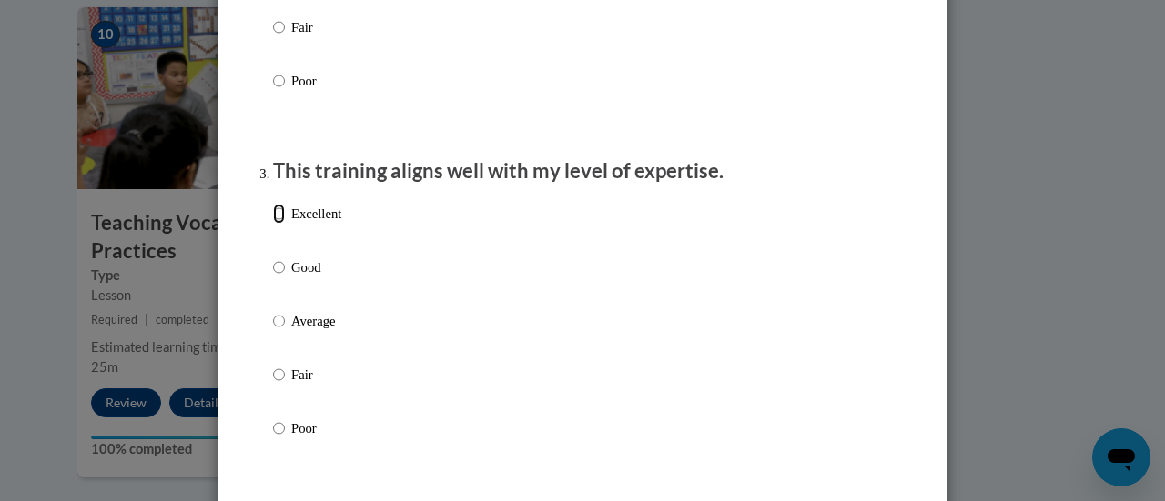
click at [273, 224] on input "Excellent" at bounding box center [279, 214] width 12 height 20
radio input "true"
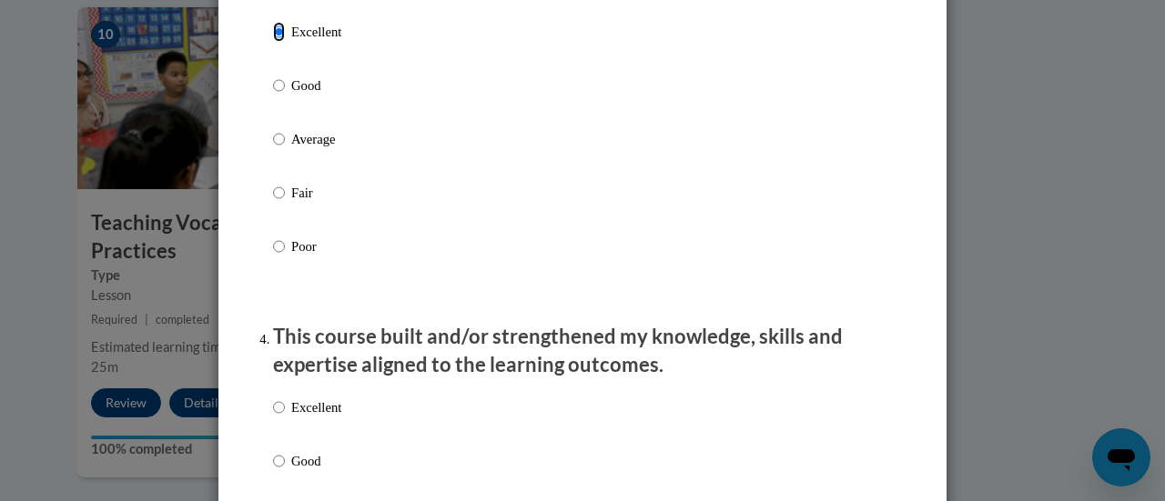
scroll to position [1092, 0]
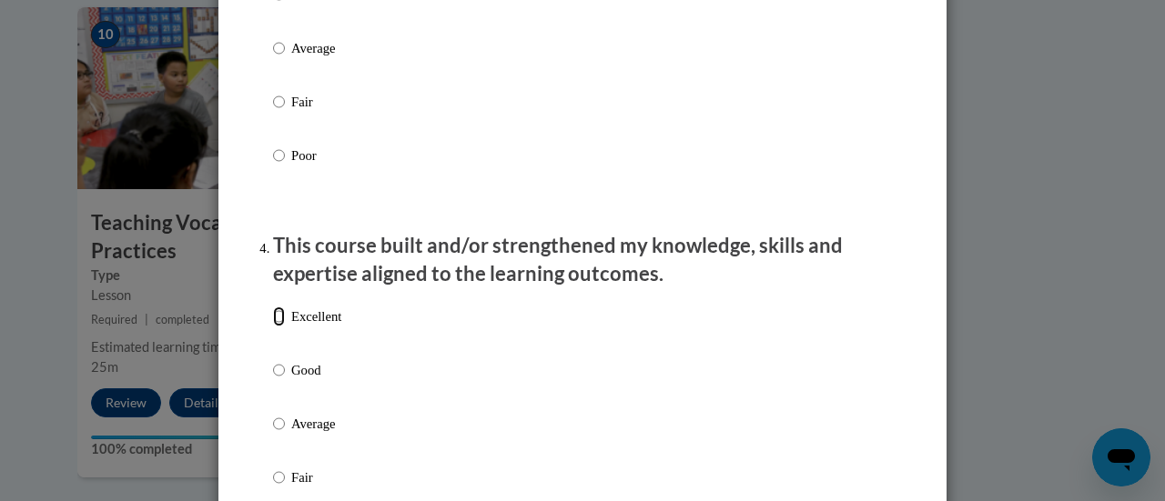
click at [273, 327] on input "Excellent" at bounding box center [279, 317] width 12 height 20
radio input "true"
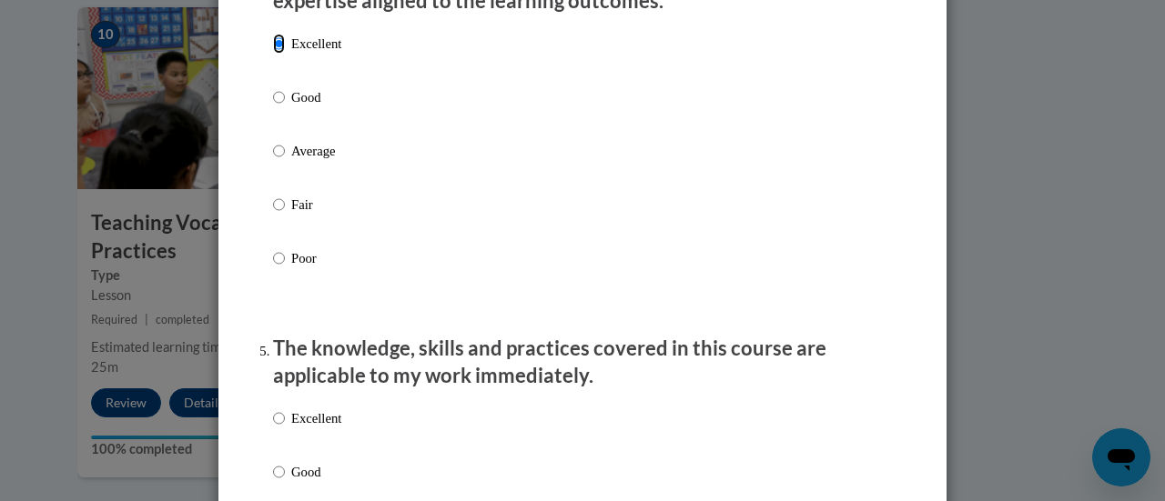
scroll to position [1547, 0]
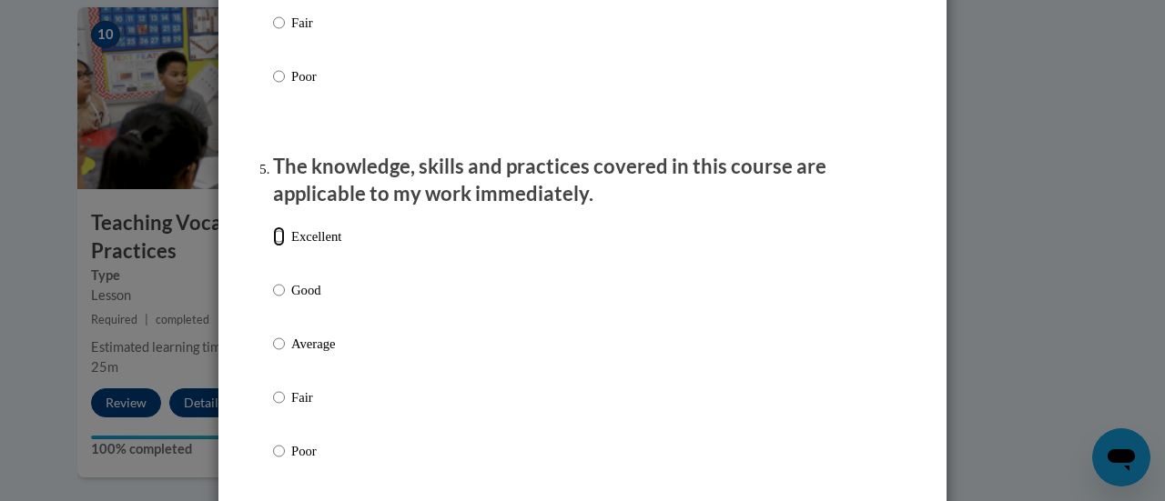
click at [273, 247] on input "Excellent" at bounding box center [279, 237] width 12 height 20
radio input "true"
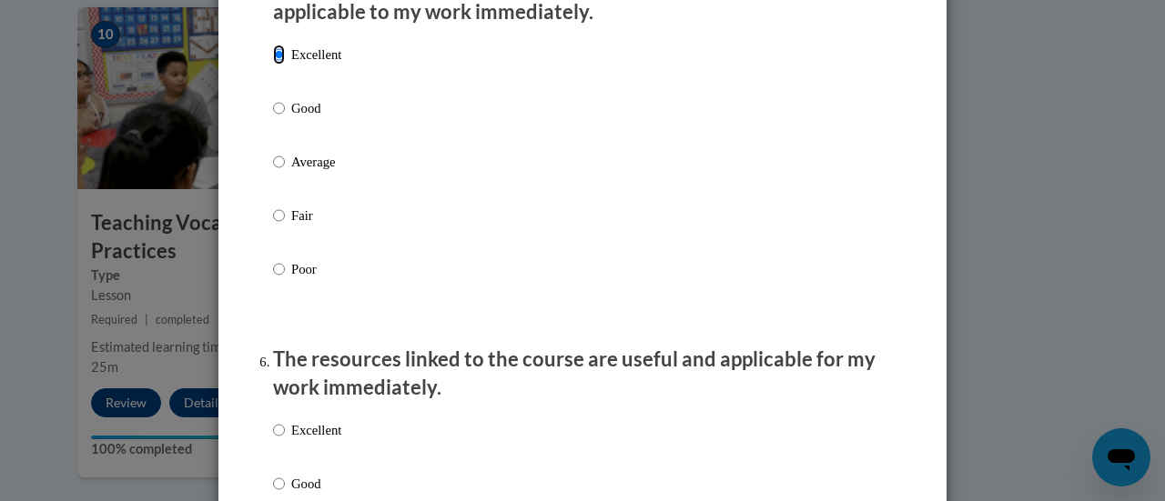
scroll to position [1911, 0]
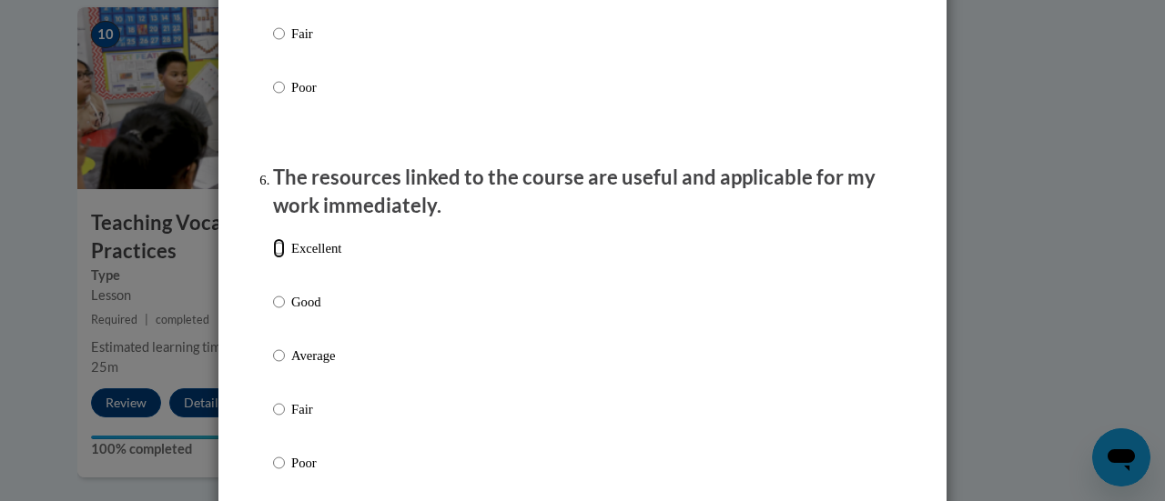
click at [273, 258] on input "Excellent" at bounding box center [279, 248] width 12 height 20
radio input "true"
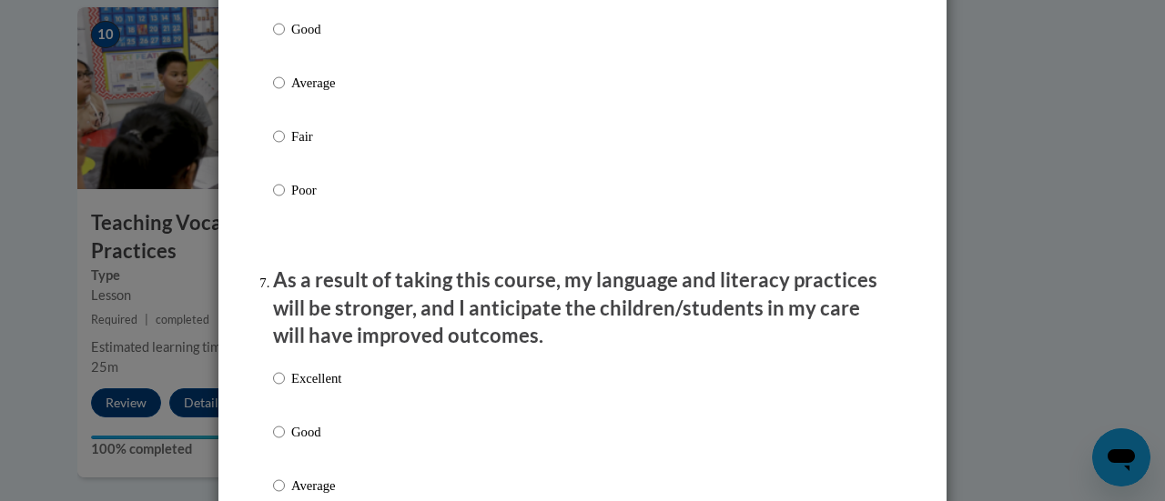
scroll to position [2275, 0]
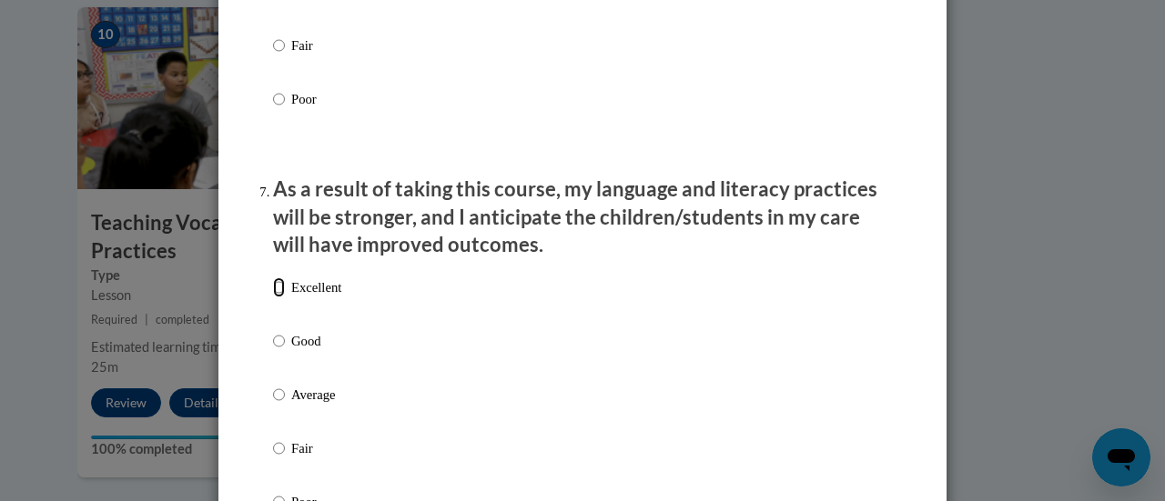
click at [273, 298] on input "Excellent" at bounding box center [279, 288] width 12 height 20
radio input "true"
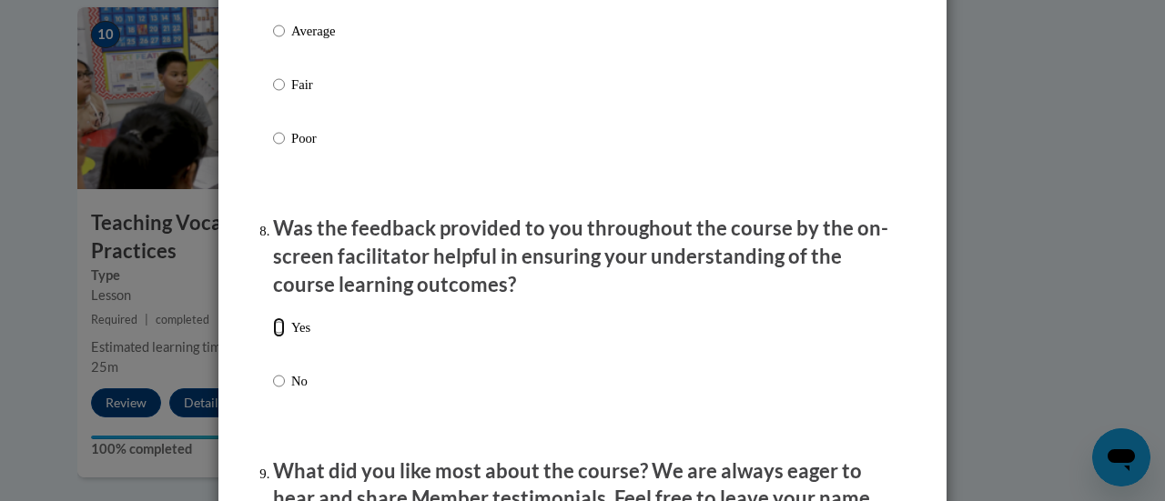
click at [273, 338] on input "Yes" at bounding box center [279, 328] width 12 height 20
radio input "true"
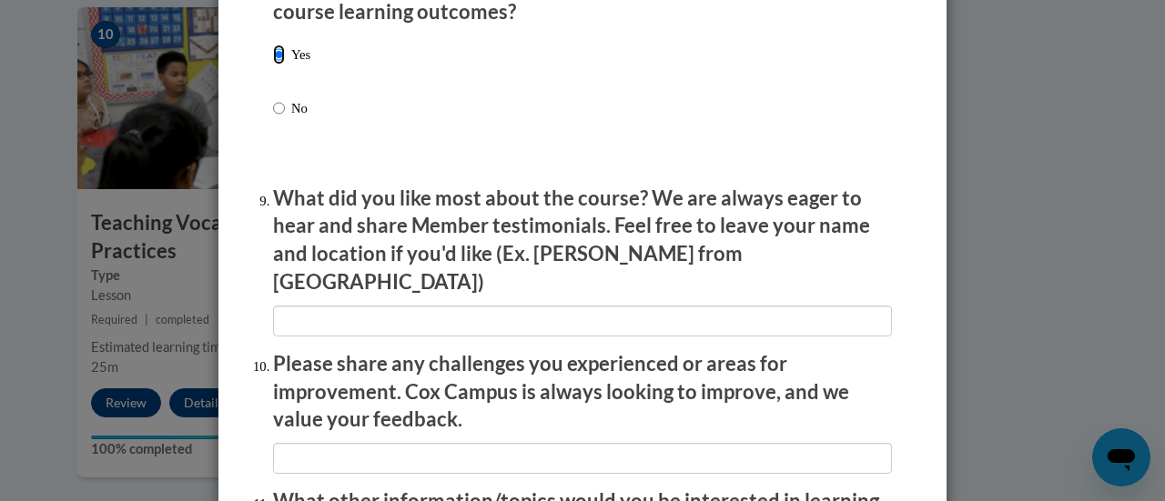
scroll to position [3283, 0]
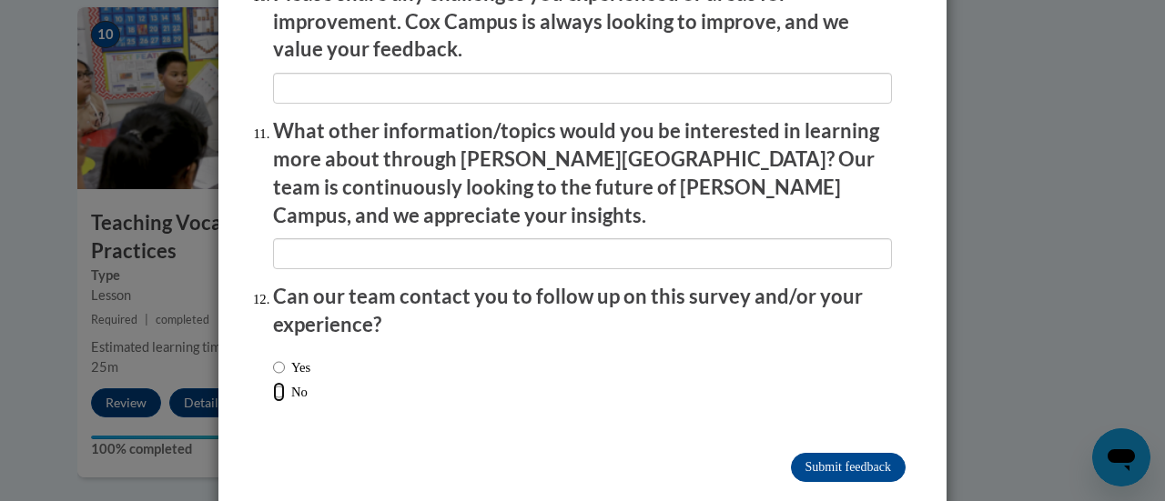
click at [273, 382] on input "No" at bounding box center [279, 392] width 12 height 20
radio input "true"
click at [792, 453] on input "Submit feedback" at bounding box center [848, 467] width 115 height 29
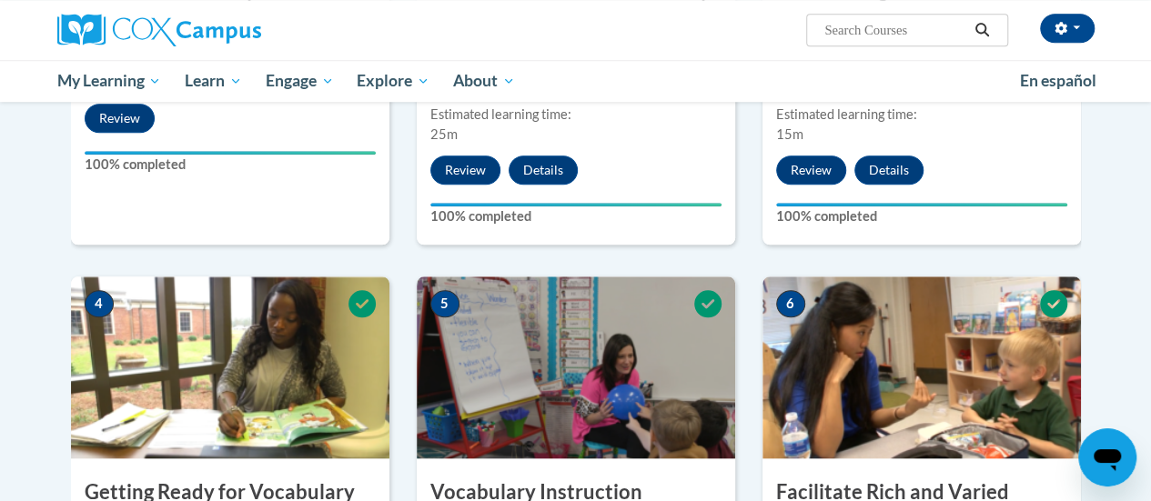
scroll to position [182, 0]
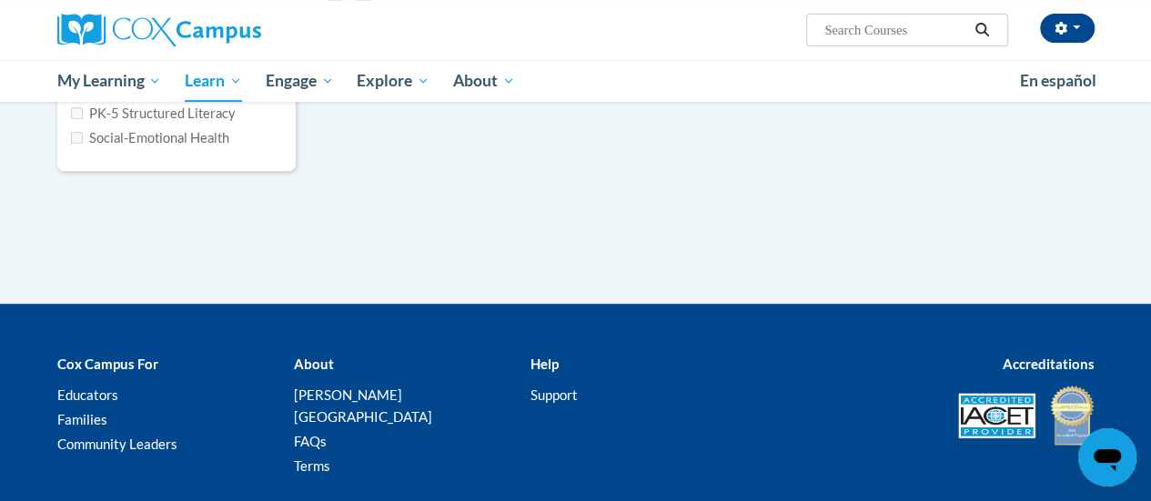
scroll to position [91, 0]
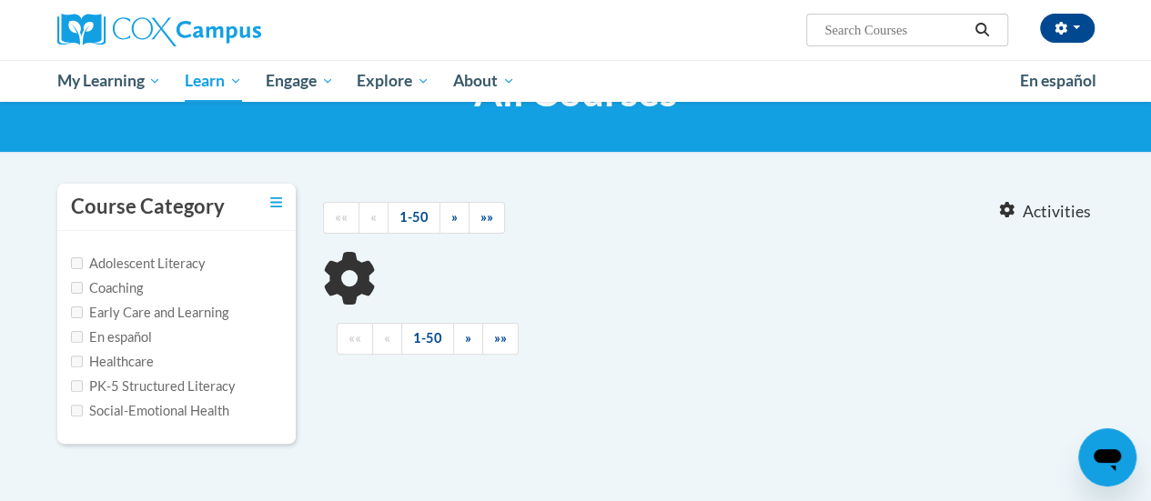
type input "teaching Writing"
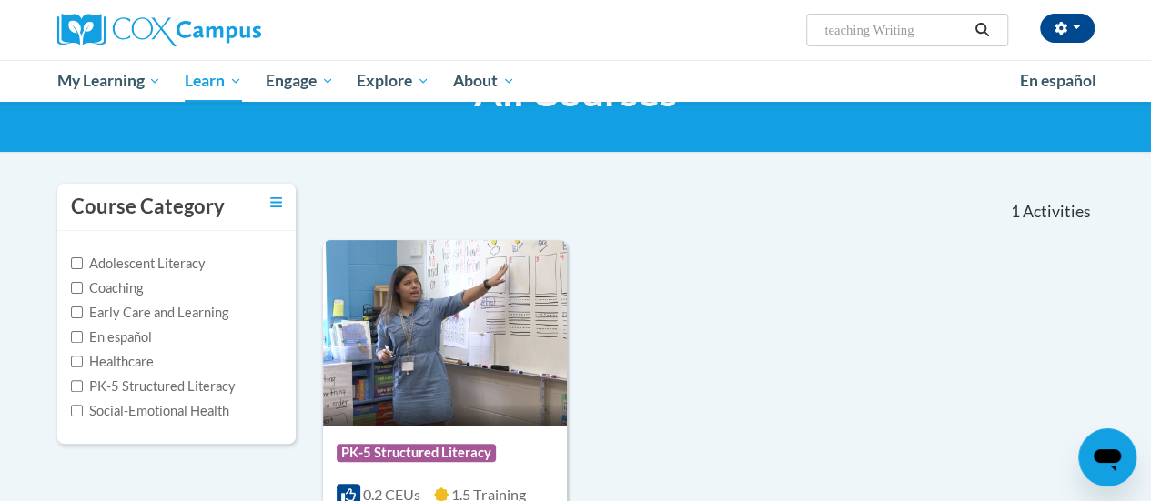
scroll to position [273, 0]
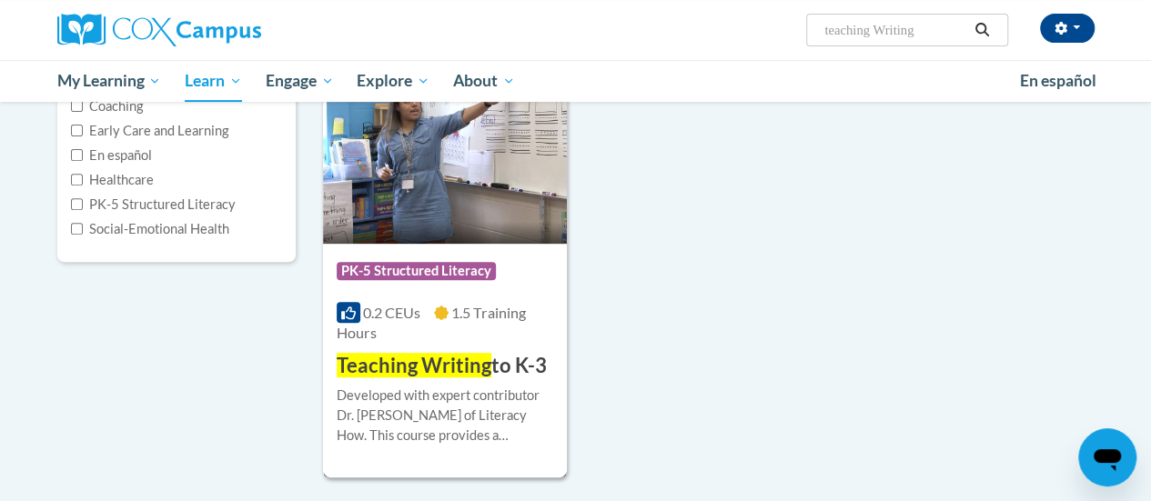
click at [461, 376] on span "Teaching Writing" at bounding box center [414, 365] width 155 height 25
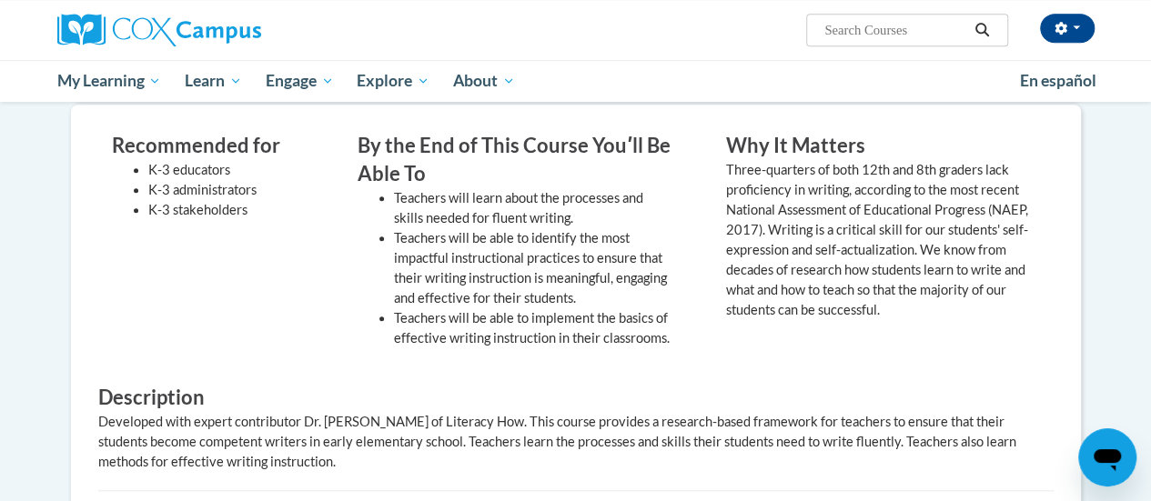
scroll to position [91, 0]
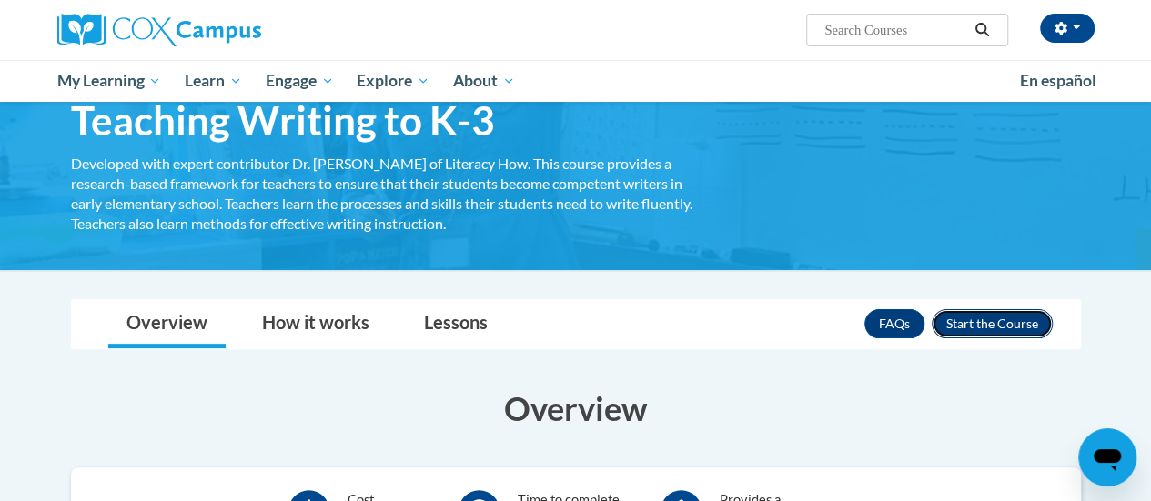
click at [997, 325] on button "Enroll" at bounding box center [992, 323] width 121 height 29
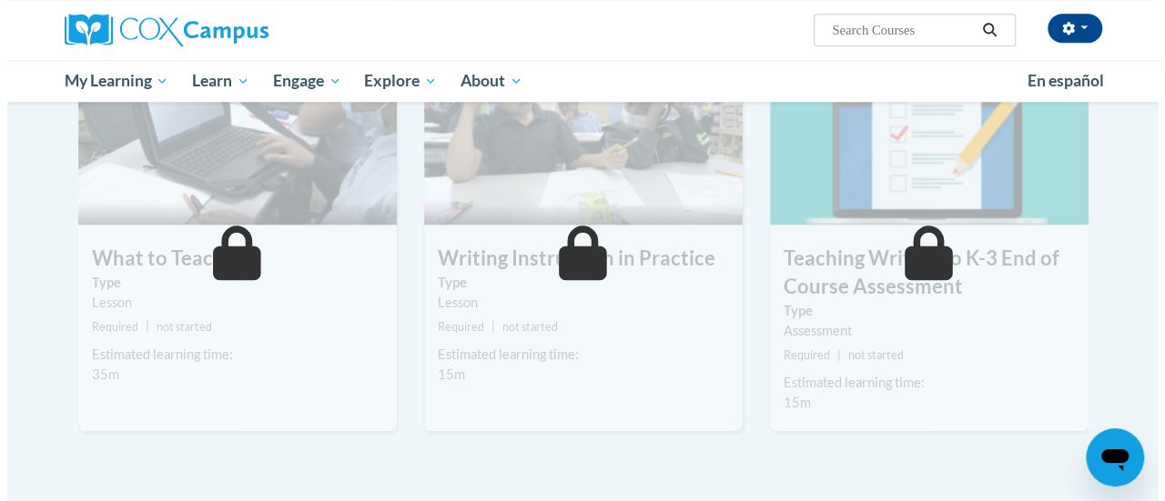
scroll to position [546, 0]
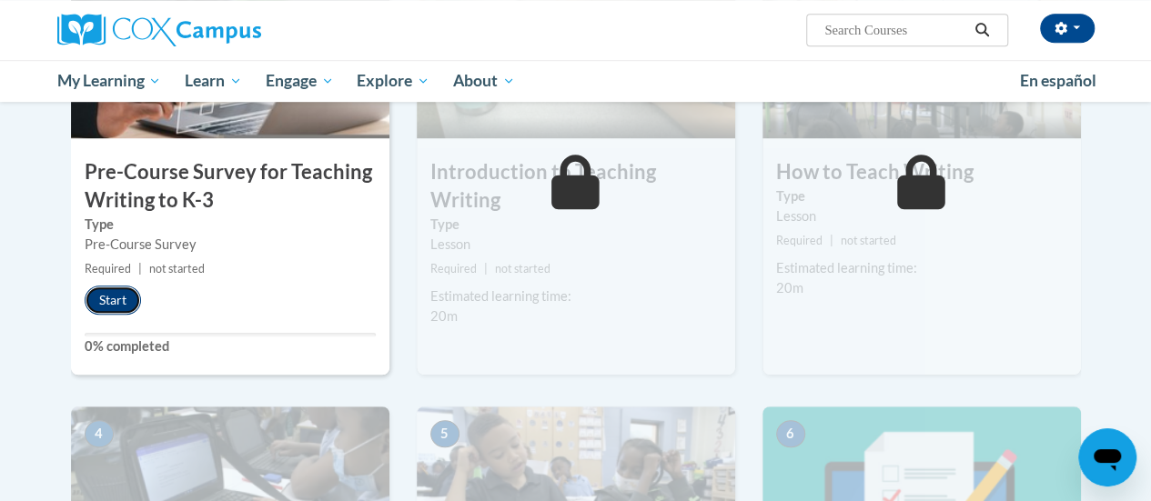
click at [113, 296] on button "Start" at bounding box center [113, 300] width 56 height 29
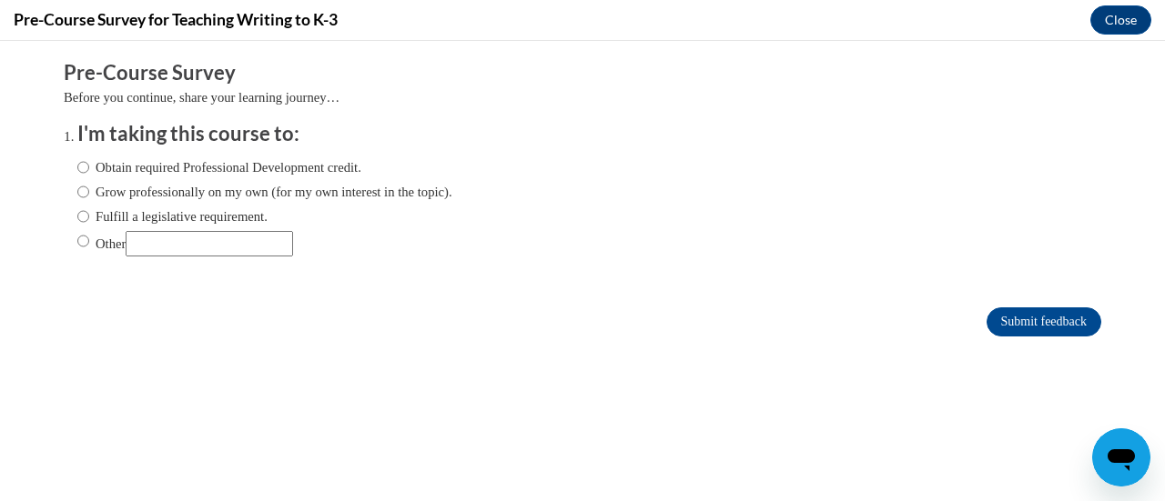
scroll to position [0, 0]
click at [77, 217] on input "Fulfill a legislative requirement." at bounding box center [83, 217] width 12 height 20
radio input "true"
click at [1012, 311] on input "Submit feedback" at bounding box center [1044, 322] width 115 height 29
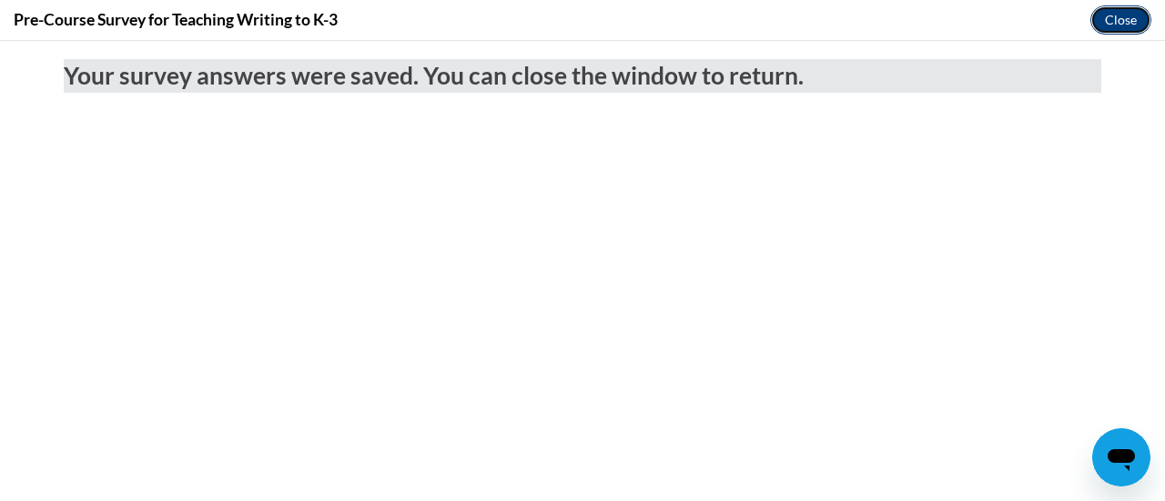
click at [1125, 25] on button "Close" at bounding box center [1120, 19] width 61 height 29
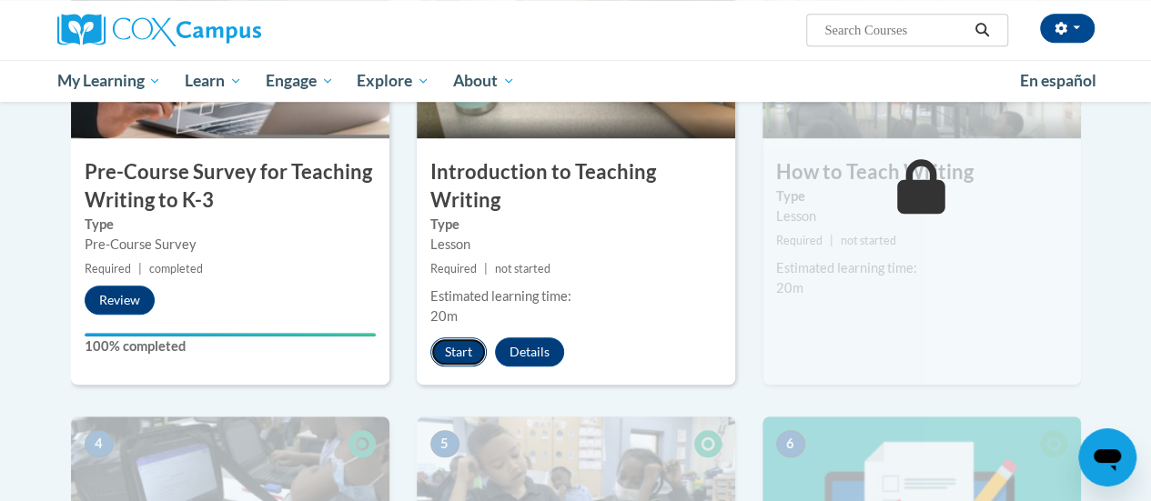
click at [468, 348] on button "Start" at bounding box center [458, 352] width 56 height 29
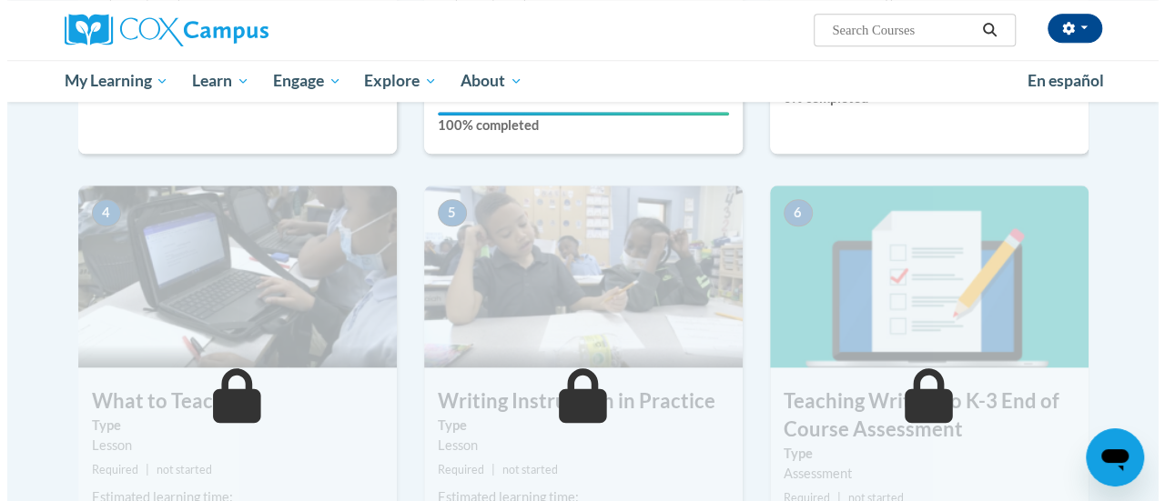
scroll to position [546, 0]
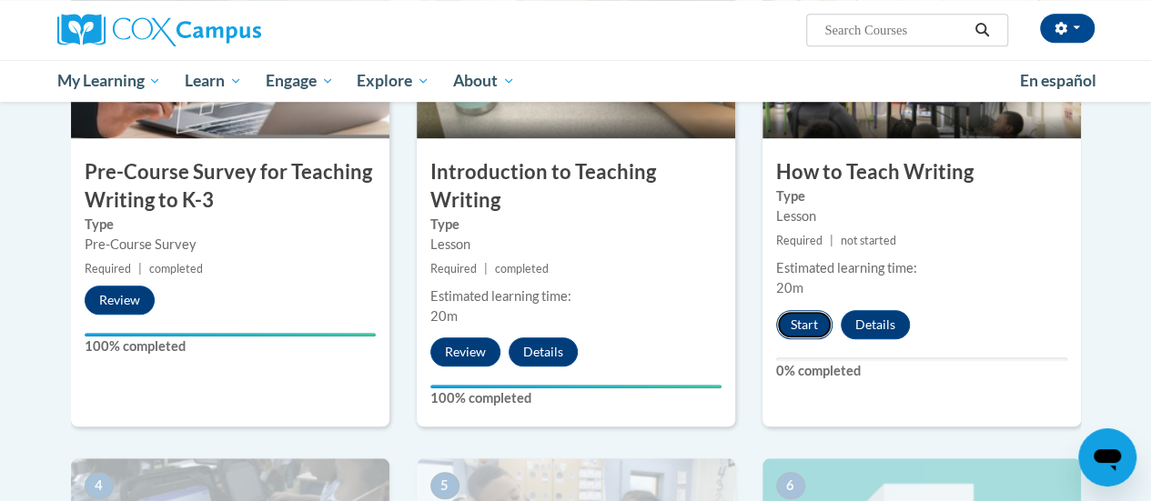
click at [799, 323] on button "Start" at bounding box center [804, 324] width 56 height 29
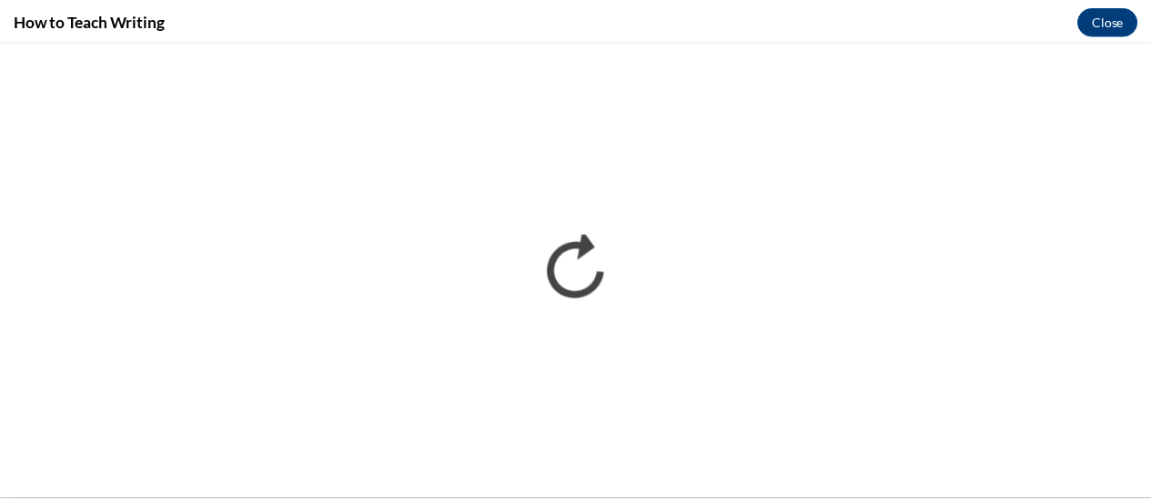
scroll to position [0, 0]
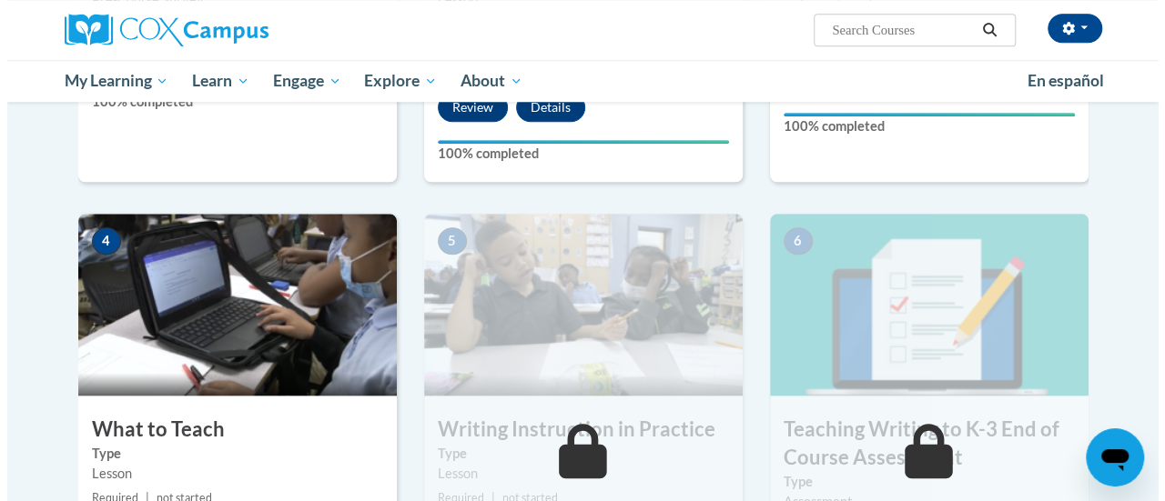
scroll to position [973, 0]
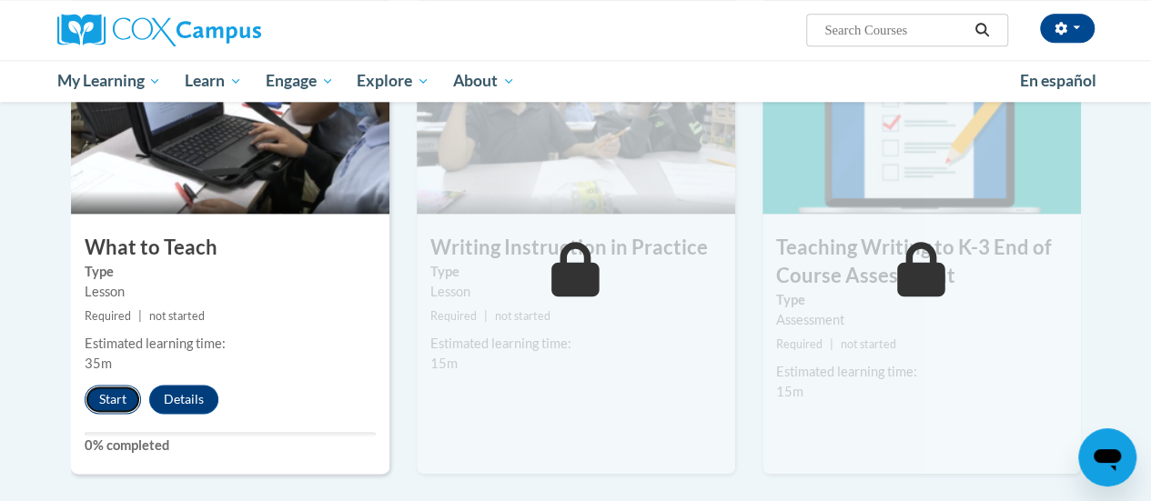
click at [122, 390] on button "Start" at bounding box center [113, 399] width 56 height 29
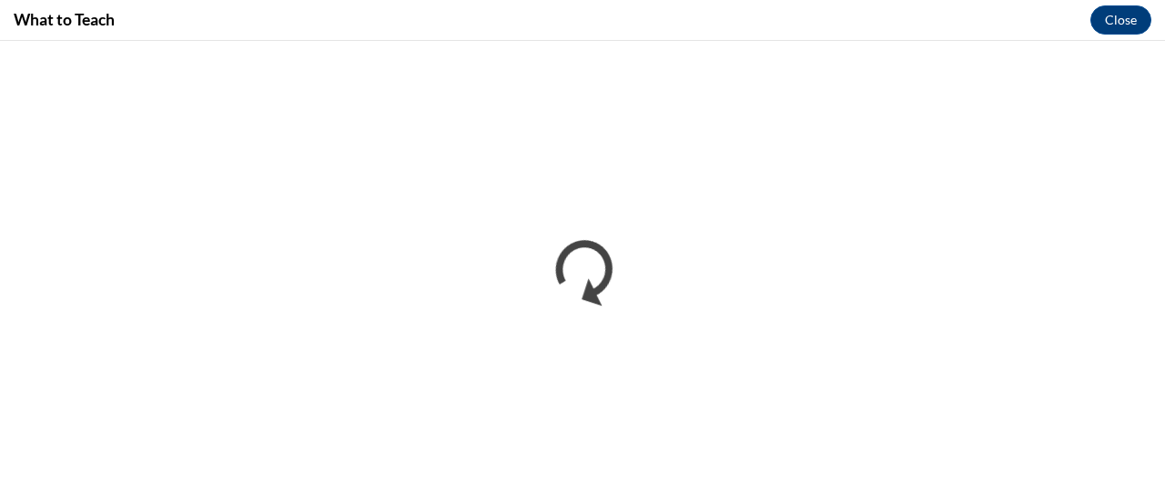
scroll to position [0, 0]
